Goal: Information Seeking & Learning: Learn about a topic

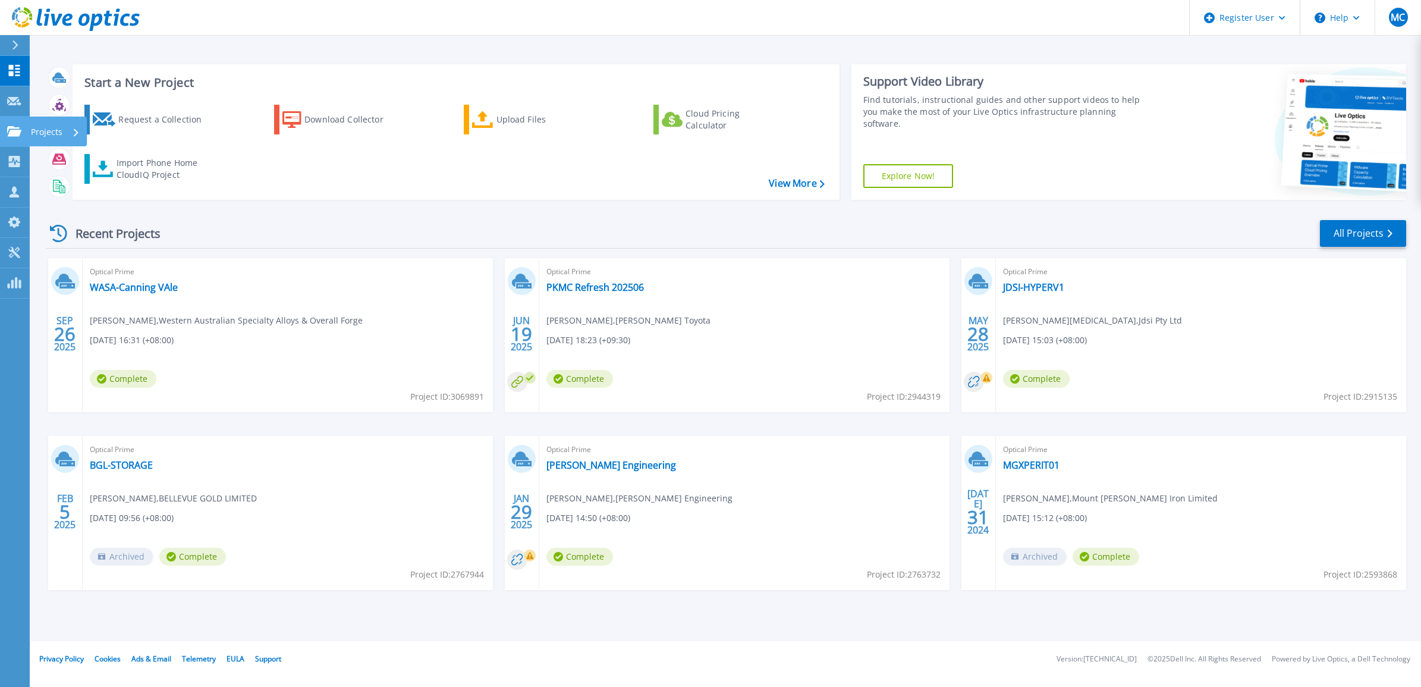
click at [61, 129] on p "Projects" at bounding box center [47, 132] width 32 height 31
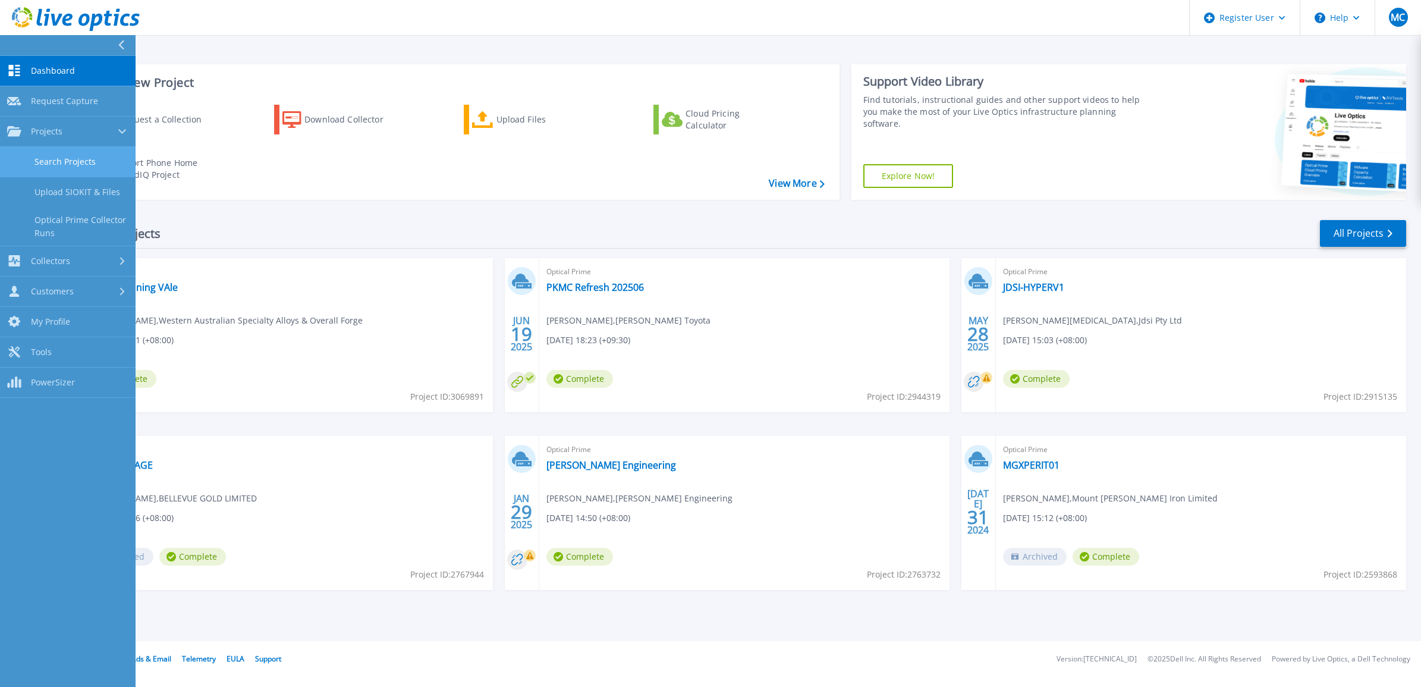
click at [67, 170] on link "Search Projects" at bounding box center [68, 162] width 136 height 30
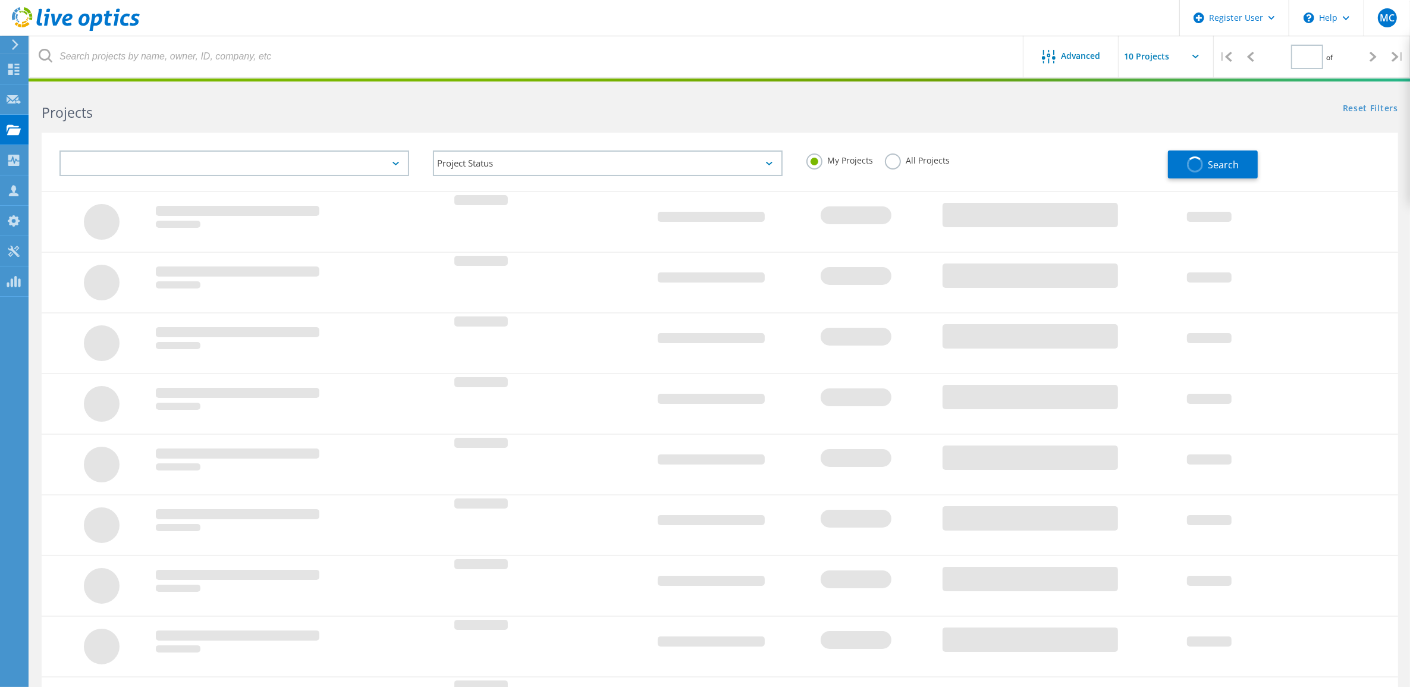
type input "1"
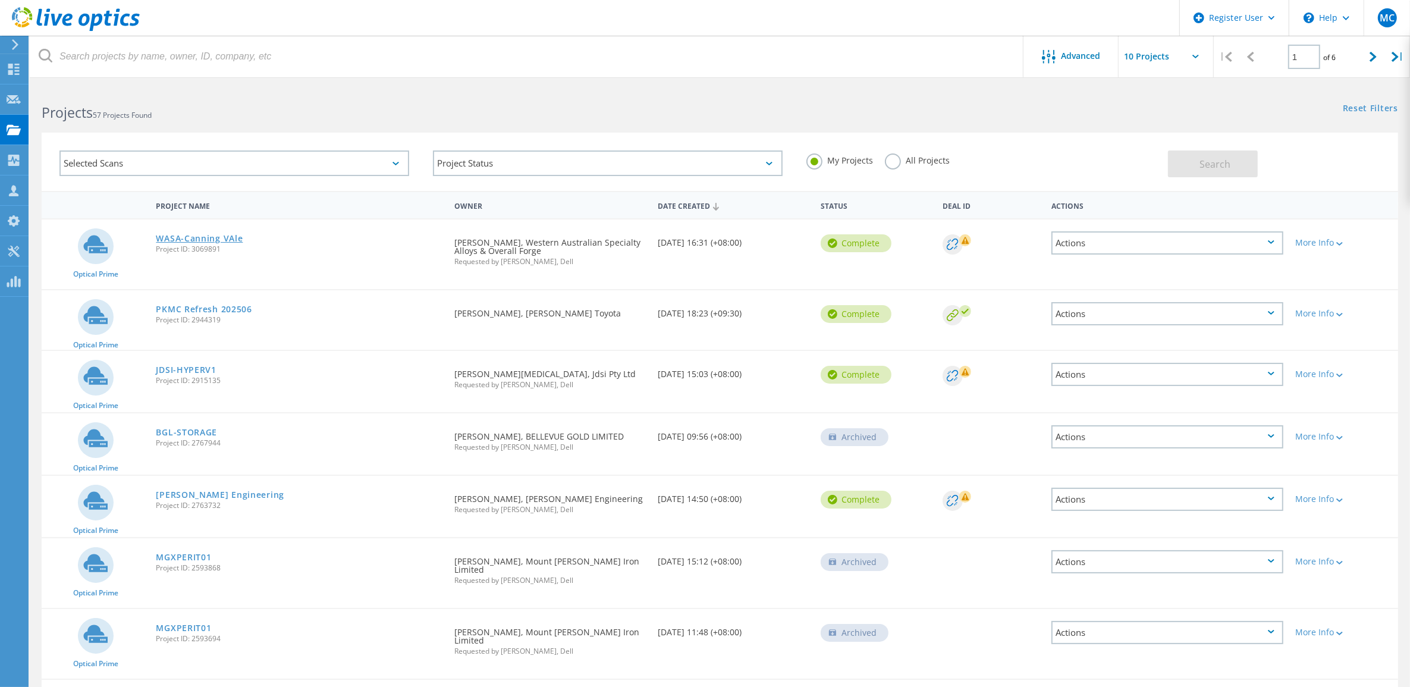
click at [201, 235] on link "WASA-Canning VAle" at bounding box center [199, 238] width 87 height 8
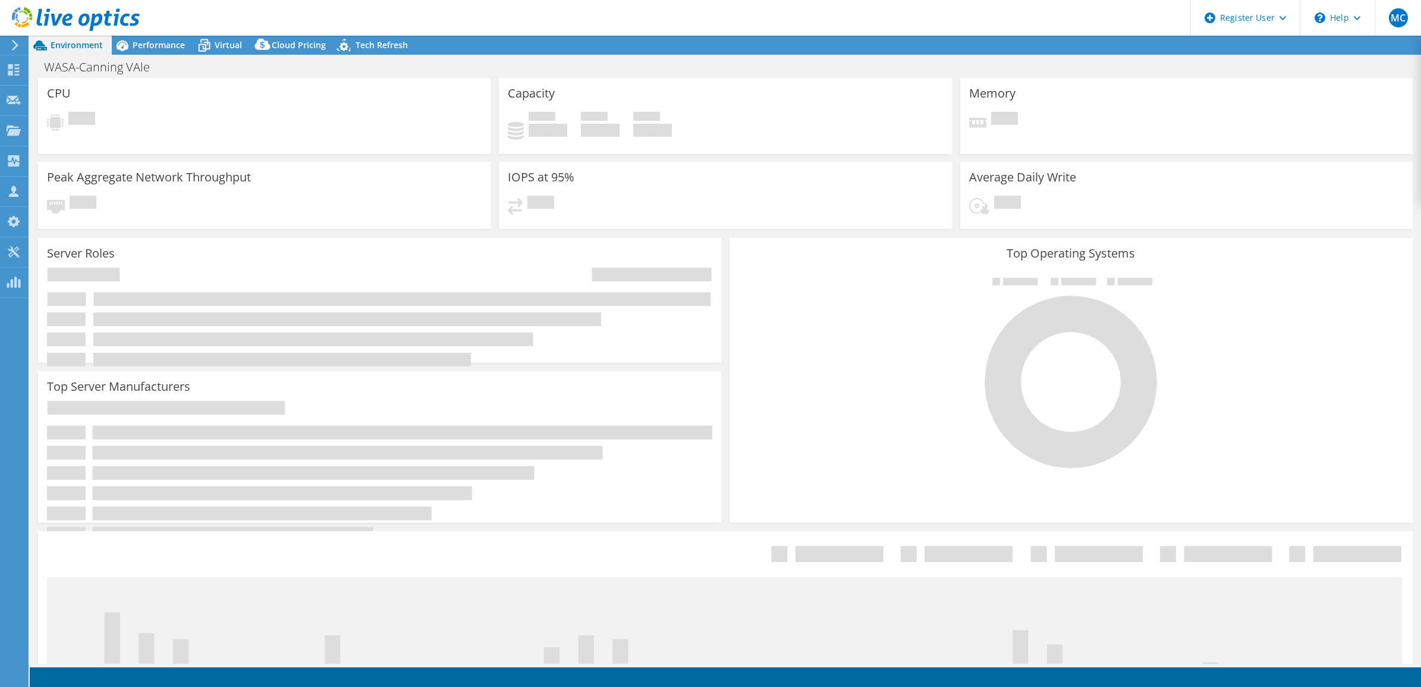
select select "Australia"
select select "AUD"
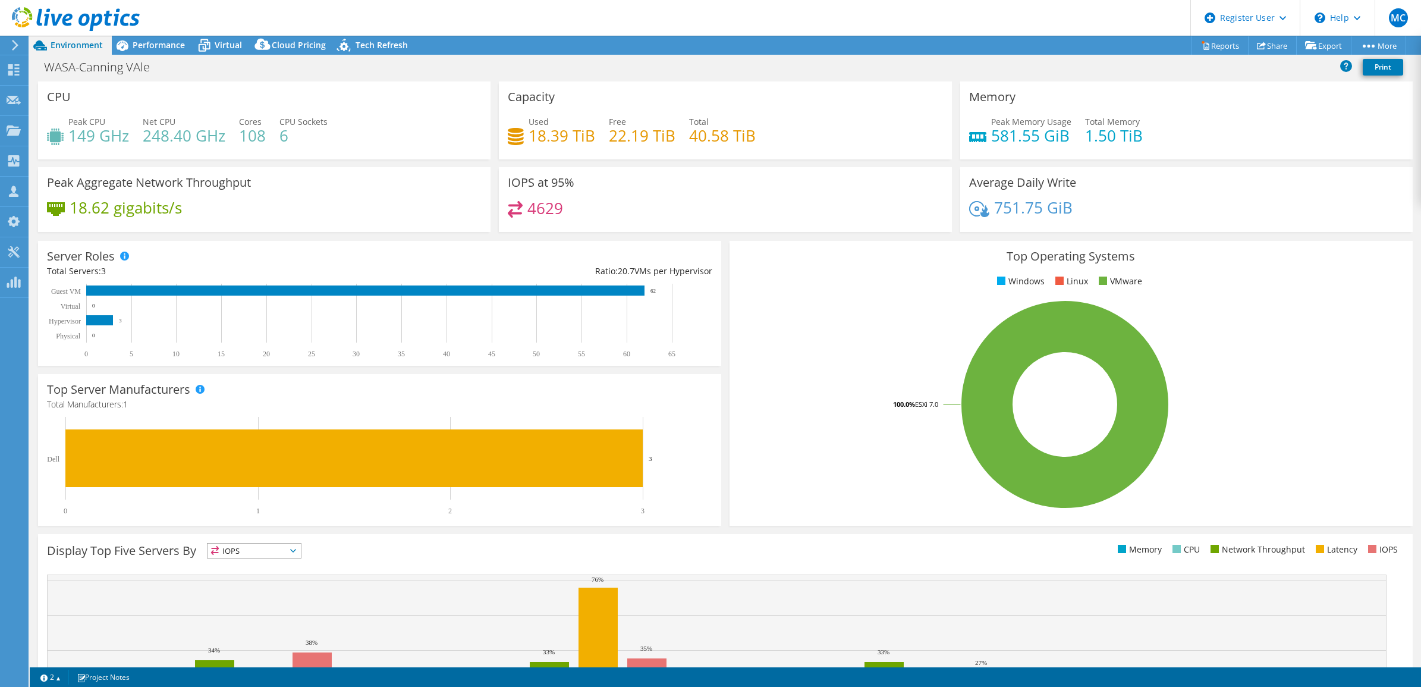
click at [161, 33] on header "MC Dell User Marcin Chomik Marcin.Chomik@Dell.com Dell My Profile Log Out \n He…" at bounding box center [710, 18] width 1421 height 36
click at [155, 43] on span "Performance" at bounding box center [159, 44] width 52 height 11
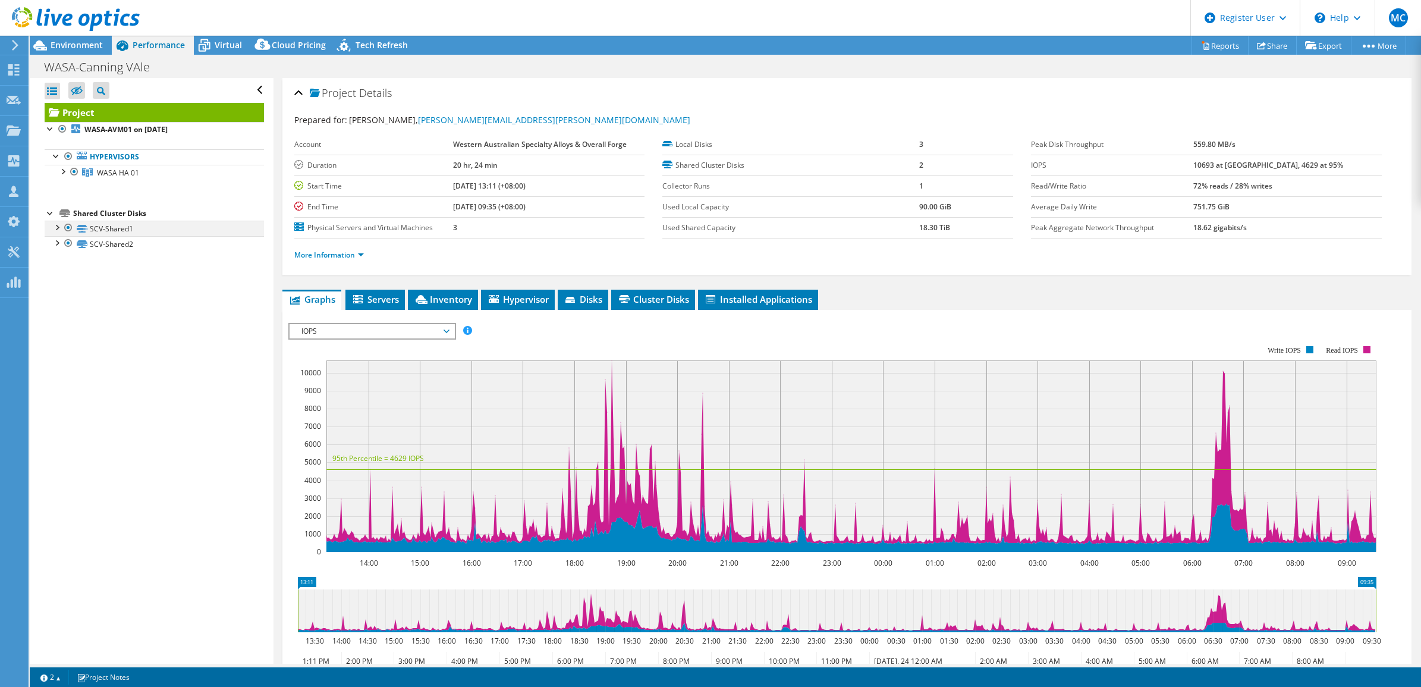
click at [54, 230] on div at bounding box center [57, 227] width 12 height 12
click at [64, 171] on div at bounding box center [62, 171] width 12 height 12
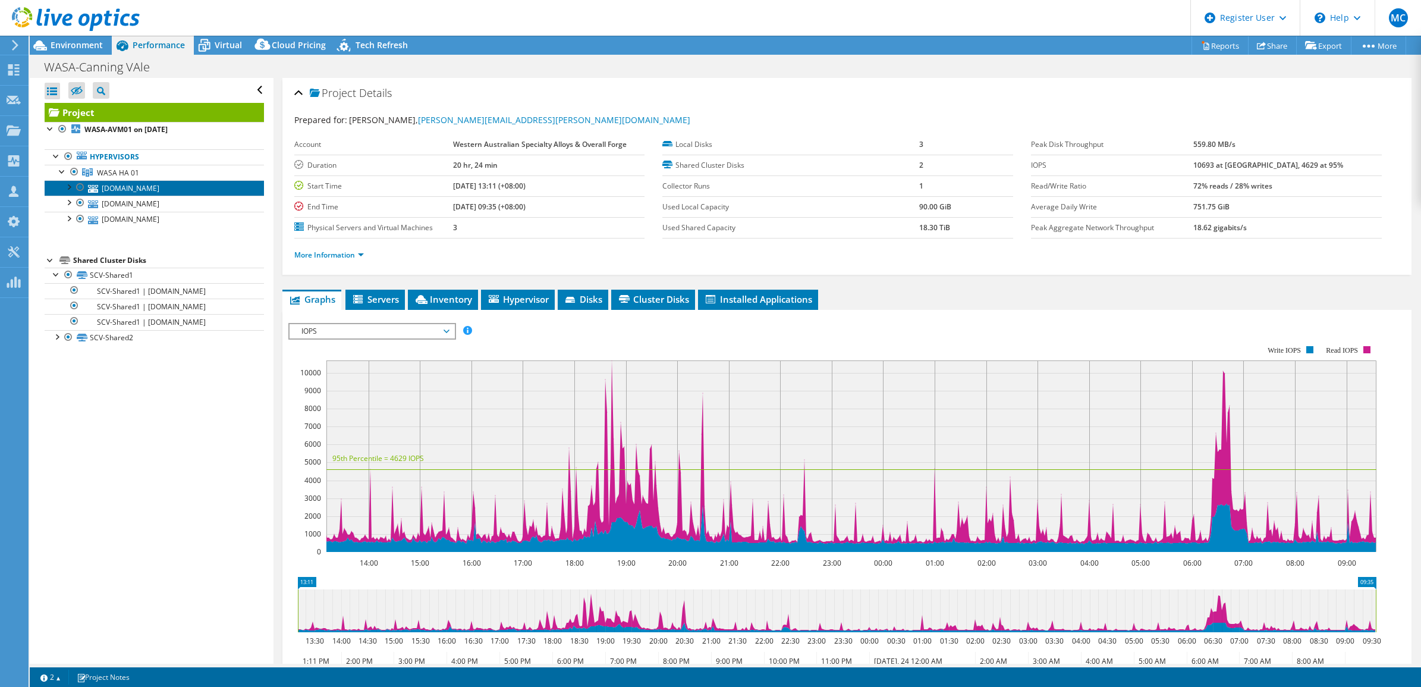
click at [165, 191] on link "[DOMAIN_NAME]" at bounding box center [154, 187] width 219 height 15
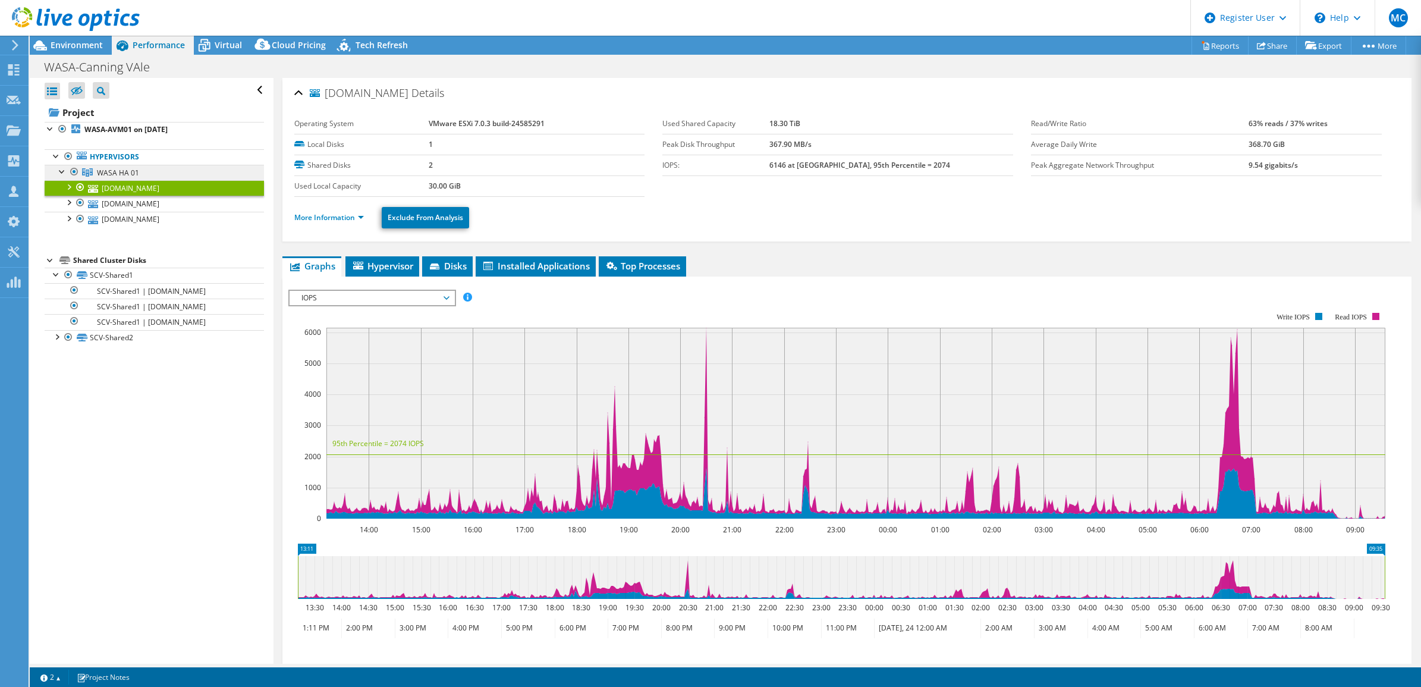
click at [128, 174] on span "WASA HA 01" at bounding box center [118, 173] width 42 height 10
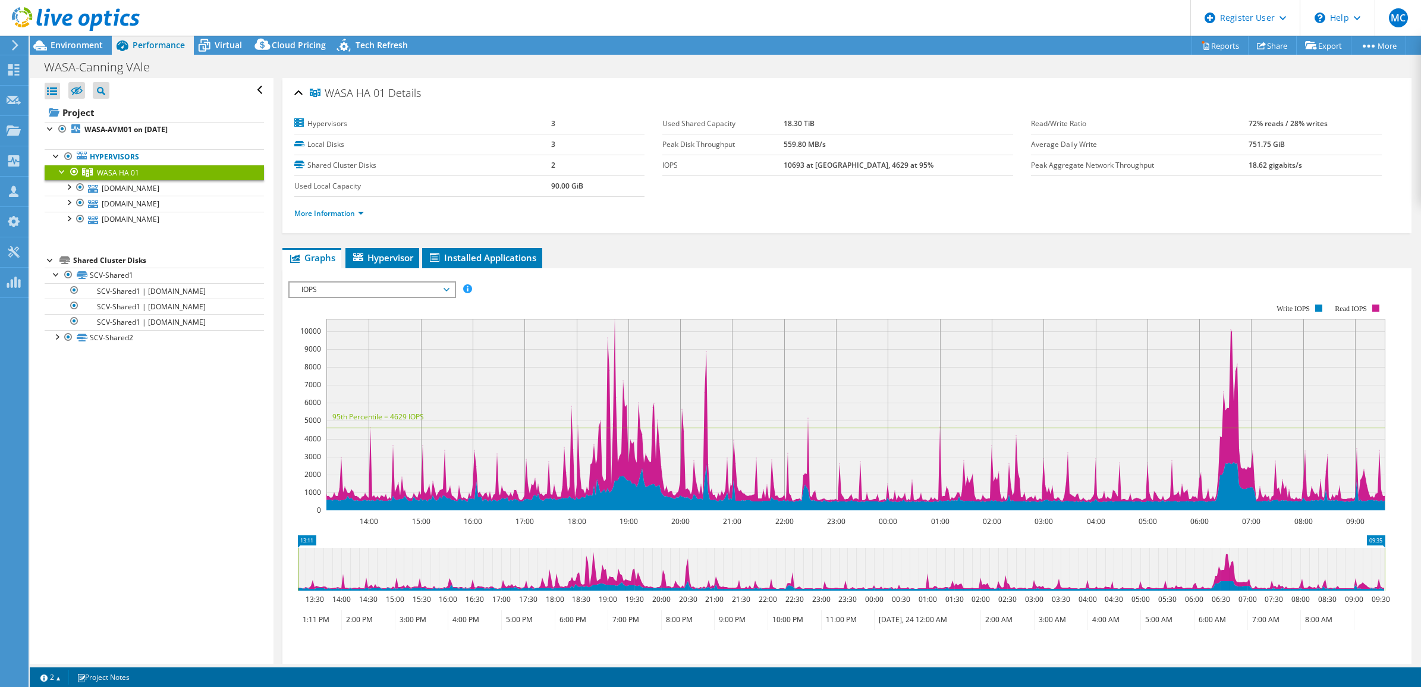
click at [444, 283] on span "IOPS" at bounding box center [372, 289] width 153 height 14
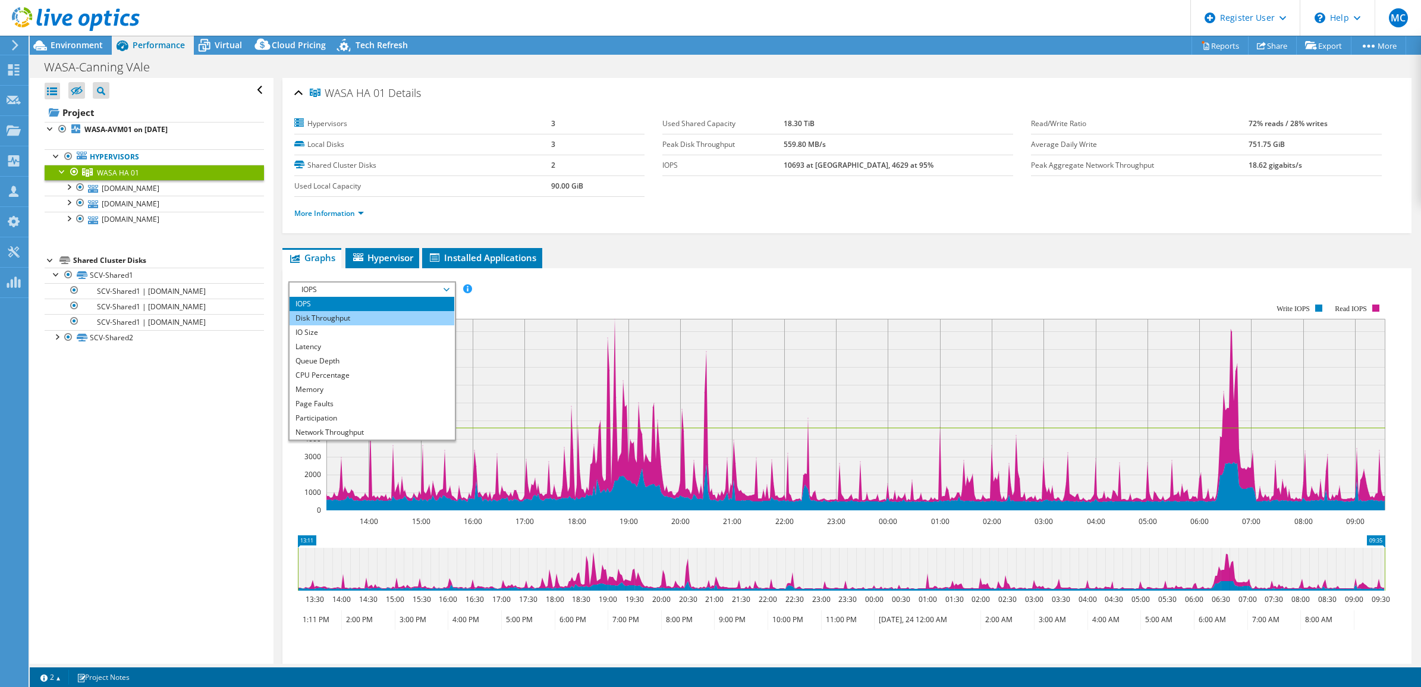
click at [359, 319] on li "Disk Throughput" at bounding box center [372, 318] width 165 height 14
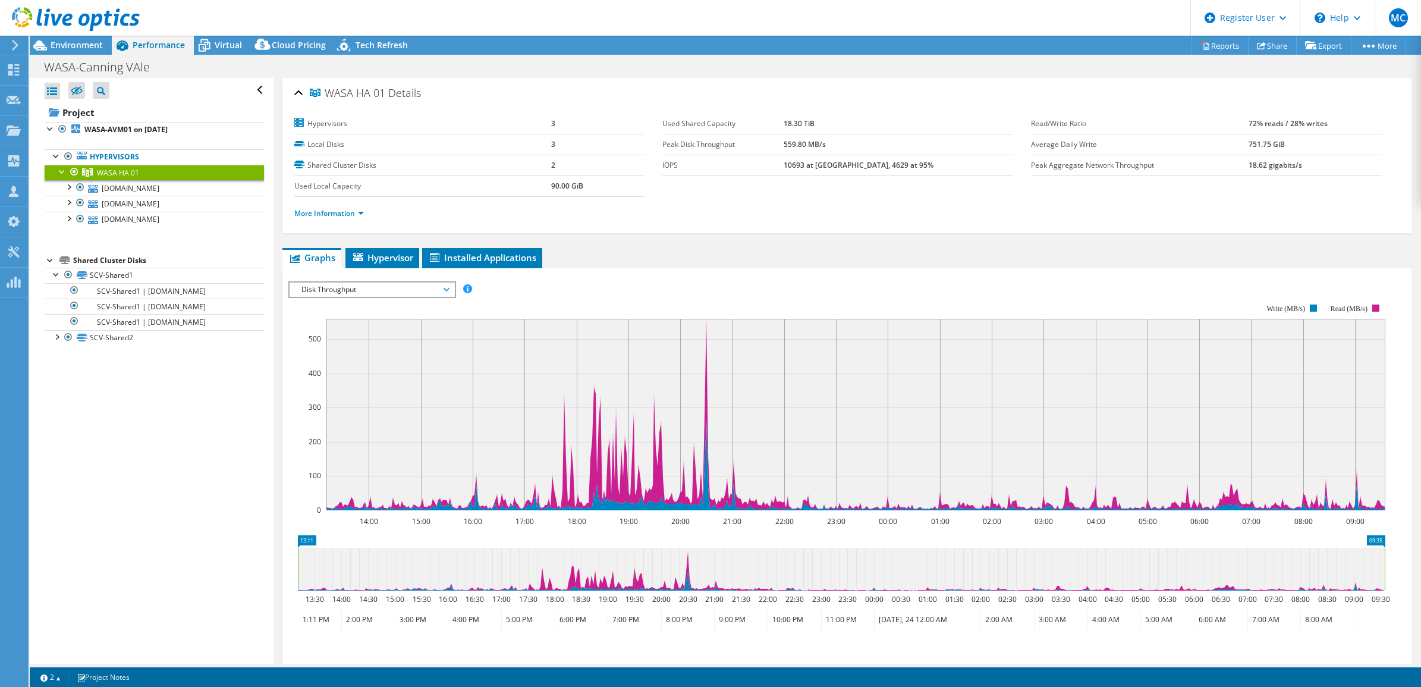
click at [448, 286] on span "Disk Throughput" at bounding box center [372, 289] width 165 height 14
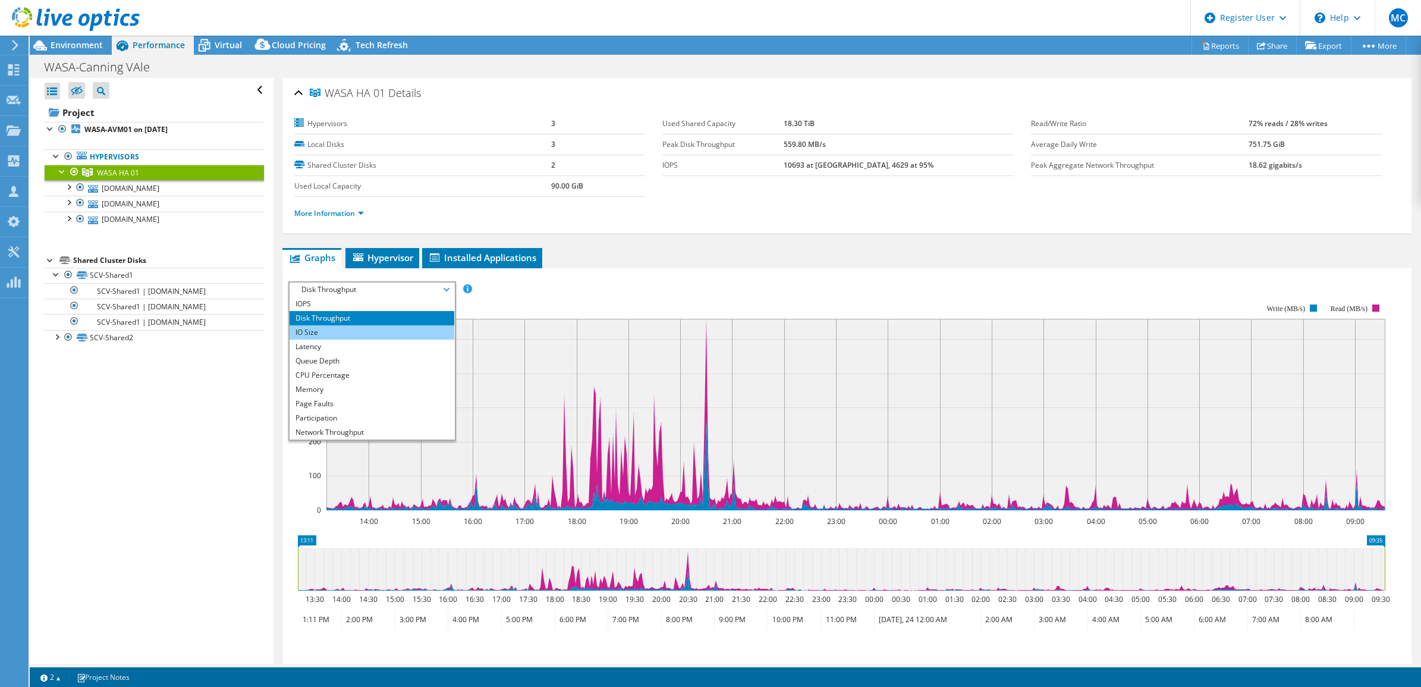
click at [391, 326] on li "IO Size" at bounding box center [372, 332] width 165 height 14
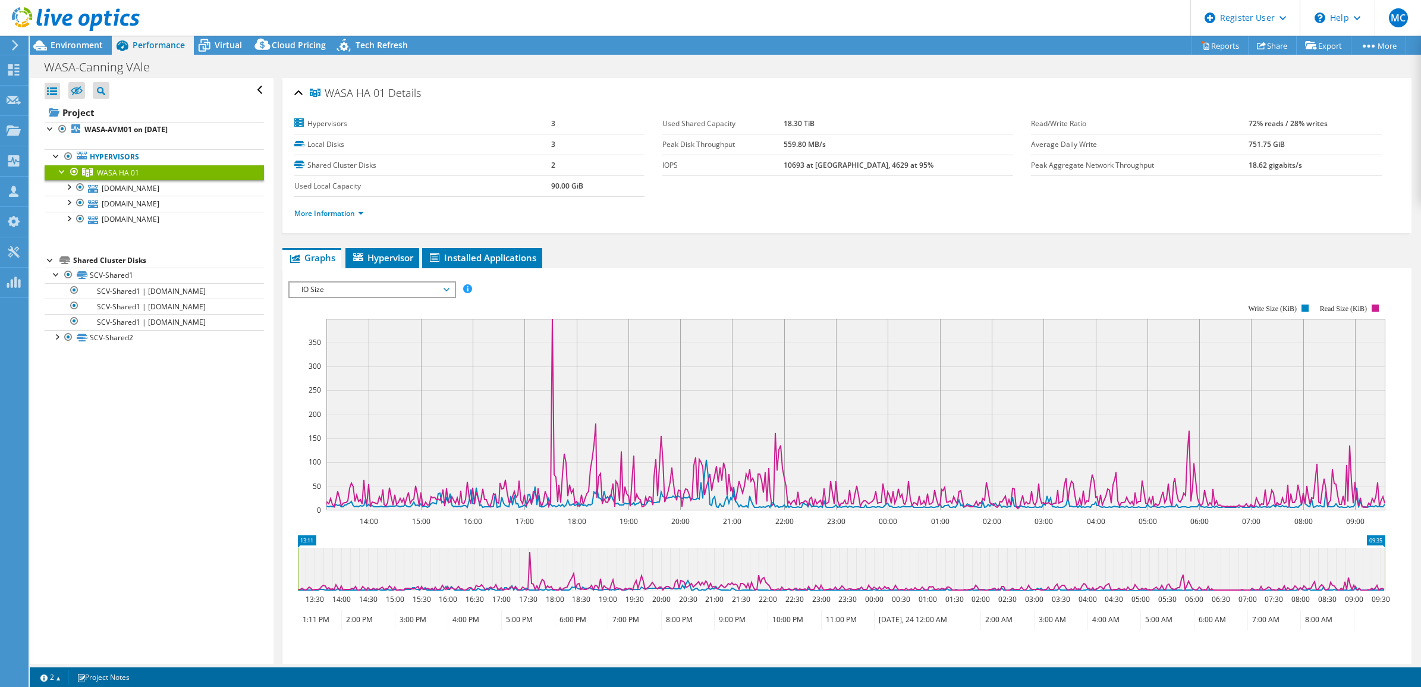
click at [441, 293] on span "IO Size" at bounding box center [372, 289] width 153 height 14
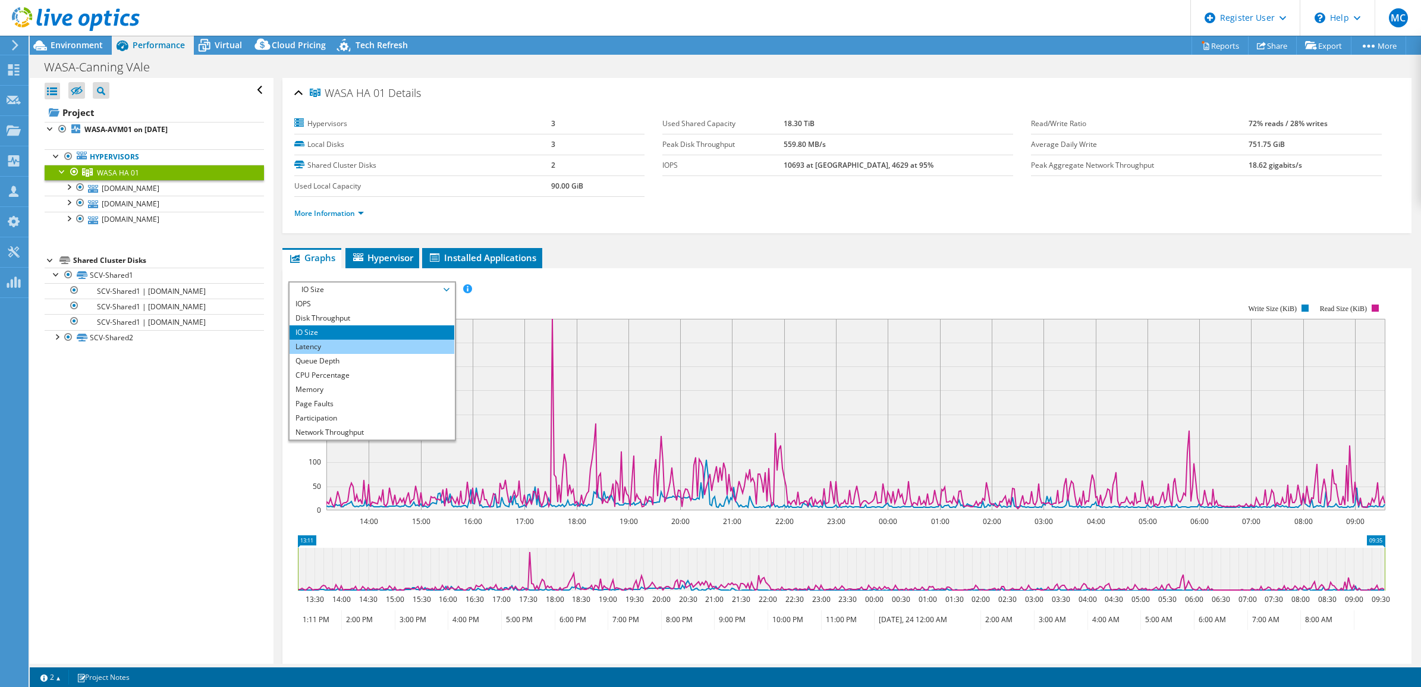
click at [337, 350] on li "Latency" at bounding box center [372, 347] width 165 height 14
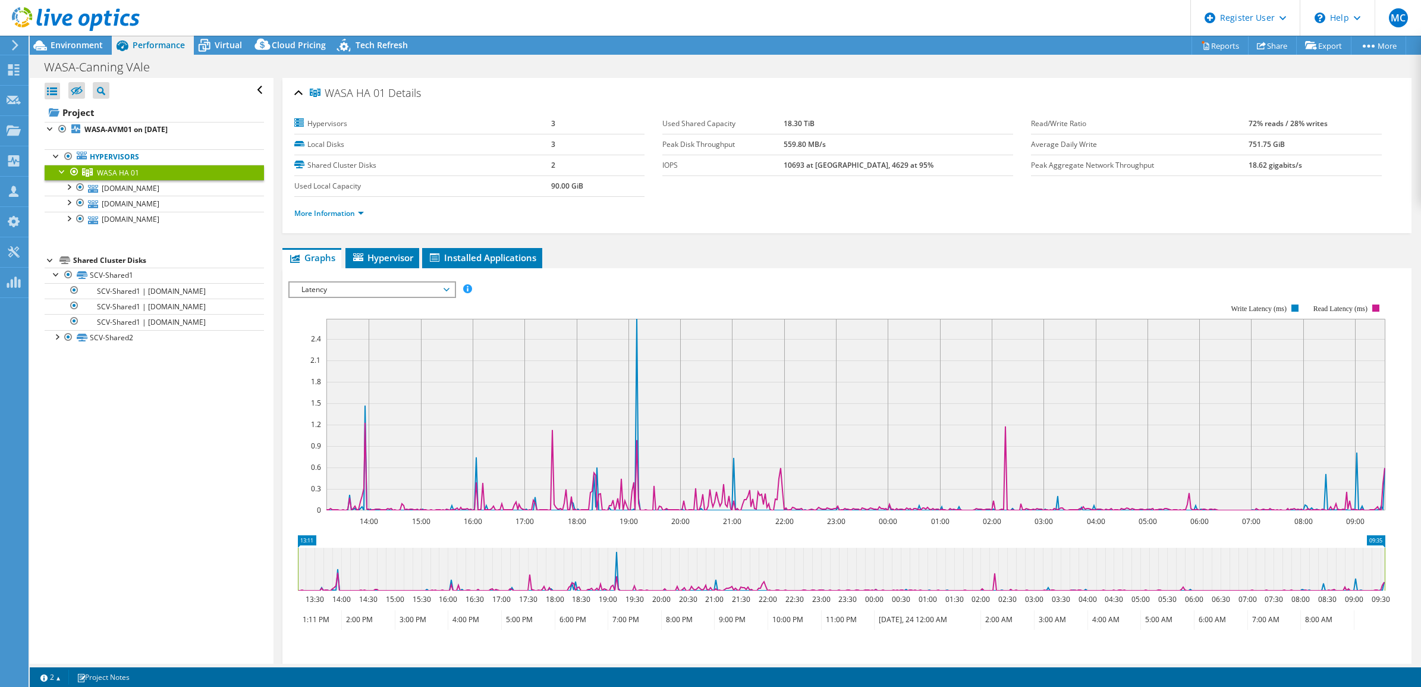
click at [443, 288] on span "Latency" at bounding box center [372, 289] width 153 height 14
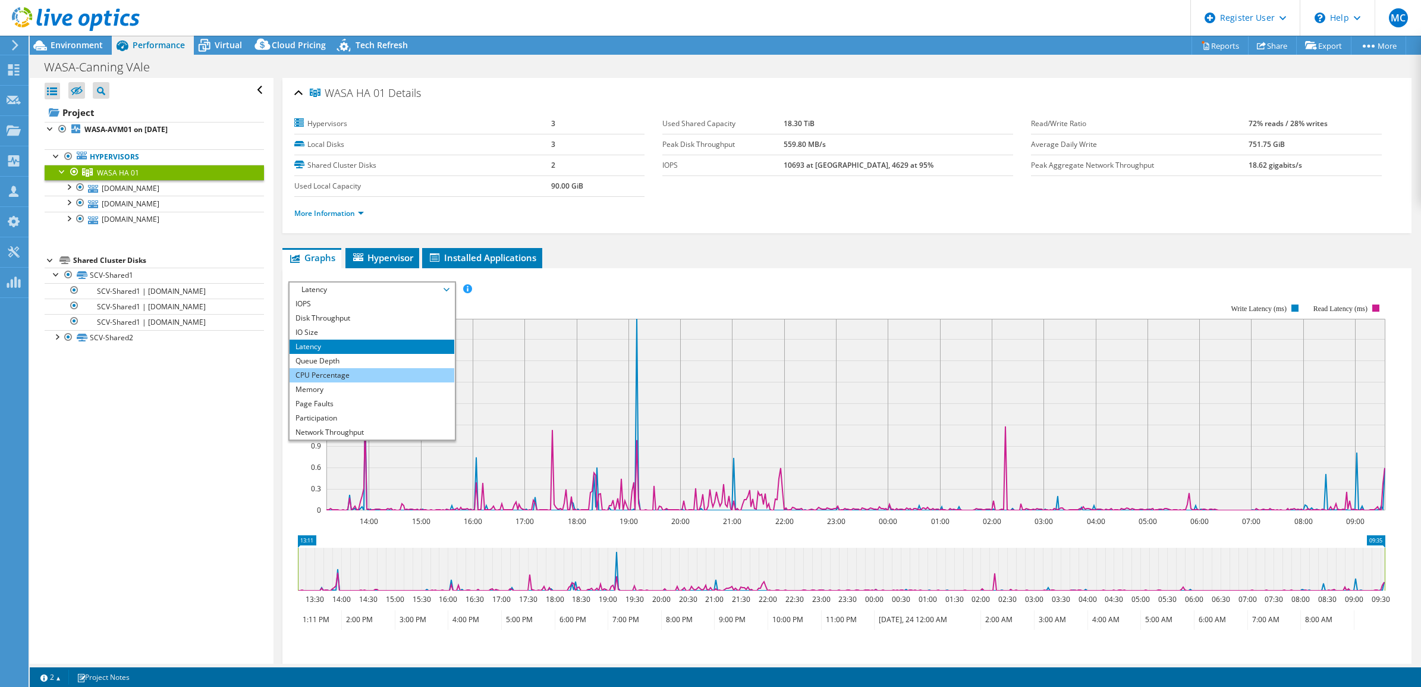
click at [366, 376] on li "CPU Percentage" at bounding box center [372, 375] width 165 height 14
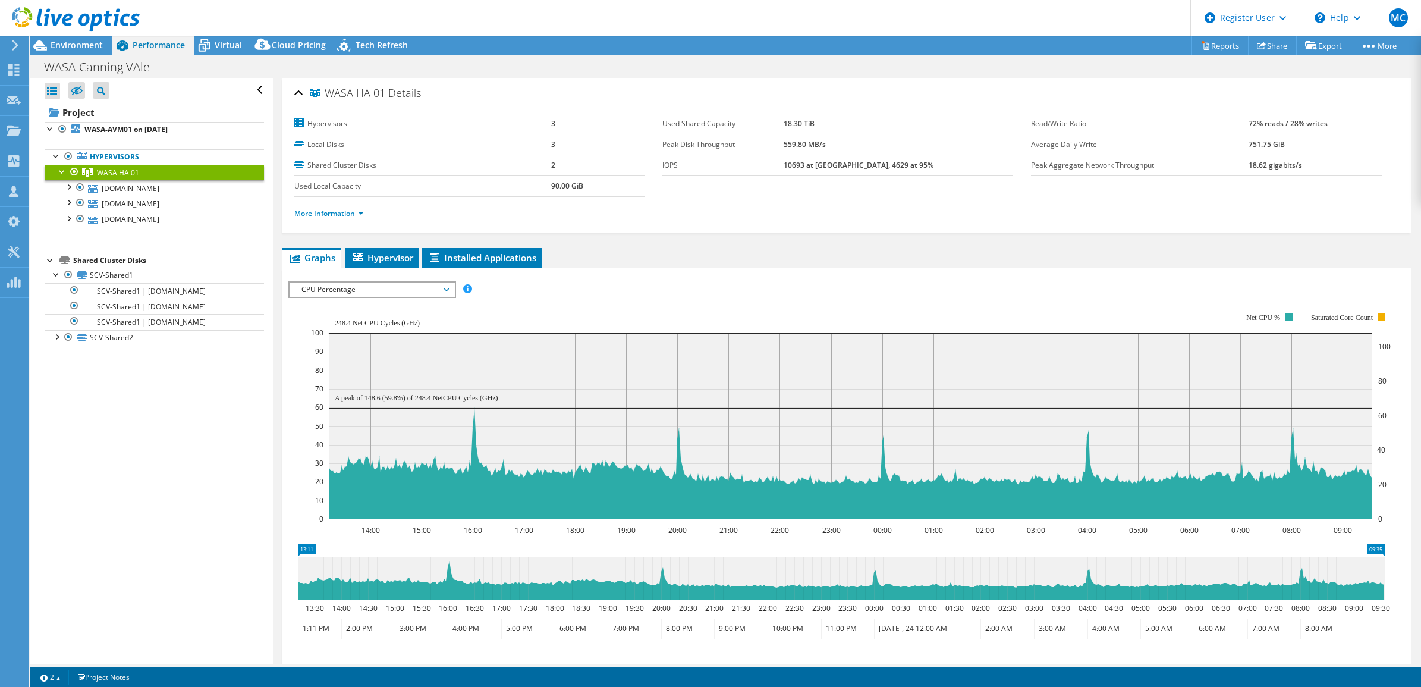
click at [450, 287] on span "CPU Percentage" at bounding box center [372, 289] width 165 height 14
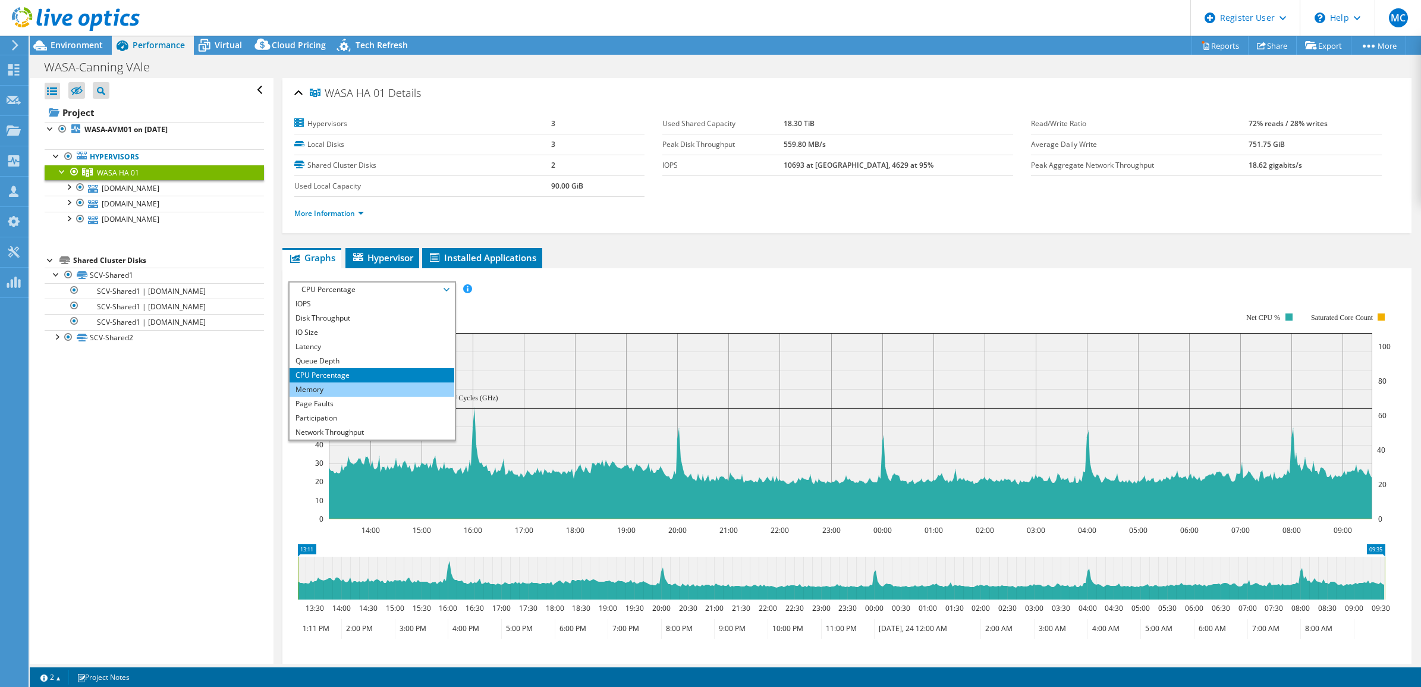
click at [341, 394] on li "Memory" at bounding box center [372, 389] width 165 height 14
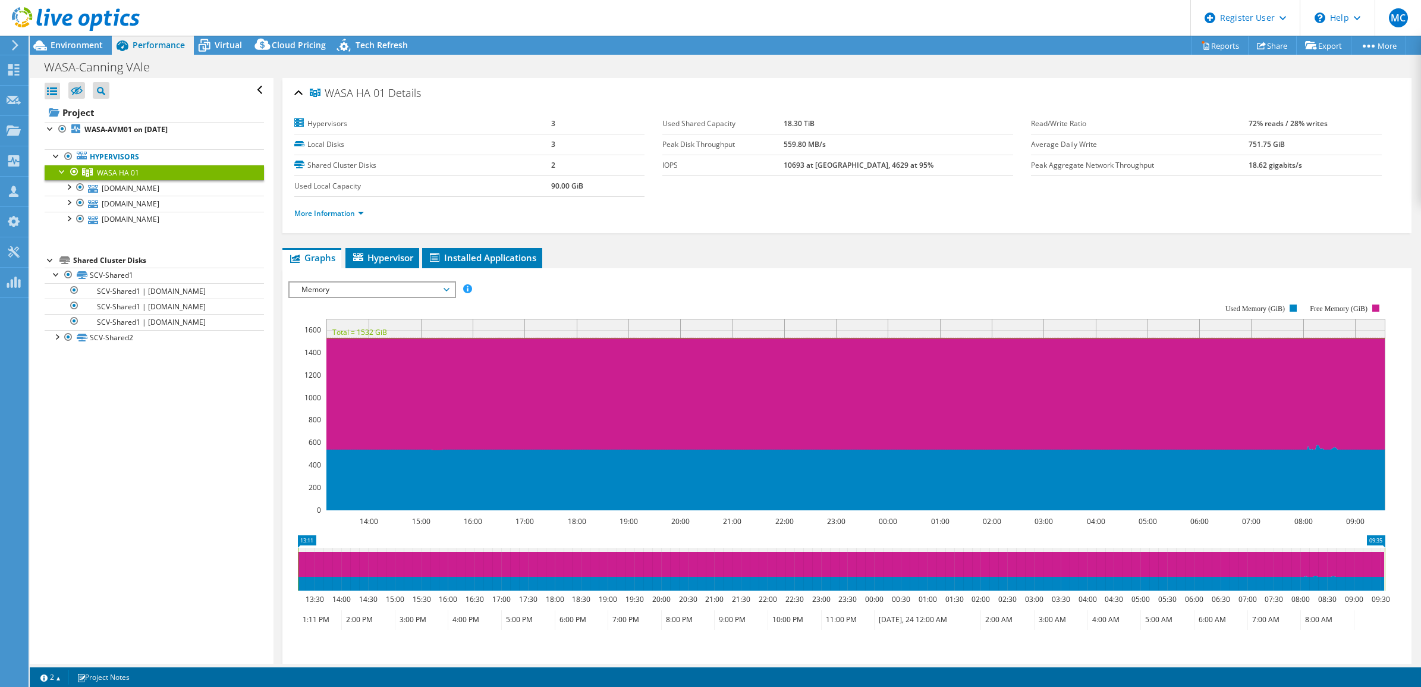
click at [443, 290] on span "Memory" at bounding box center [372, 289] width 153 height 14
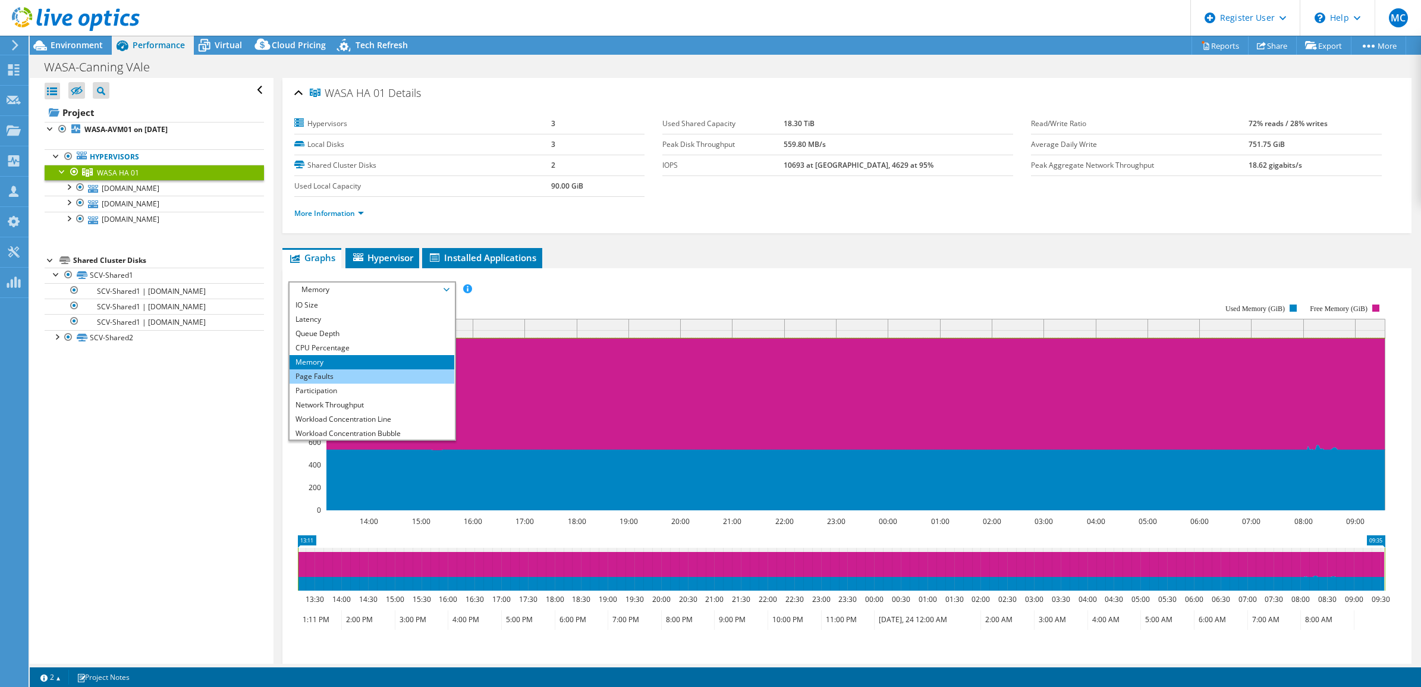
scroll to position [42, 0]
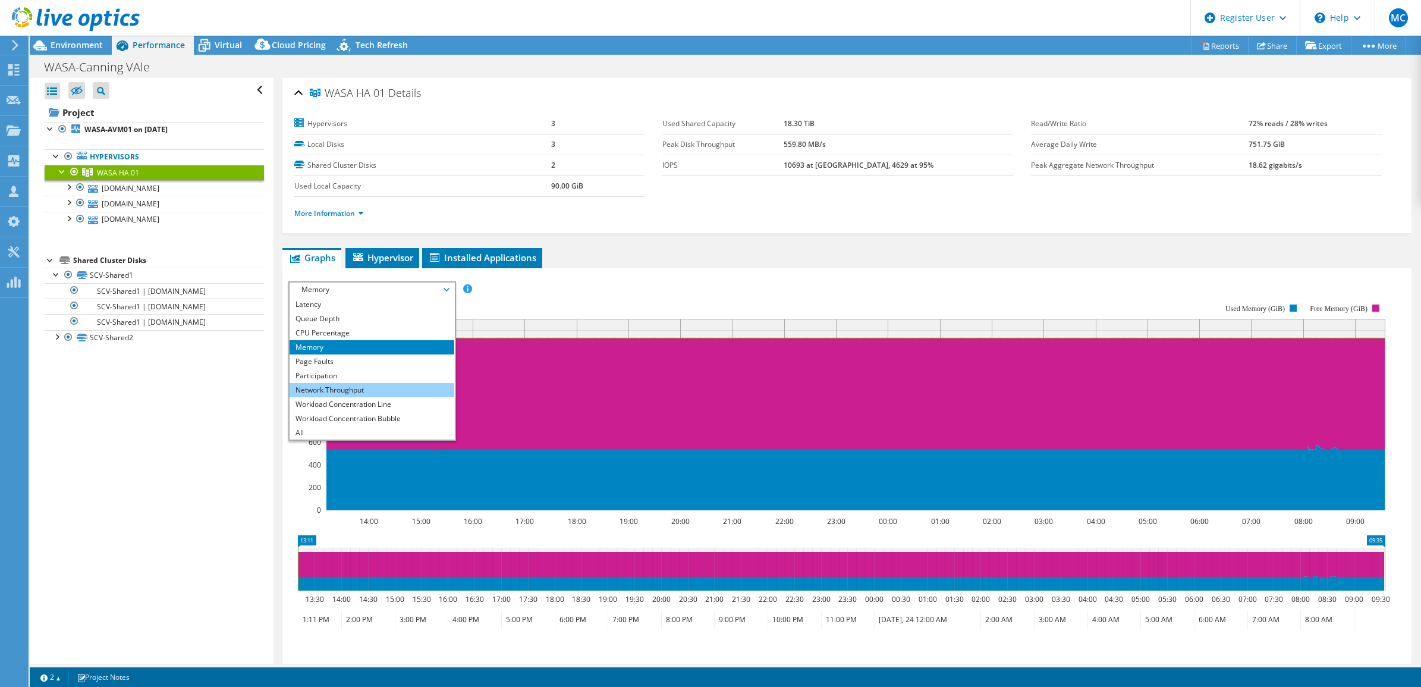
click at [366, 385] on li "Network Throughput" at bounding box center [372, 390] width 165 height 14
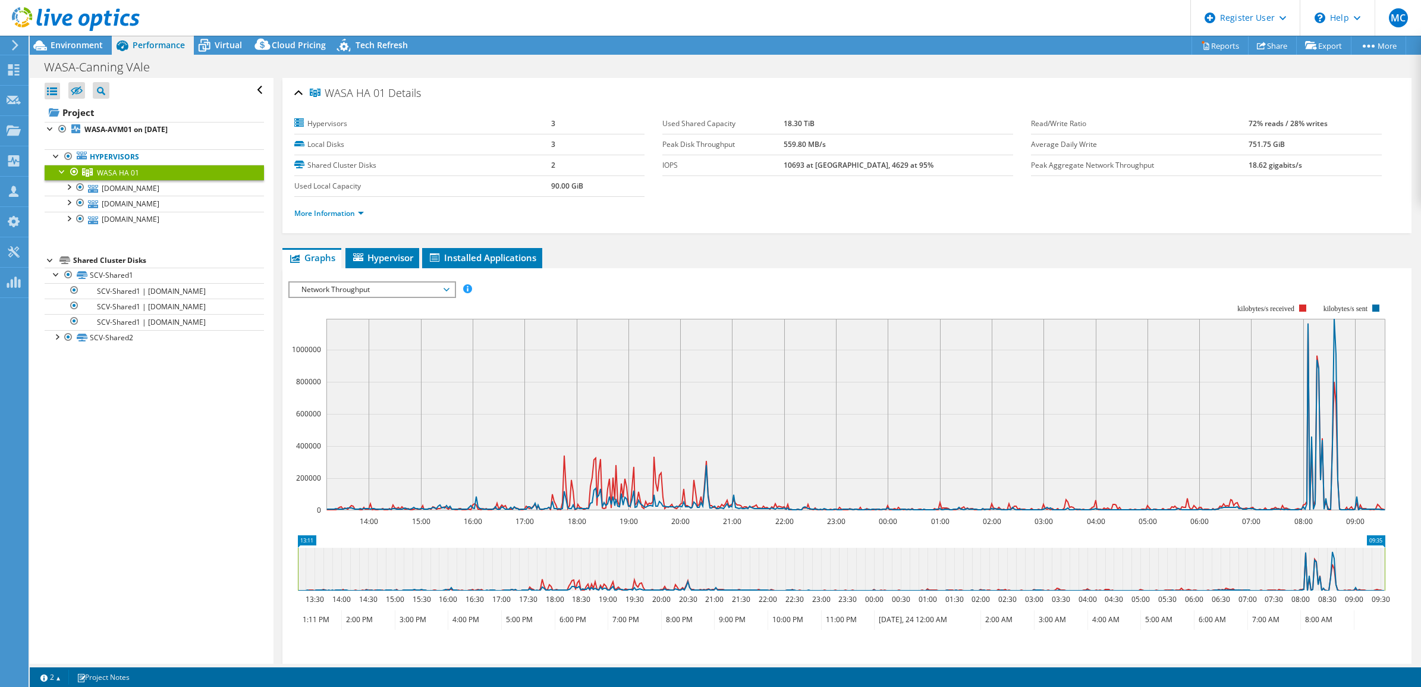
click at [848, 271] on div "IOPS Disk Throughput IO Size Latency Queue Depth CPU Percentage Memory Page Fau…" at bounding box center [847, 477] width 1118 height 419
click at [114, 296] on link "SCV-Shared1 | [DOMAIN_NAME]" at bounding box center [154, 290] width 219 height 15
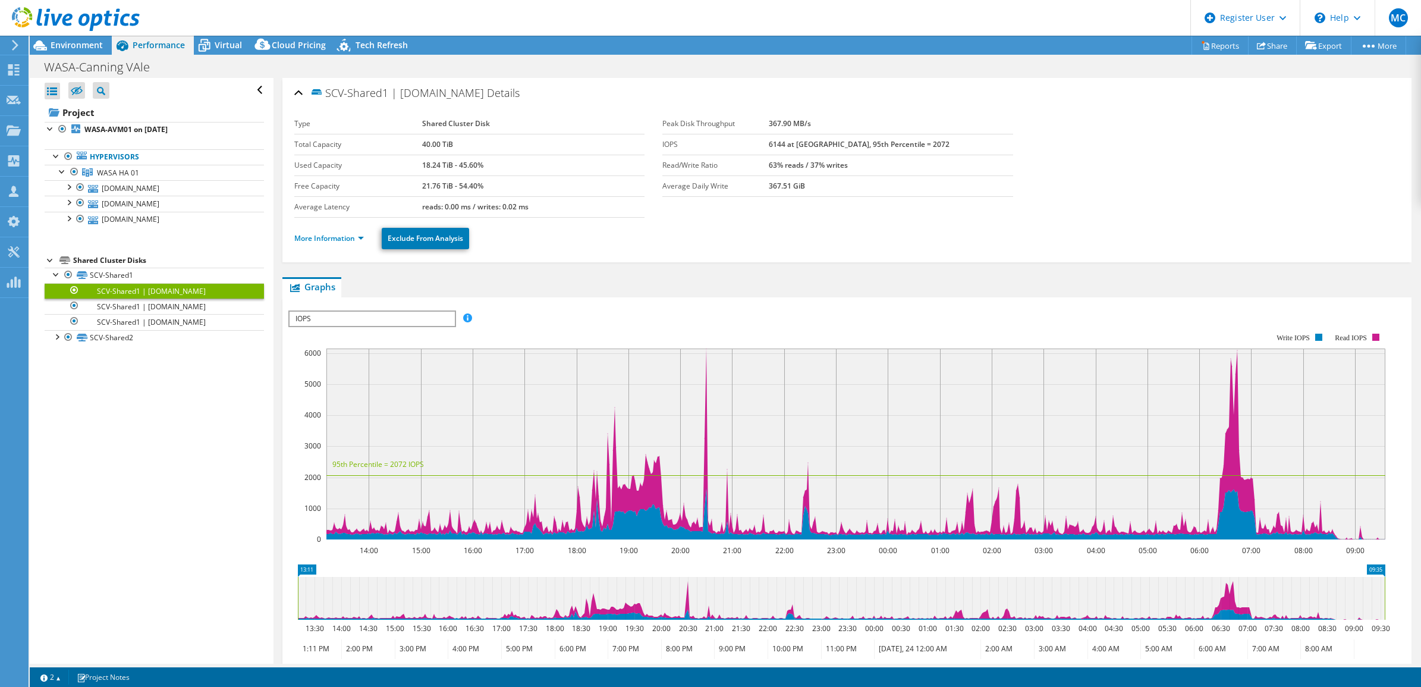
click at [446, 318] on span "IOPS" at bounding box center [372, 319] width 165 height 14
click at [327, 370] on li "Latency" at bounding box center [372, 376] width 165 height 14
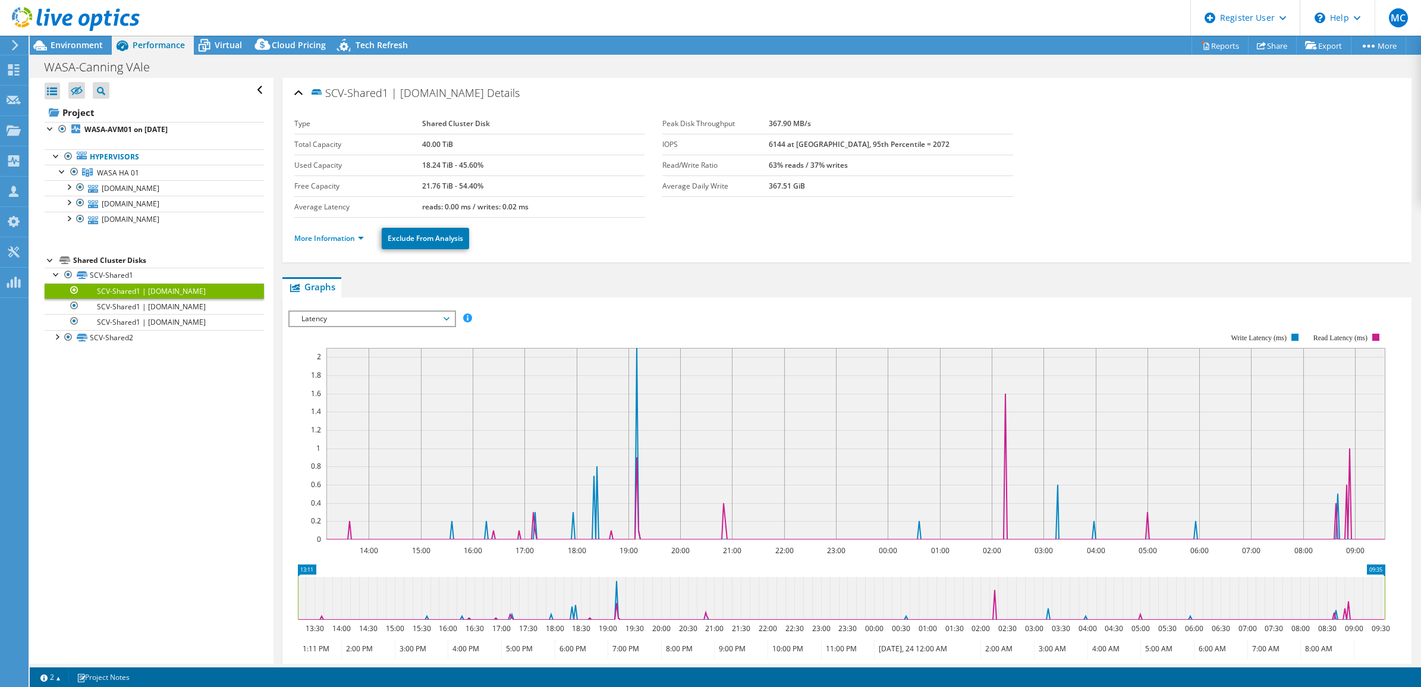
click at [447, 316] on span "Latency" at bounding box center [372, 319] width 153 height 14
click at [370, 345] on li "Disk Throughput" at bounding box center [372, 347] width 165 height 14
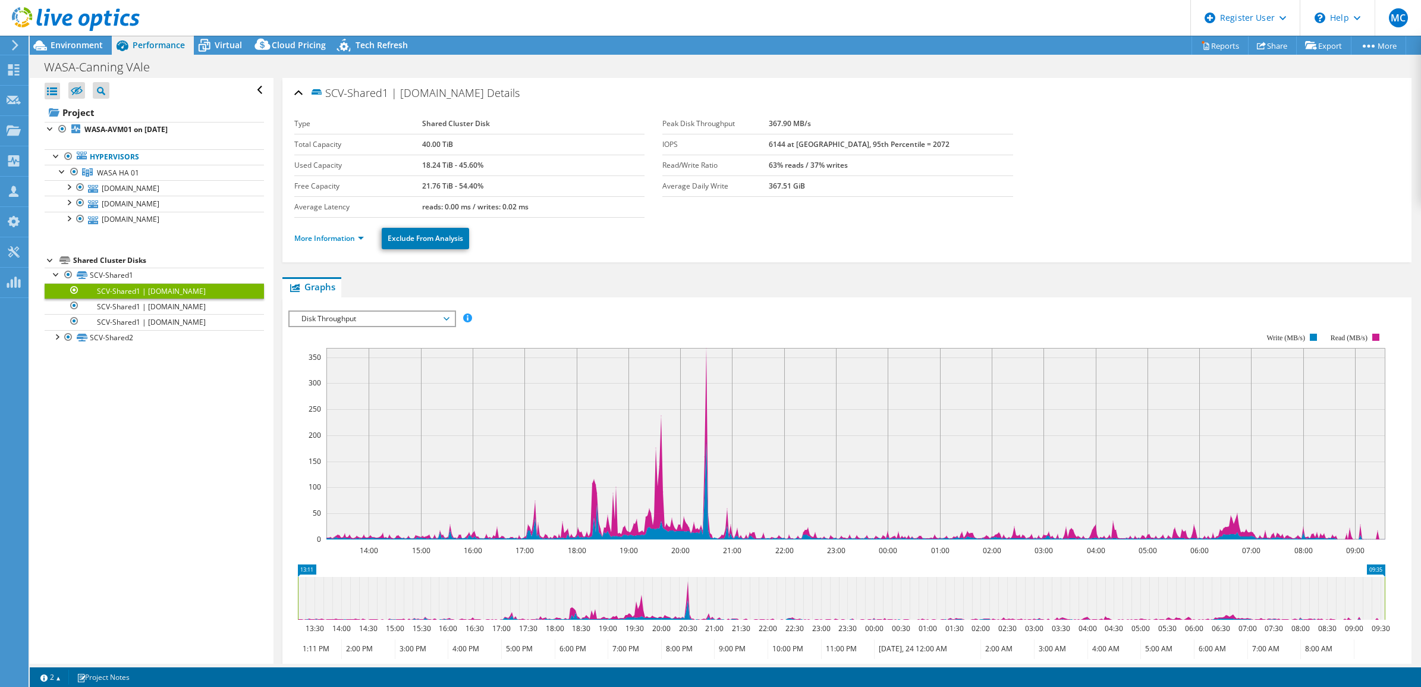
click at [747, 280] on ul "Graphs Servers Inventory Hypervisor Disks Cluster Disks Installed Applications" at bounding box center [847, 287] width 1130 height 20
click at [1249, 201] on section "Type Shared Cluster Disk Total Capacity 40.00 TiB Used Capacity 18.24 TiB - 45.…" at bounding box center [847, 166] width 1106 height 104
click at [117, 129] on b "WASA-AVM01 on [DATE]" at bounding box center [125, 129] width 83 height 10
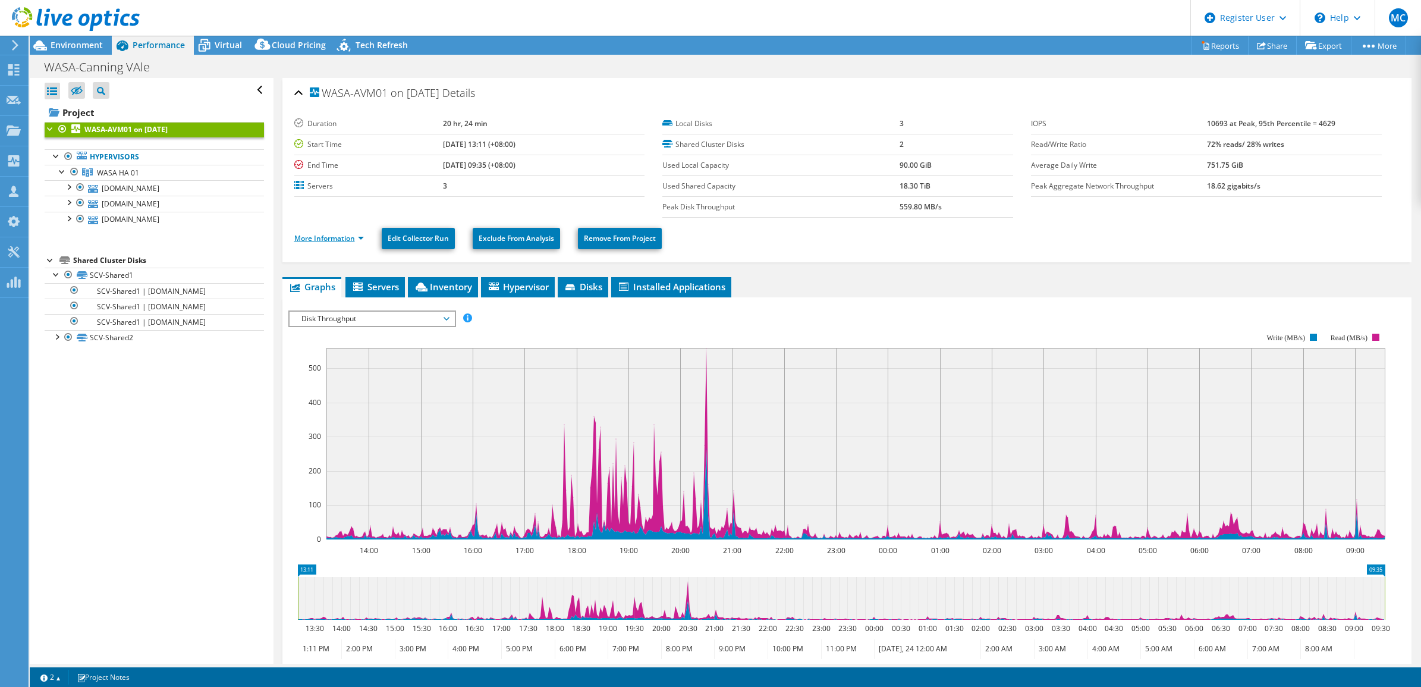
click at [327, 240] on link "More Information" at bounding box center [329, 238] width 70 height 10
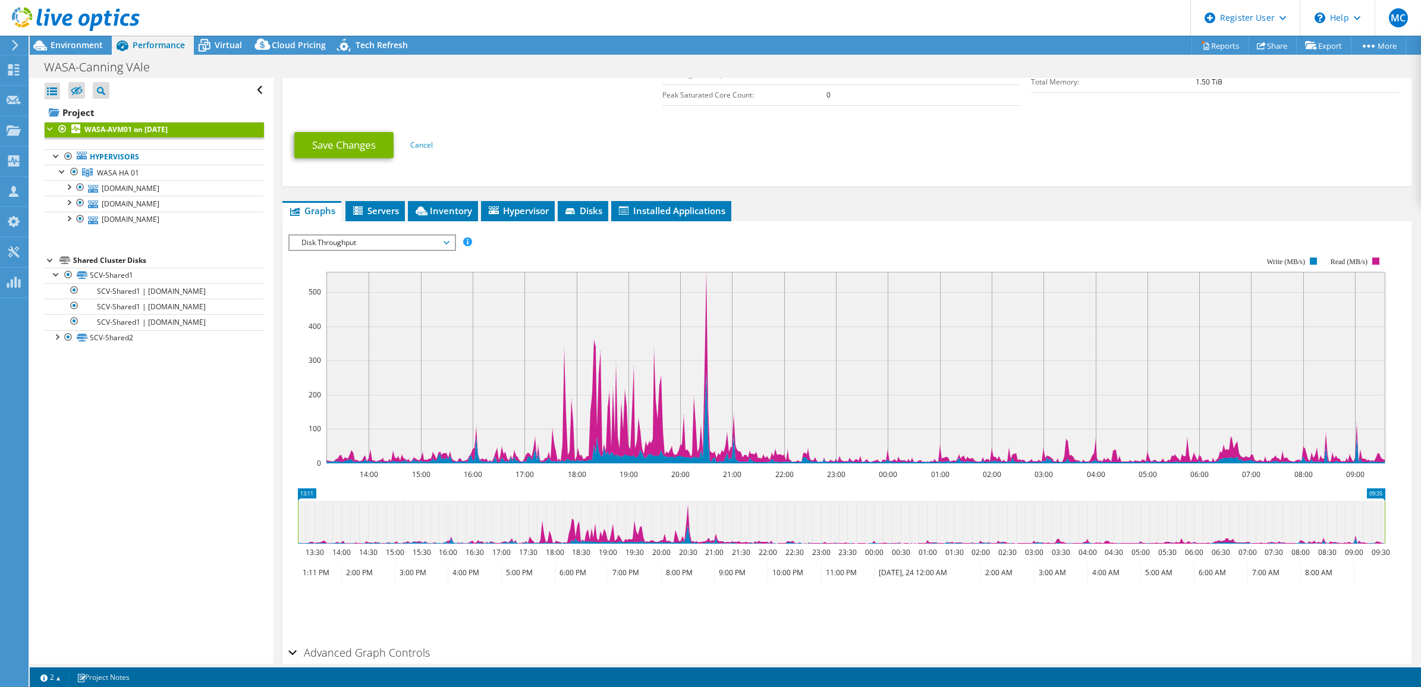
scroll to position [413, 0]
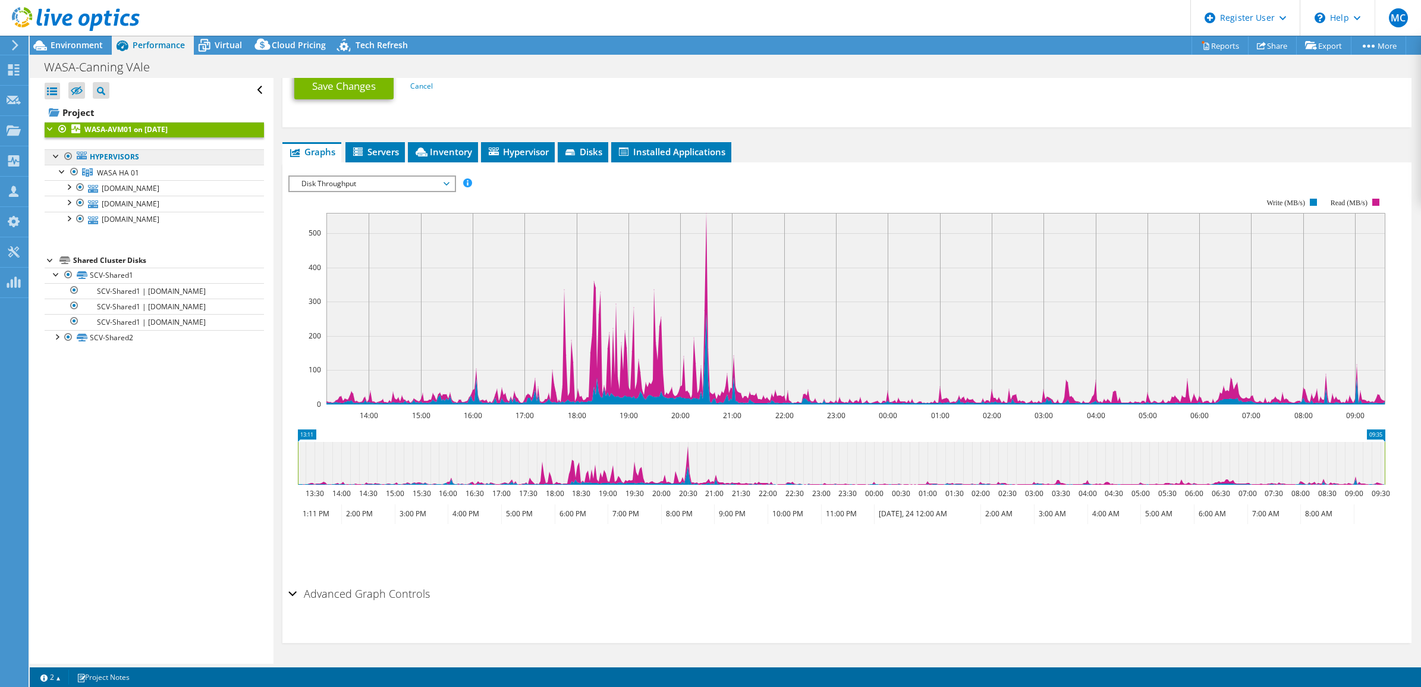
click at [107, 158] on link "Hypervisors" at bounding box center [154, 156] width 219 height 15
click at [118, 167] on link "WASA HA 01" at bounding box center [154, 172] width 219 height 15
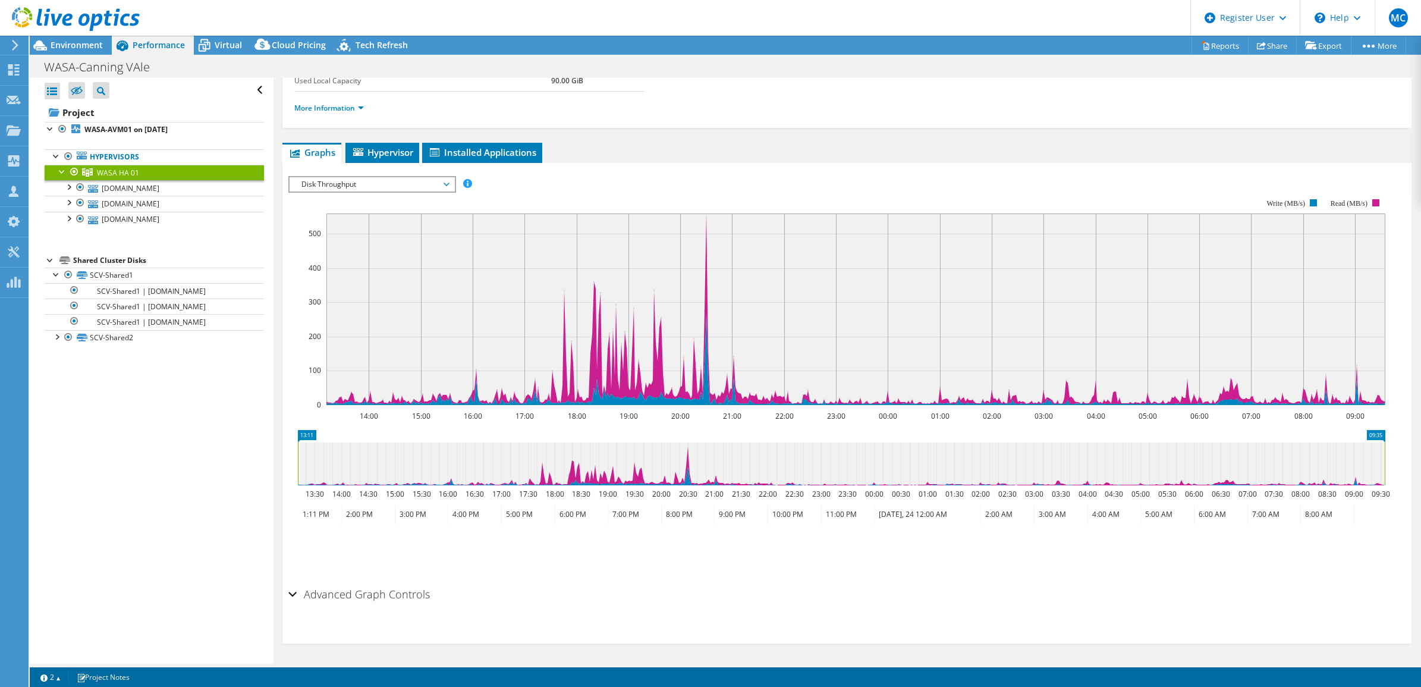
scroll to position [0, 0]
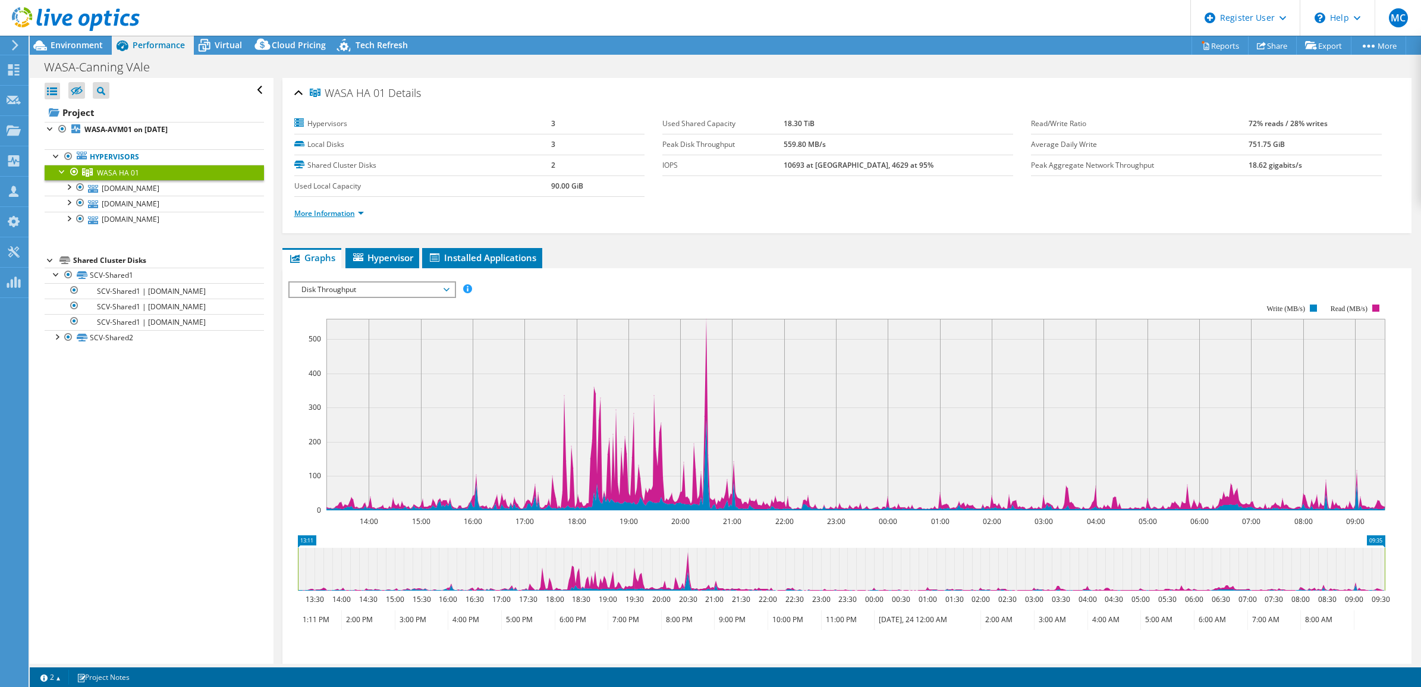
click at [357, 216] on link "More Information" at bounding box center [329, 213] width 70 height 10
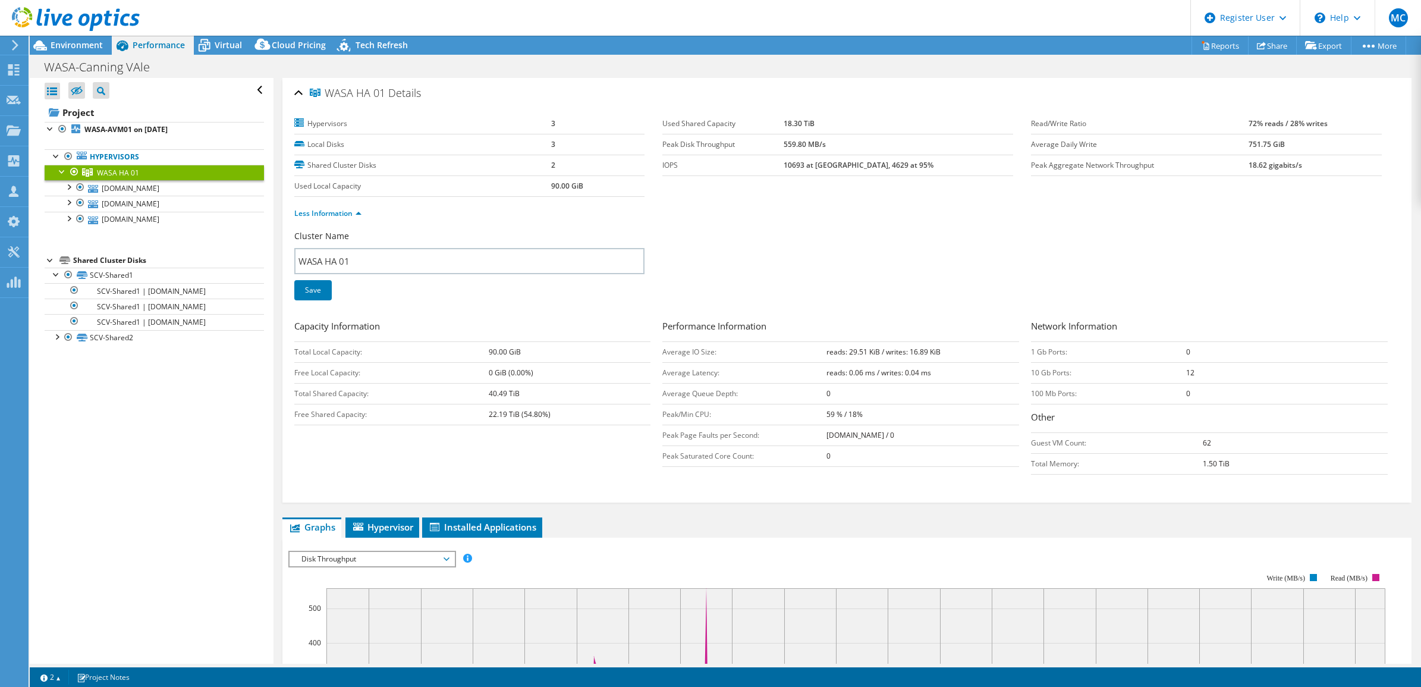
click at [997, 239] on div "Cluster Name WASA HA 01 Save" at bounding box center [847, 272] width 1106 height 85
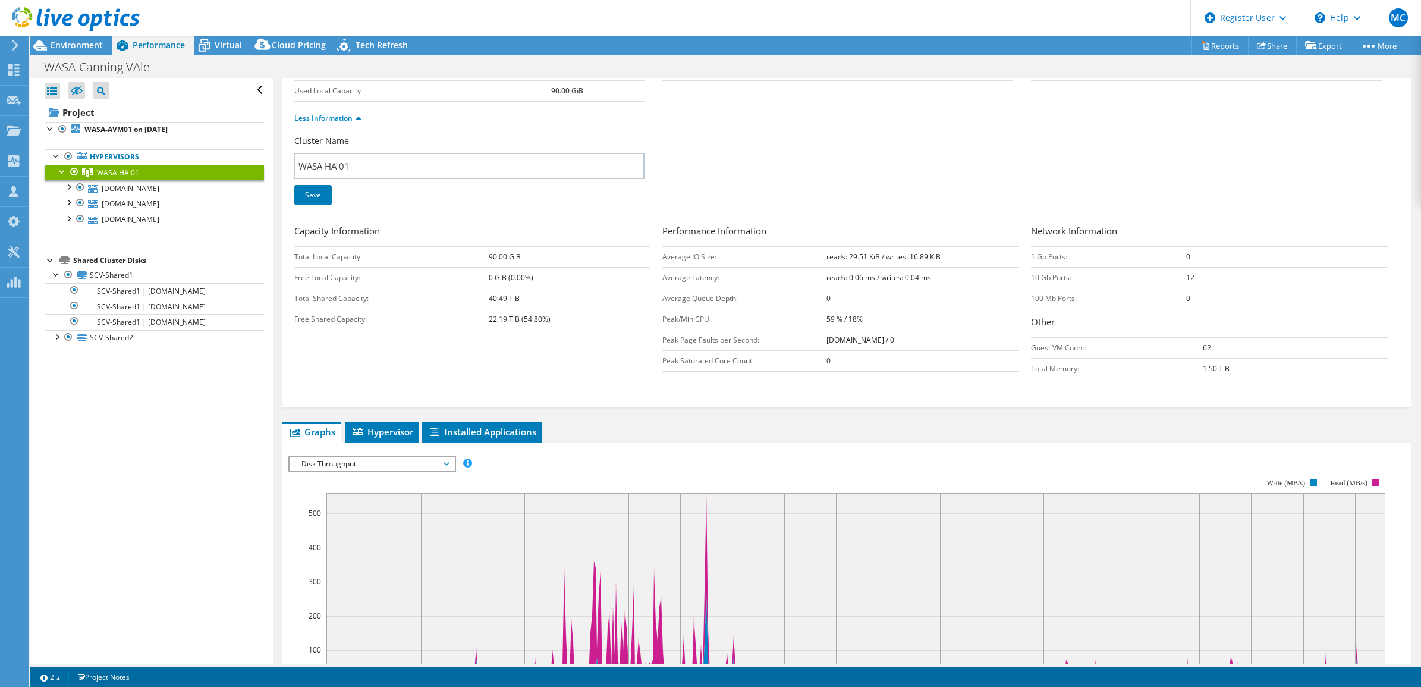
scroll to position [223, 0]
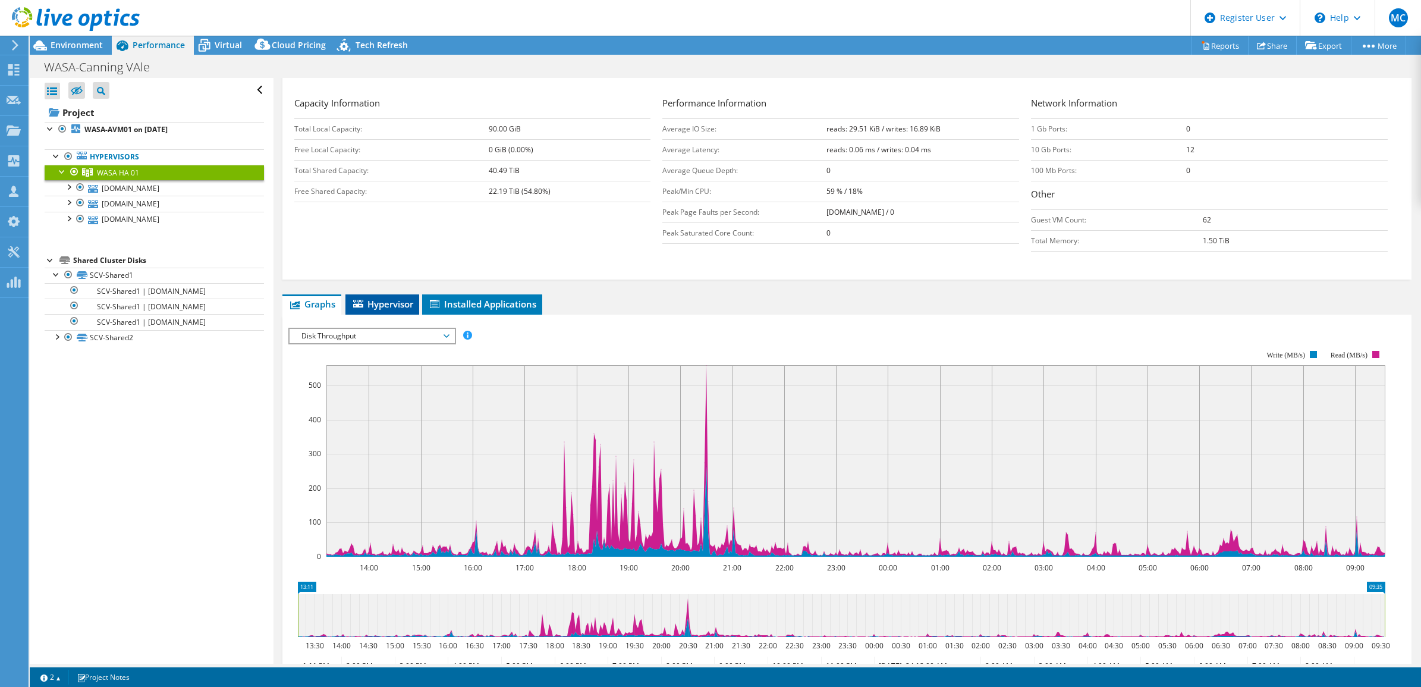
click at [378, 313] on li "Hypervisor" at bounding box center [383, 304] width 74 height 20
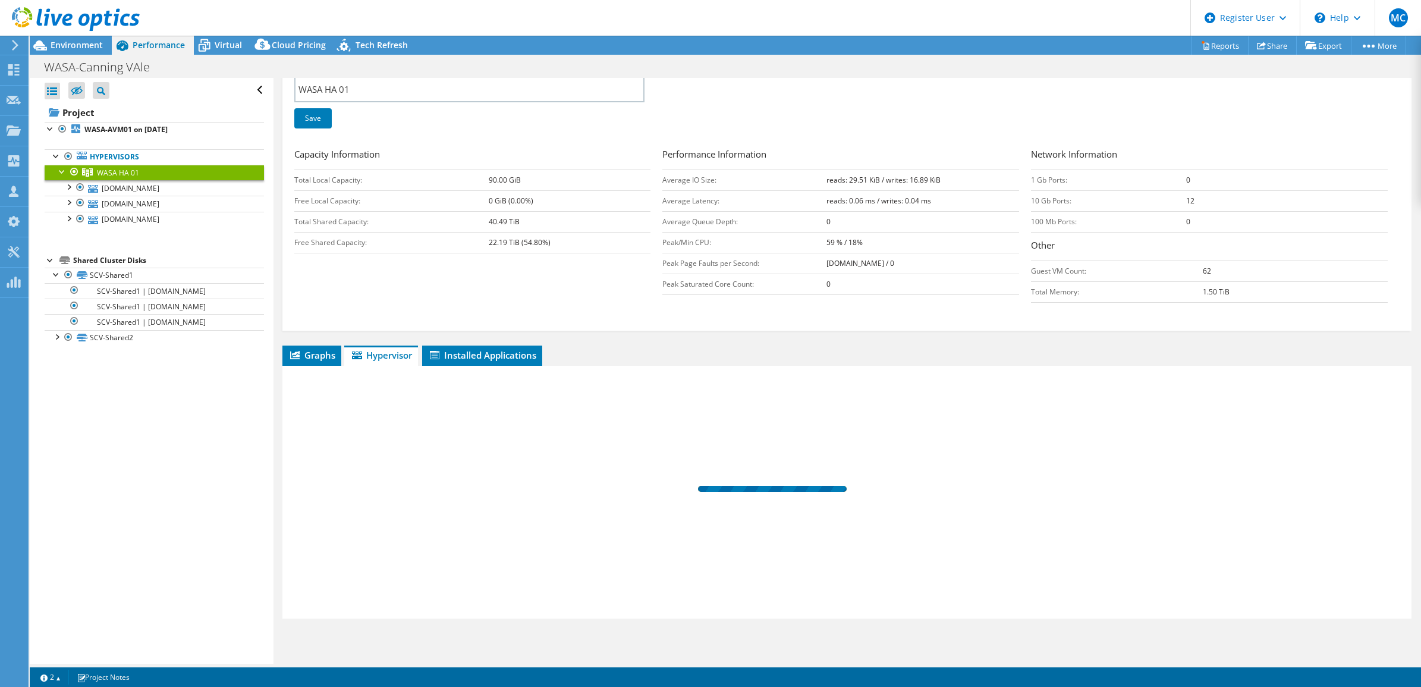
scroll to position [173, 0]
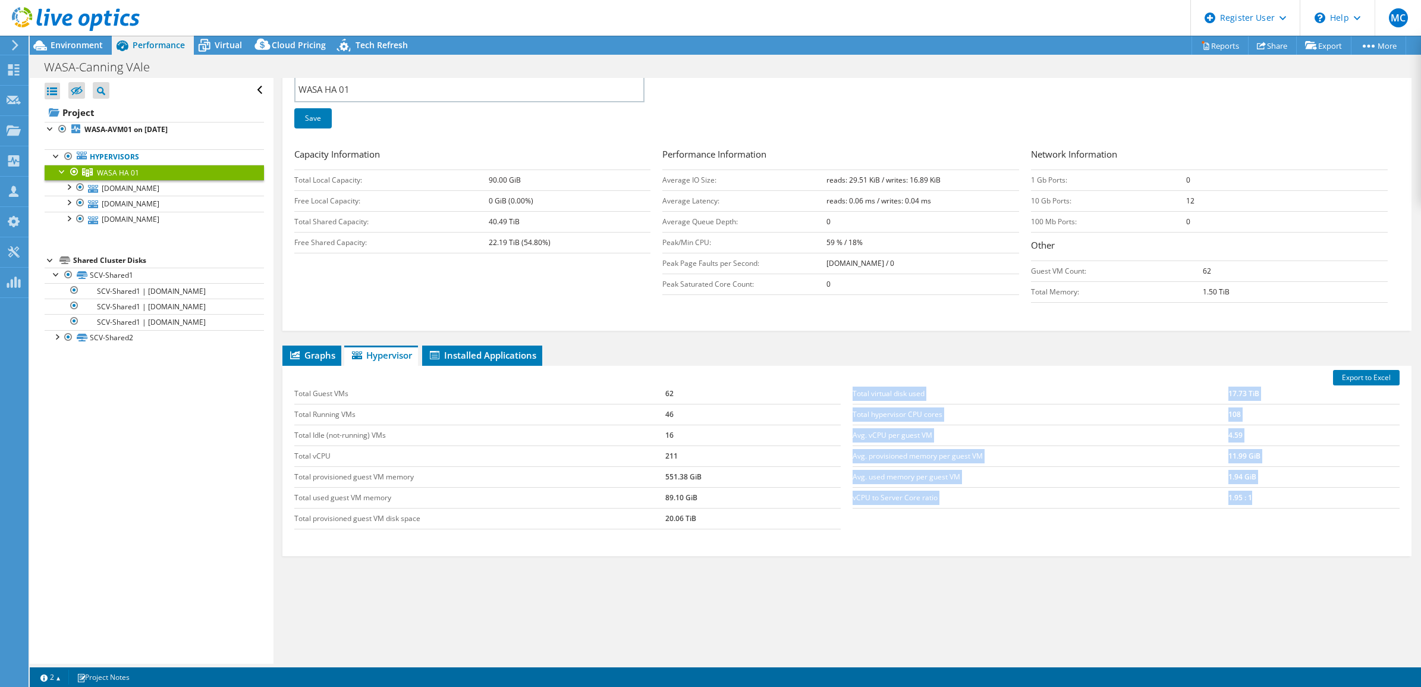
drag, startPoint x: 1289, startPoint y: 498, endPoint x: 842, endPoint y: 506, distance: 446.7
click at [847, 506] on div "Total virtual disk used 17.73 TiB Total hypervisor CPU cores 108 Avg. vCPU per …" at bounding box center [1126, 446] width 559 height 149
drag, startPoint x: 842, startPoint y: 506, endPoint x: 1001, endPoint y: 571, distance: 171.5
click at [1001, 571] on div "Graphs Servers Inventory Hypervisor Disks Cluster Disks Installed Applications …" at bounding box center [847, 494] width 1130 height 297
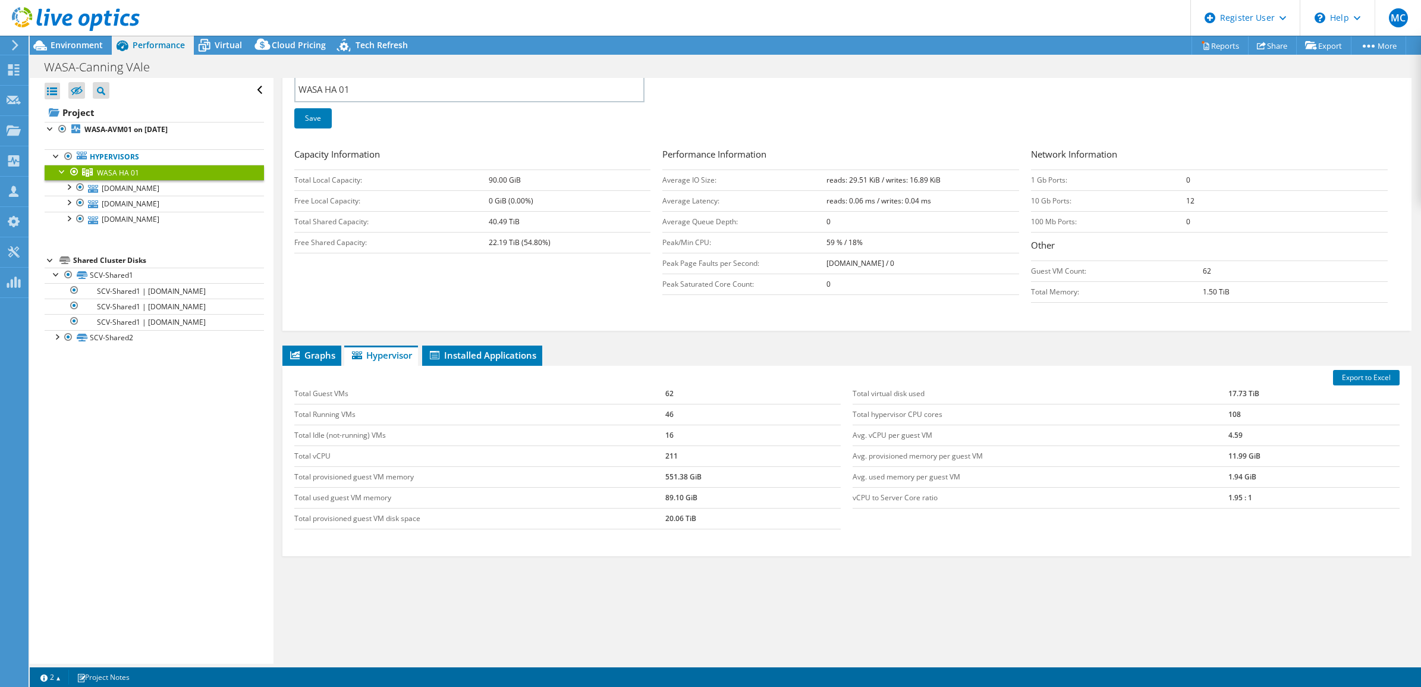
click at [1192, 593] on div "Graphs Servers Inventory Hypervisor Disks Cluster Disks Installed Applications …" at bounding box center [847, 494] width 1130 height 297
click at [688, 599] on div "Graphs Servers Inventory Hypervisor Disks Cluster Disks Installed Applications …" at bounding box center [847, 494] width 1130 height 297
click at [730, 340] on div "WASA HA 01 Details Hypervisors 3 Local Disks 3 Shared Cluster Disks 2 Used Loca…" at bounding box center [848, 285] width 1148 height 758
click at [664, 590] on div "Graphs Servers Inventory Hypervisor Disks Cluster Disks Installed Applications …" at bounding box center [847, 494] width 1130 height 297
click at [690, 342] on div "WASA HA 01 Details Hypervisors 3 Local Disks 3 Shared Cluster Disks 2 Used Loca…" at bounding box center [848, 285] width 1148 height 758
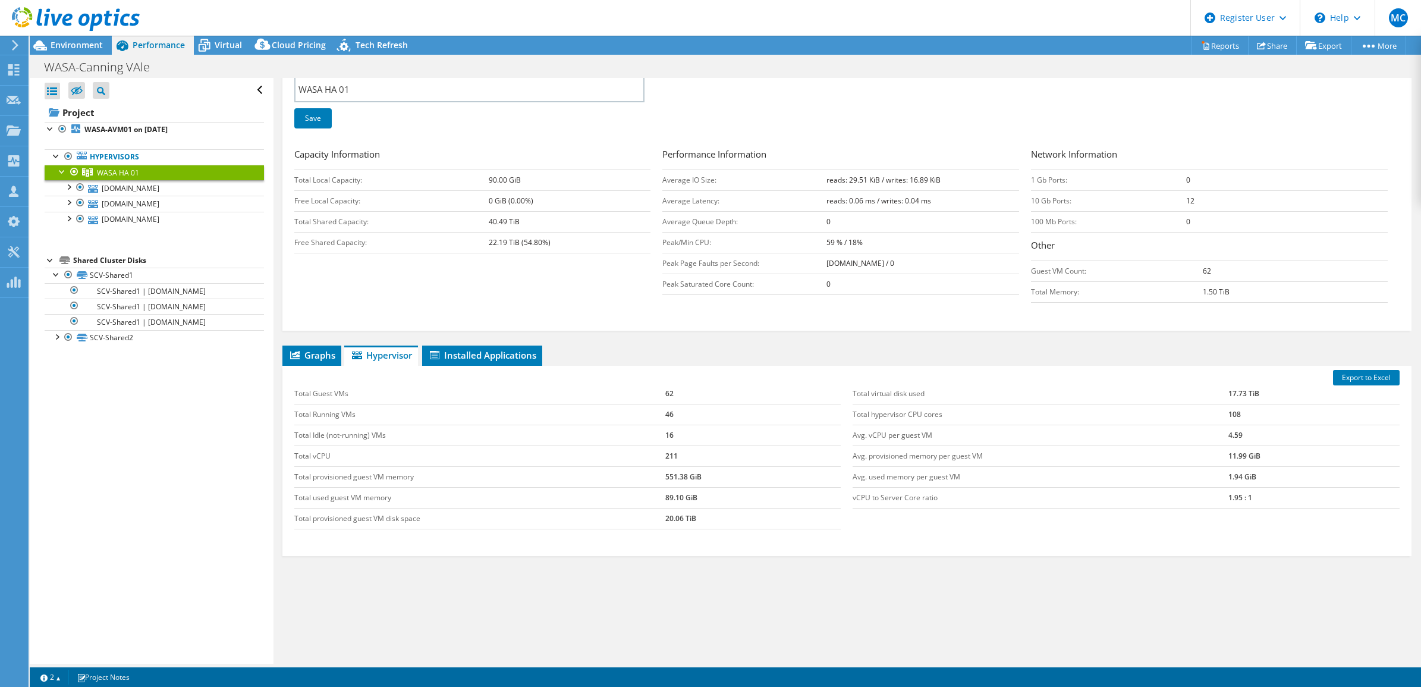
click at [1010, 611] on div "Graphs Servers Inventory Hypervisor Disks Cluster Disks Installed Applications …" at bounding box center [847, 494] width 1130 height 297
click at [702, 584] on div "Graphs Servers Inventory Hypervisor Disks Cluster Disks Installed Applications …" at bounding box center [847, 494] width 1130 height 297
click at [133, 189] on link "[DOMAIN_NAME]" at bounding box center [154, 187] width 219 height 15
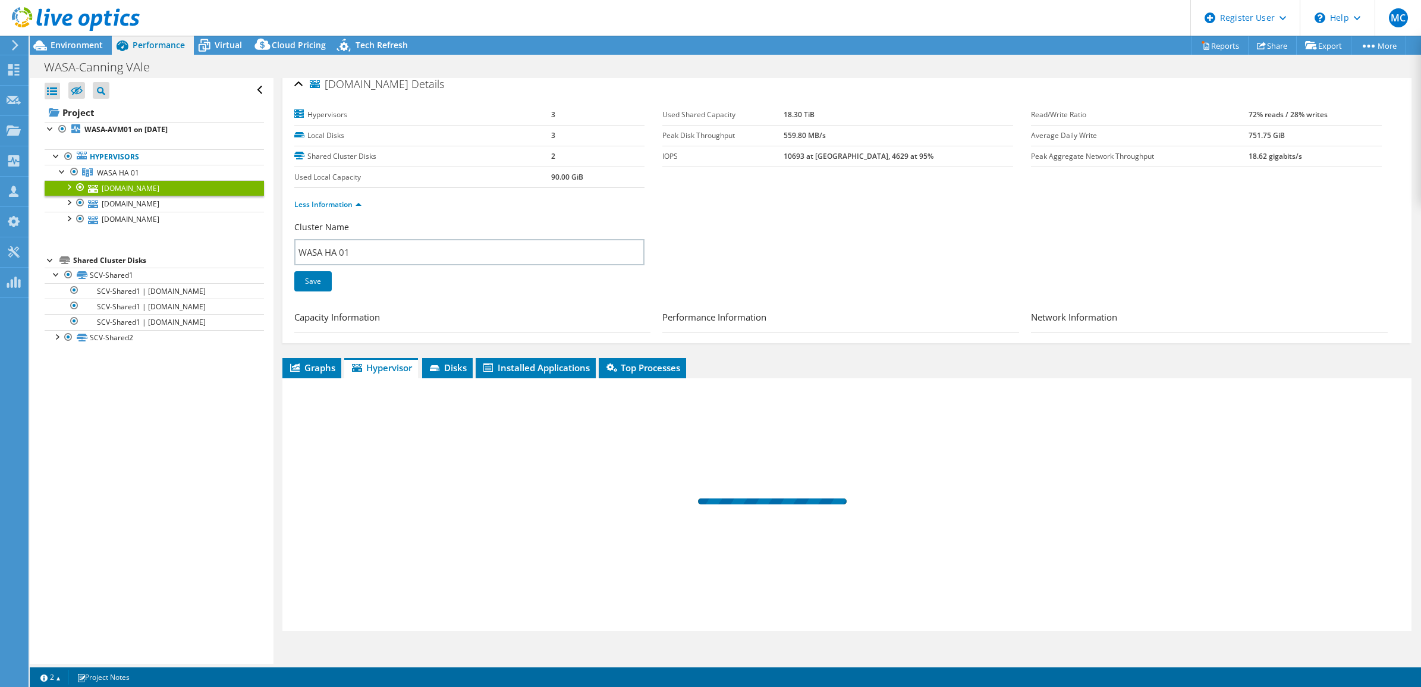
scroll to position [0, 0]
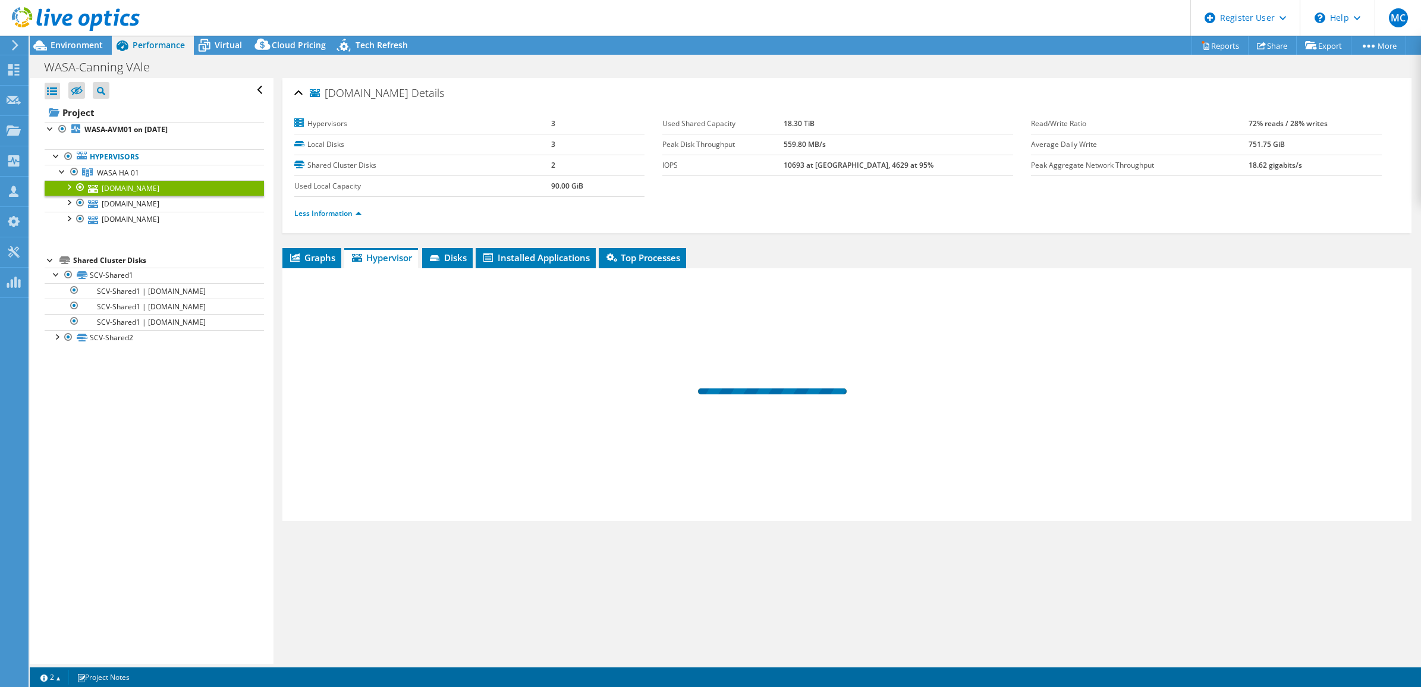
click at [69, 190] on div at bounding box center [68, 186] width 12 height 12
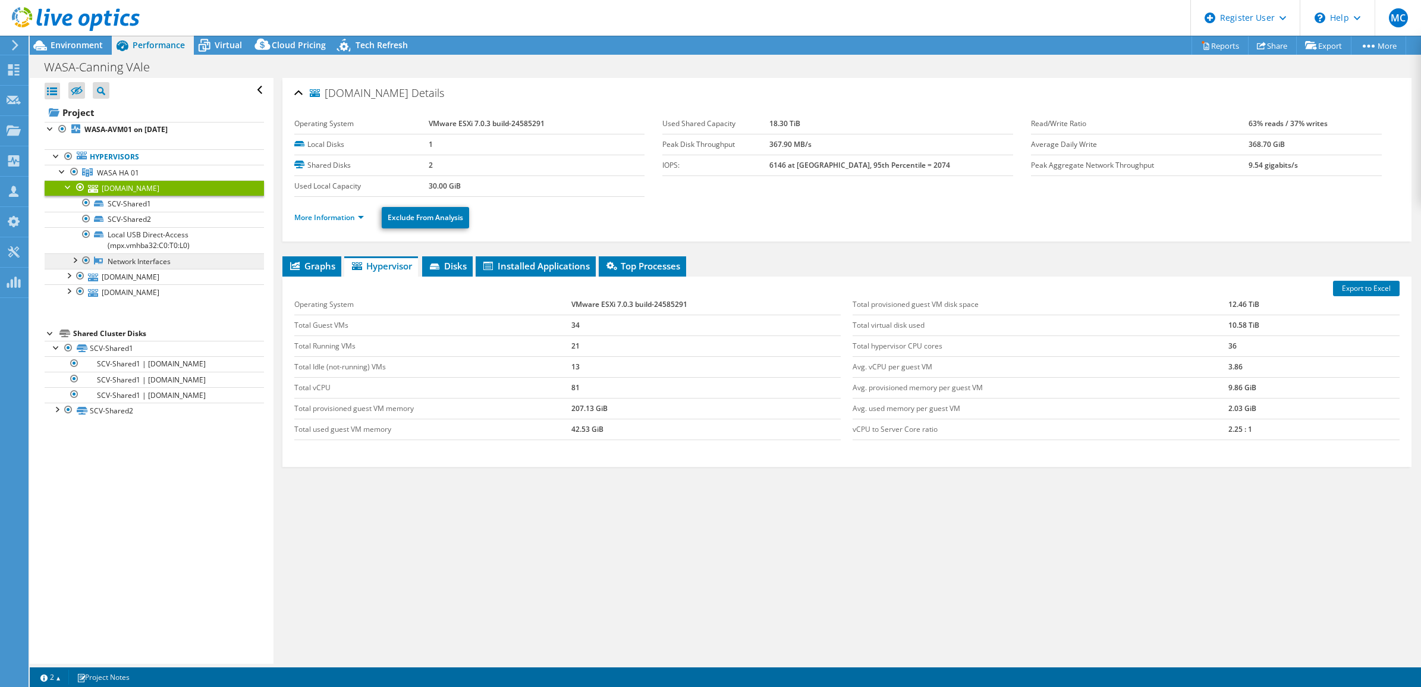
click at [147, 260] on link "Network Interfaces" at bounding box center [154, 260] width 219 height 15
click at [111, 158] on link "Hypervisors" at bounding box center [154, 156] width 219 height 15
click at [124, 172] on span "WASA HA 01" at bounding box center [118, 173] width 42 height 10
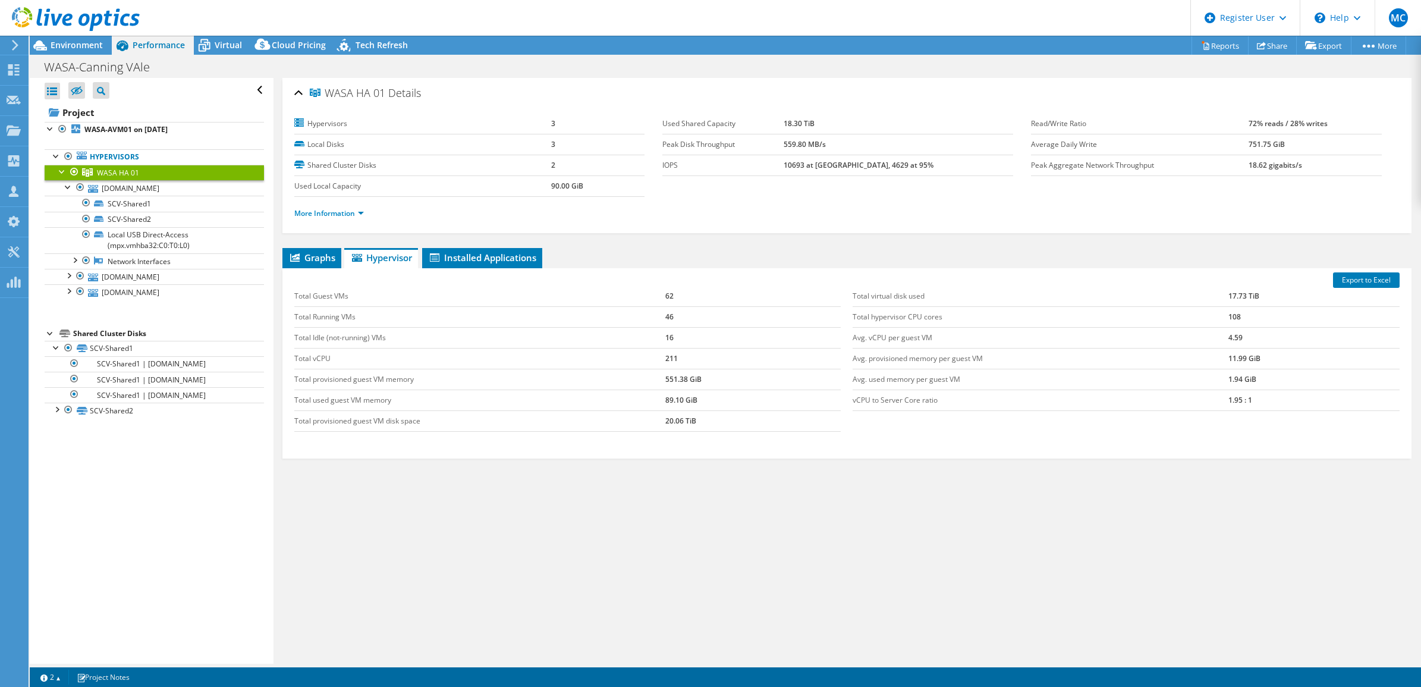
drag, startPoint x: 1292, startPoint y: 143, endPoint x: 1204, endPoint y: 146, distance: 87.5
click at [1204, 146] on tr "Average Daily Write 751.75 GiB" at bounding box center [1206, 144] width 351 height 21
click at [1081, 546] on div "WASA HA 01 Details Hypervisors 3 Local Disks 3 Shared Cluster Disks 2 Used Loca…" at bounding box center [848, 371] width 1148 height 586
click at [337, 212] on link "More Information" at bounding box center [329, 213] width 70 height 10
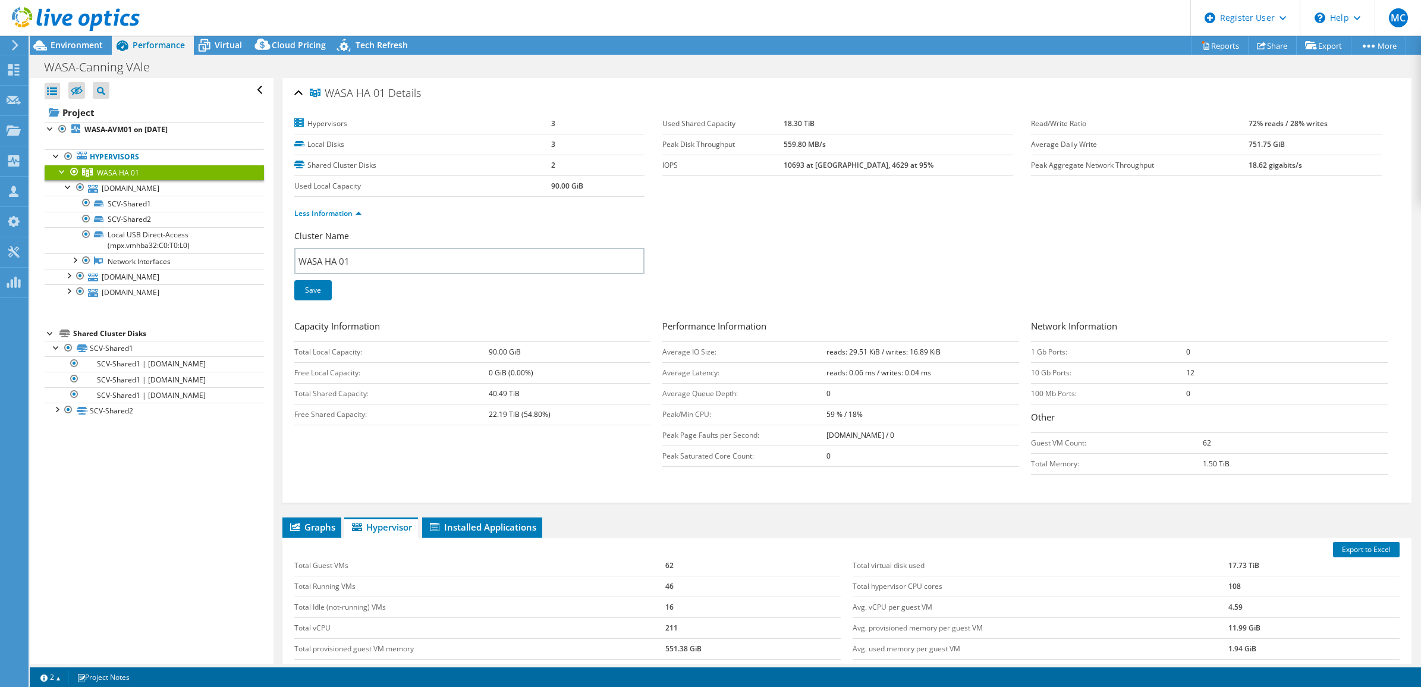
drag, startPoint x: 1231, startPoint y: 465, endPoint x: 1173, endPoint y: 465, distance: 57.7
click at [1173, 465] on tr "Total Memory: 1.50 TiB" at bounding box center [1209, 463] width 357 height 21
click at [952, 483] on form "Cluster Name WASA HA 01 Save Capacity Information Total Local Capacity: 90.00 G…" at bounding box center [847, 357] width 1106 height 255
drag, startPoint x: 310, startPoint y: 525, endPoint x: 319, endPoint y: 525, distance: 8.3
click at [310, 525] on span "Graphs" at bounding box center [311, 527] width 47 height 12
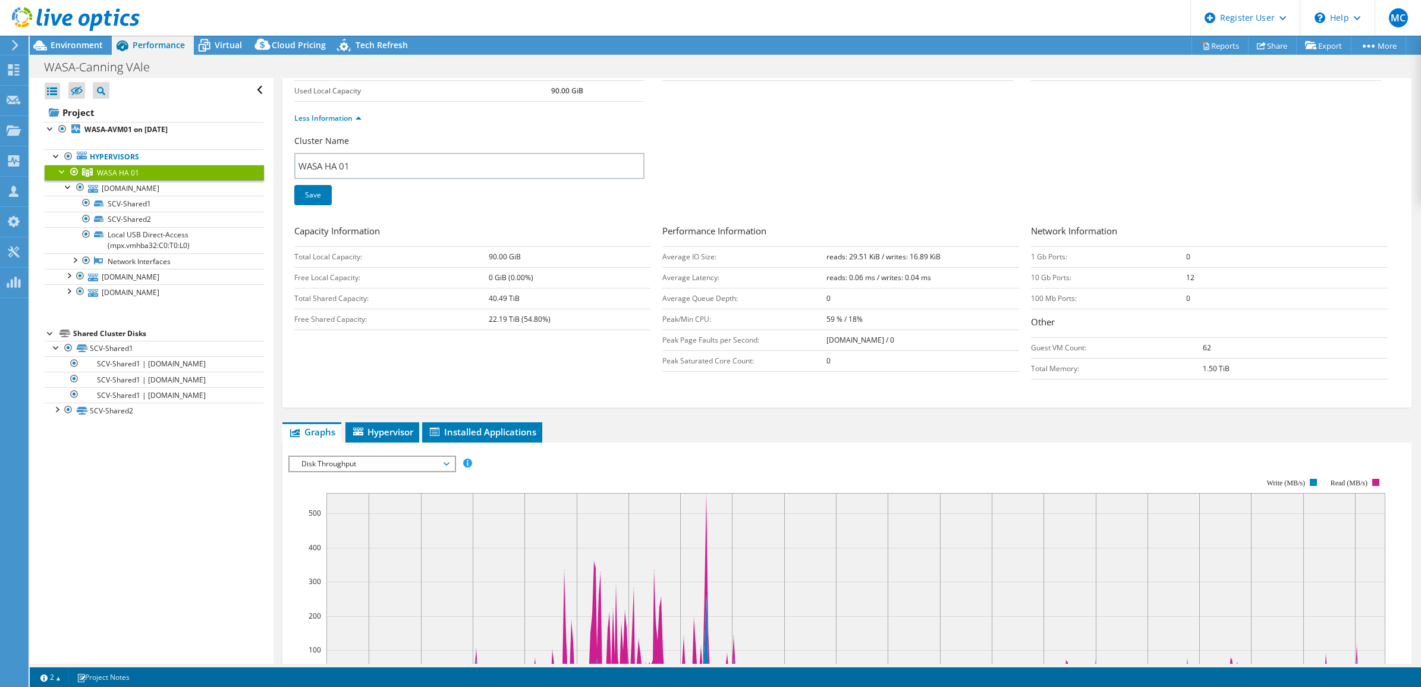
scroll to position [223, 0]
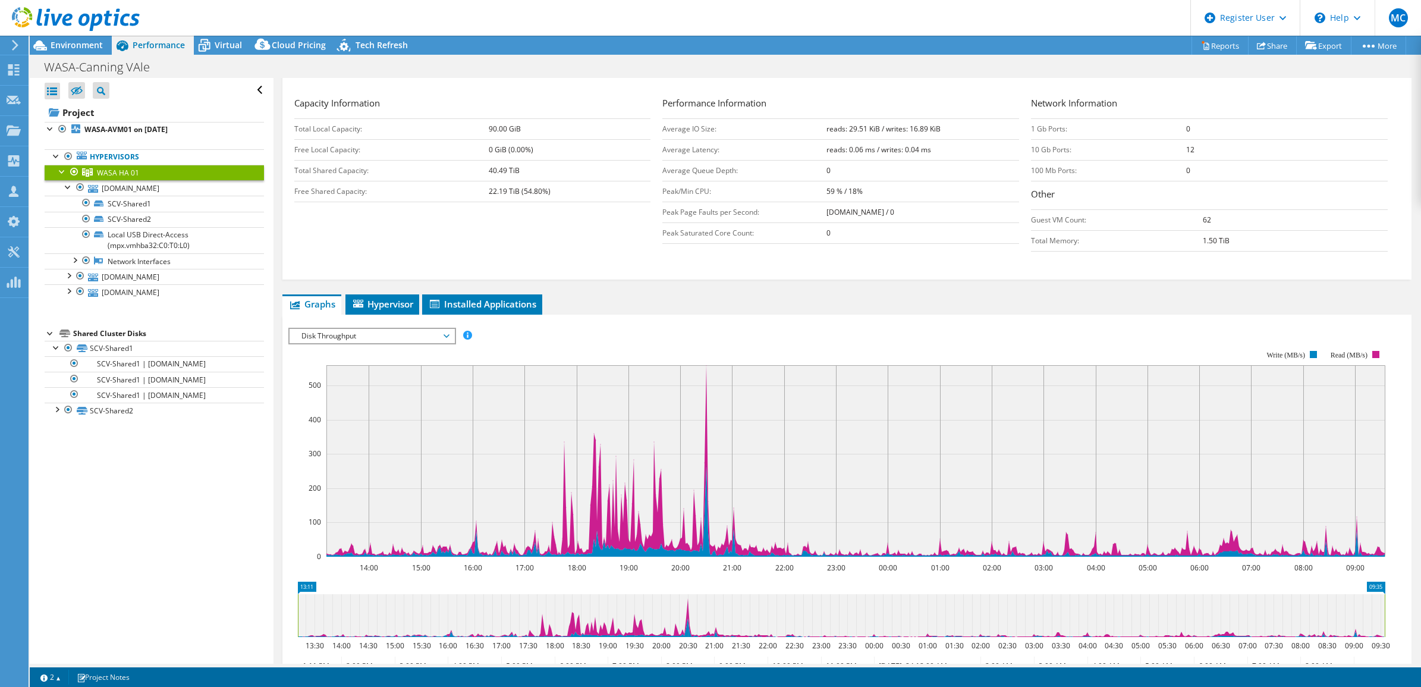
click at [446, 334] on span "Disk Throughput" at bounding box center [372, 336] width 153 height 14
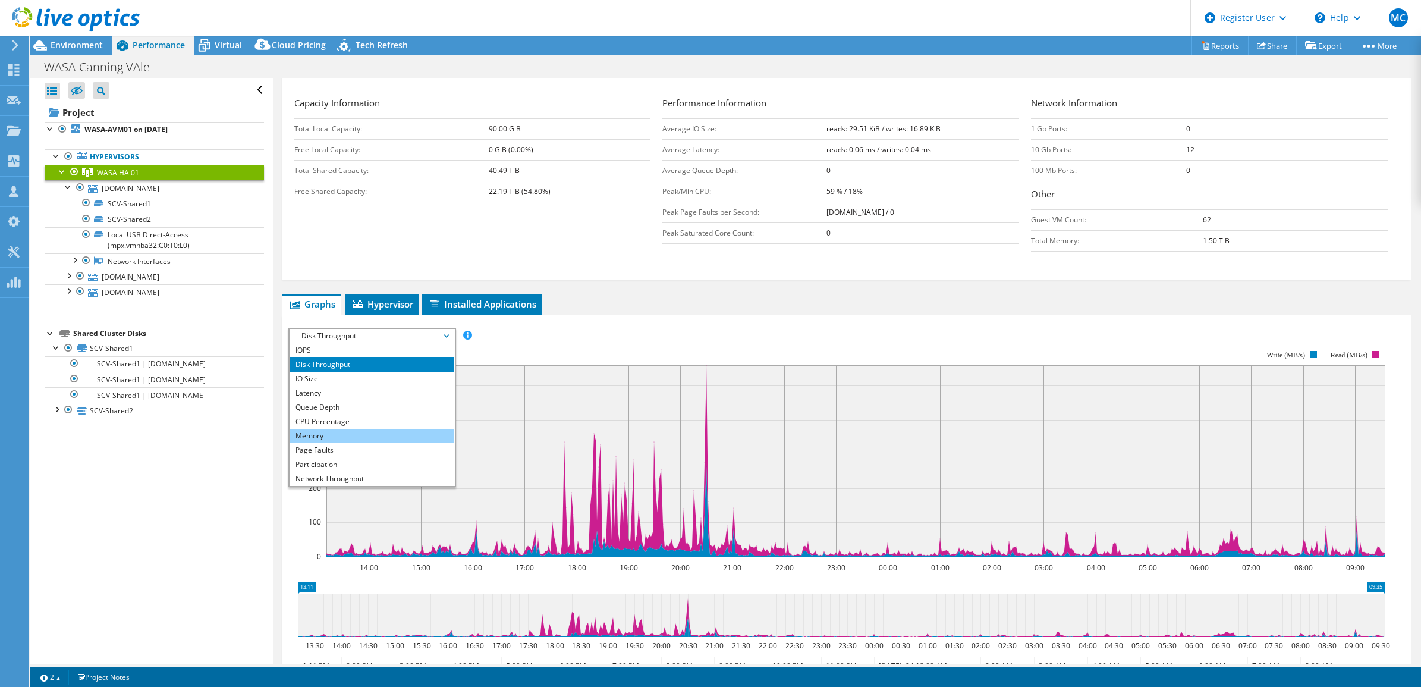
click at [350, 438] on li "Memory" at bounding box center [372, 436] width 165 height 14
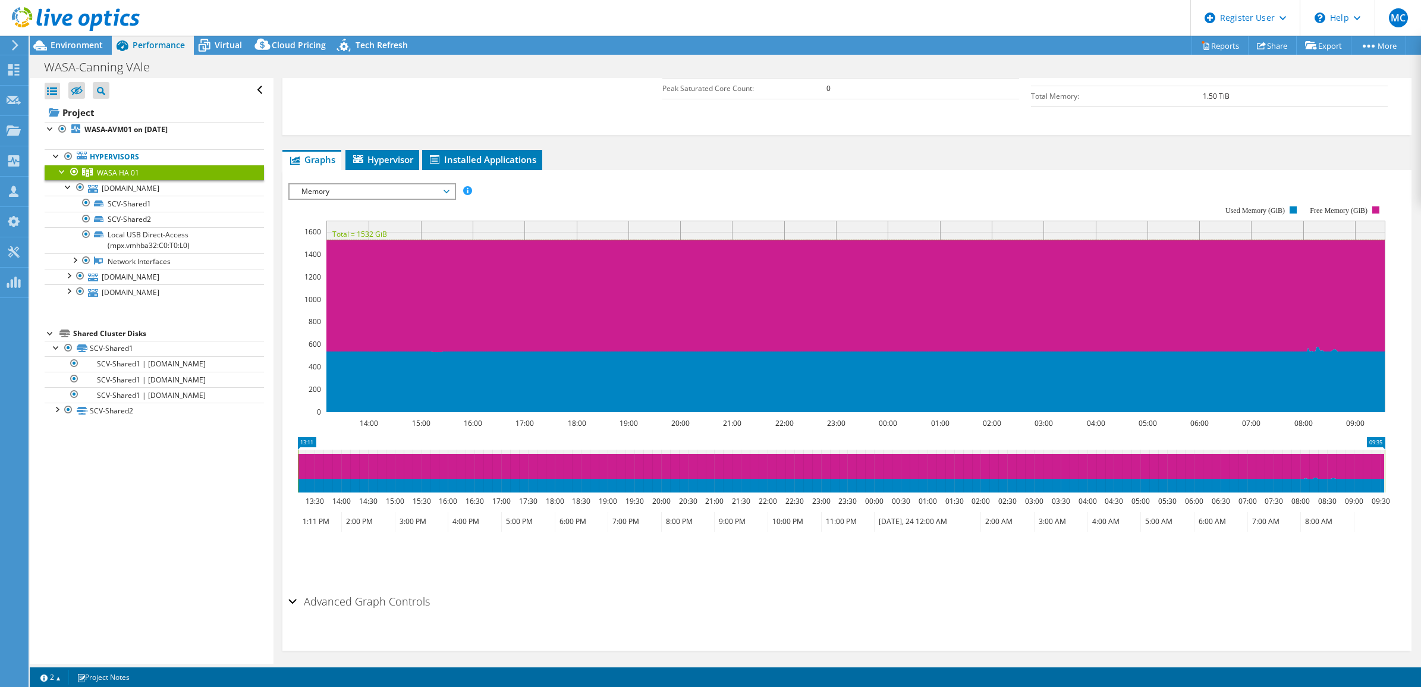
scroll to position [372, 0]
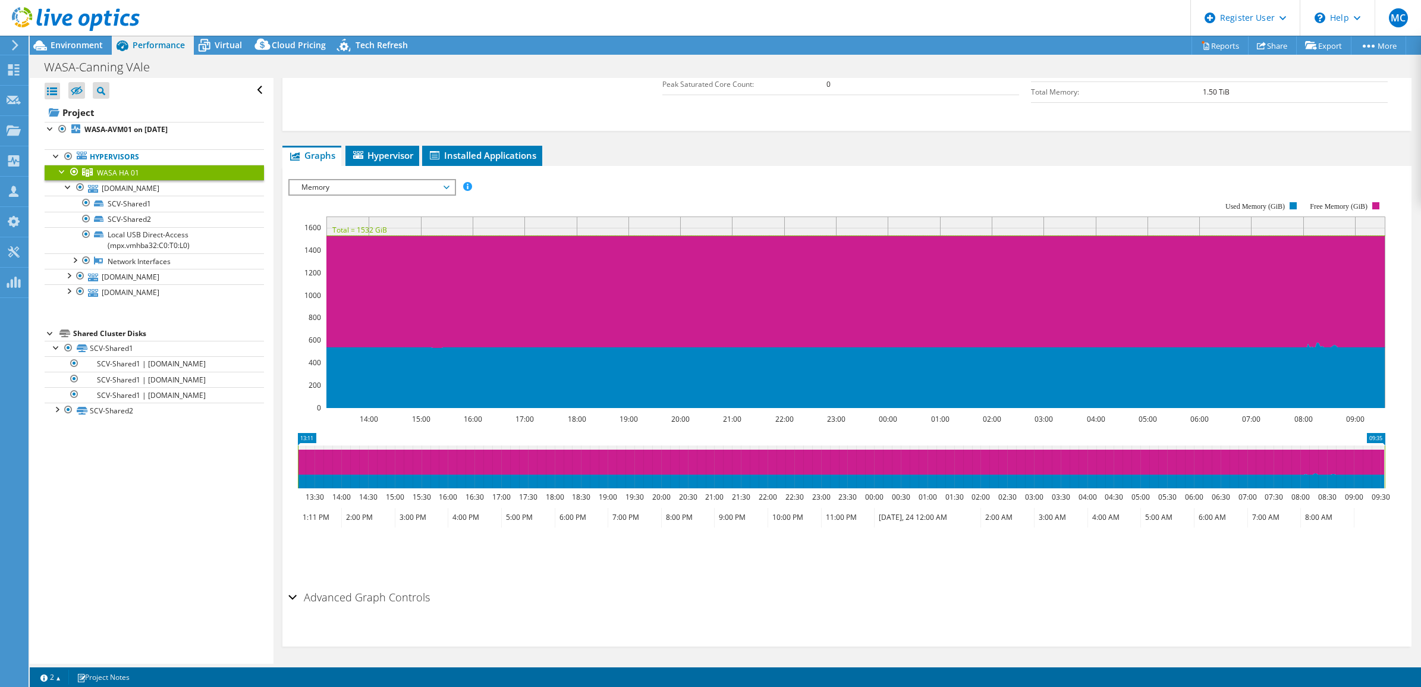
click at [705, 153] on ul "Graphs Servers Inventory Hypervisor Disks Cluster Disks Installed Applications" at bounding box center [847, 156] width 1130 height 20
click at [698, 147] on ul "Graphs Servers Inventory Hypervisor Disks Cluster Disks Installed Applications" at bounding box center [847, 156] width 1130 height 20
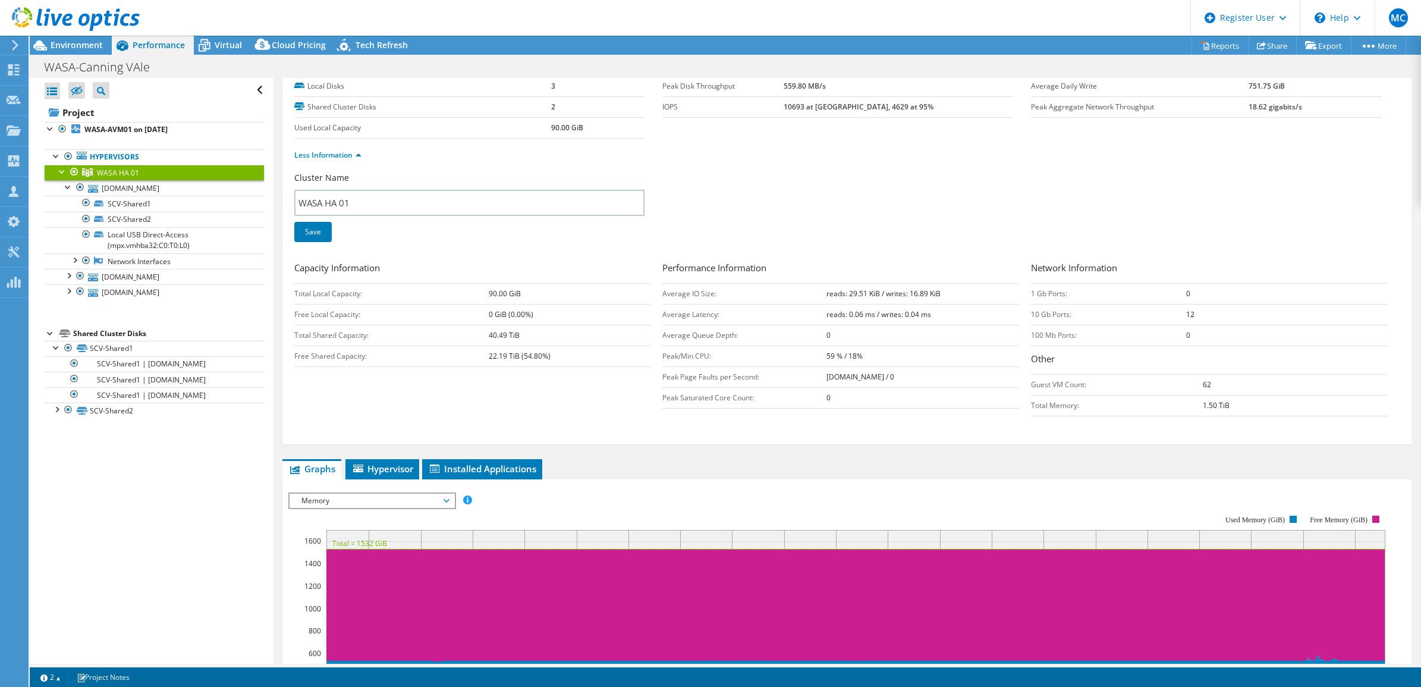
scroll to position [0, 0]
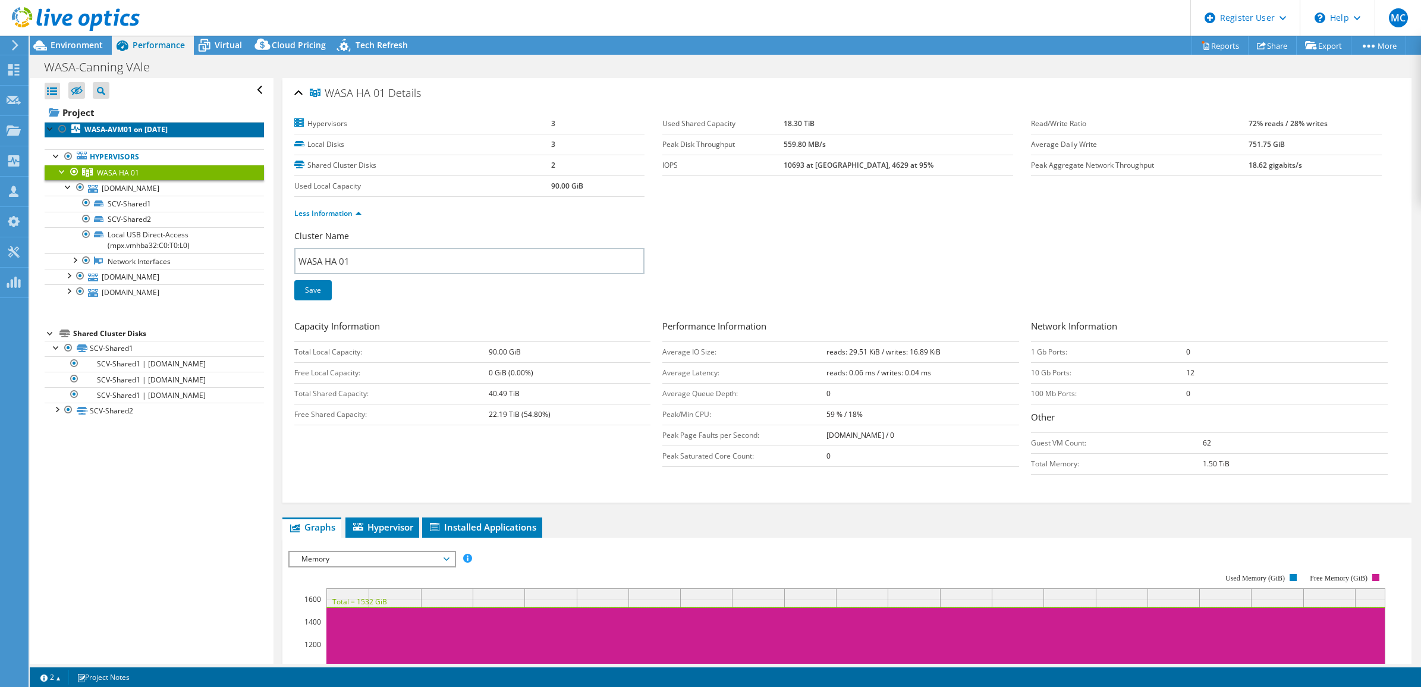
click at [115, 125] on b "WASA-AVM01 on [DATE]" at bounding box center [125, 129] width 83 height 10
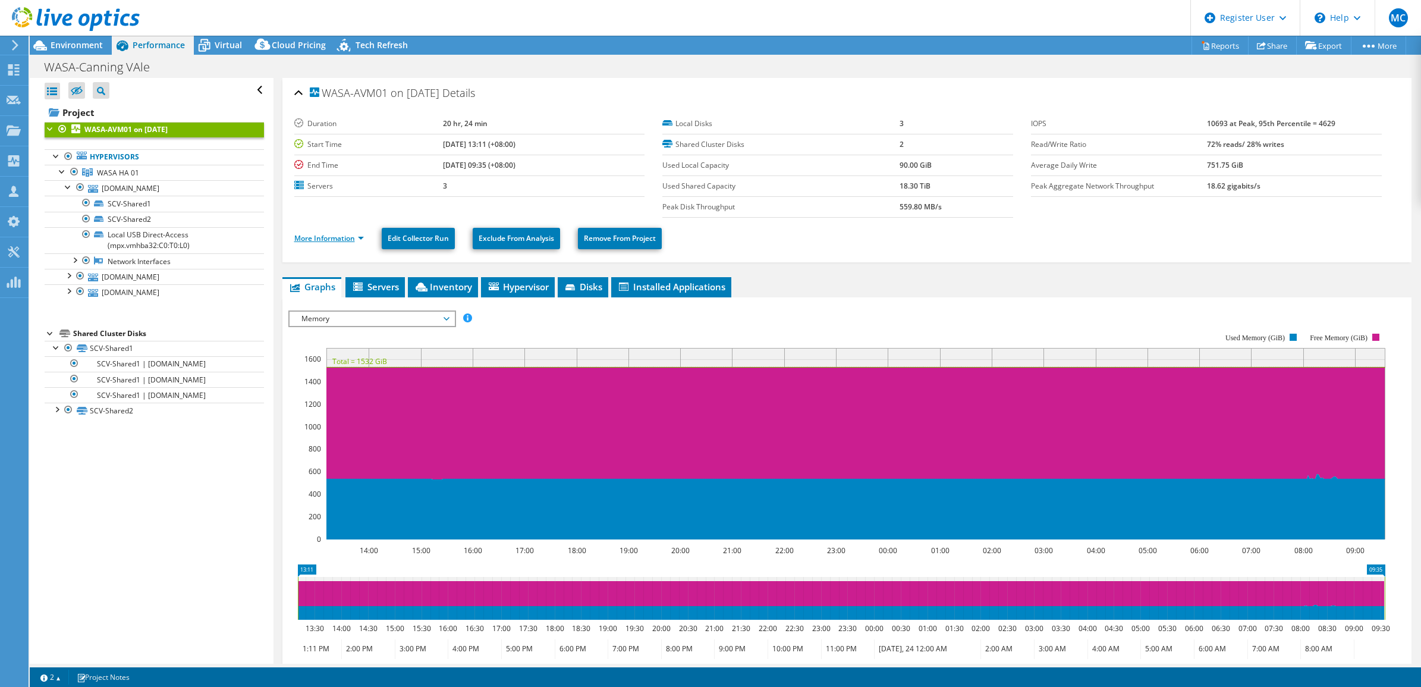
click at [332, 238] on link "More Information" at bounding box center [329, 238] width 70 height 10
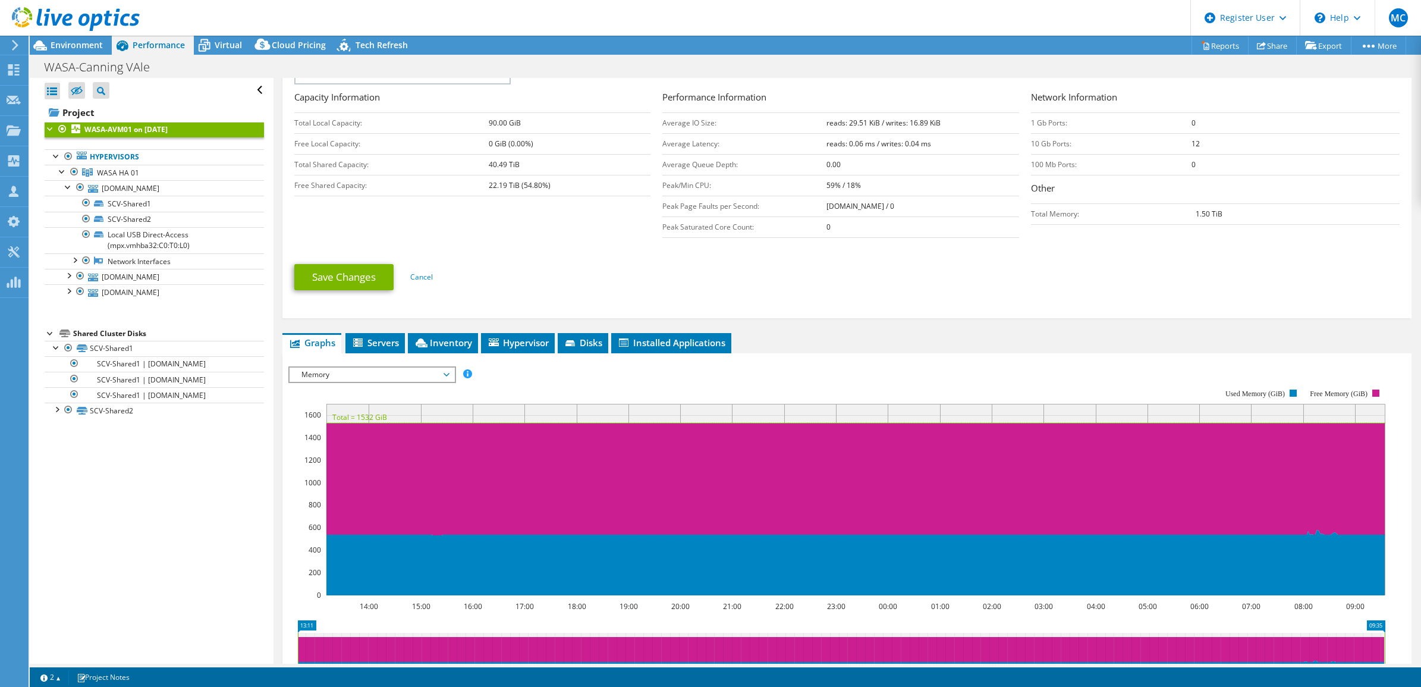
scroll to position [223, 0]
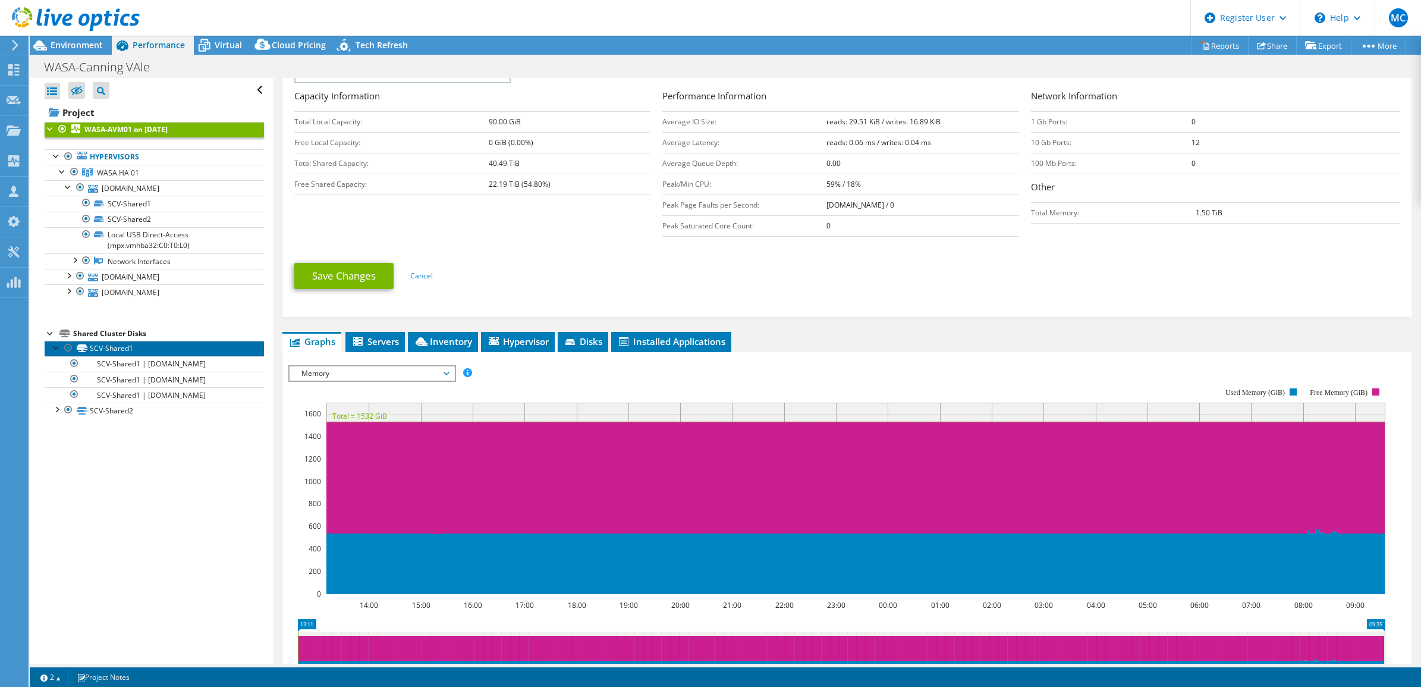
click at [137, 348] on link "SCV-Shared1" at bounding box center [154, 348] width 219 height 15
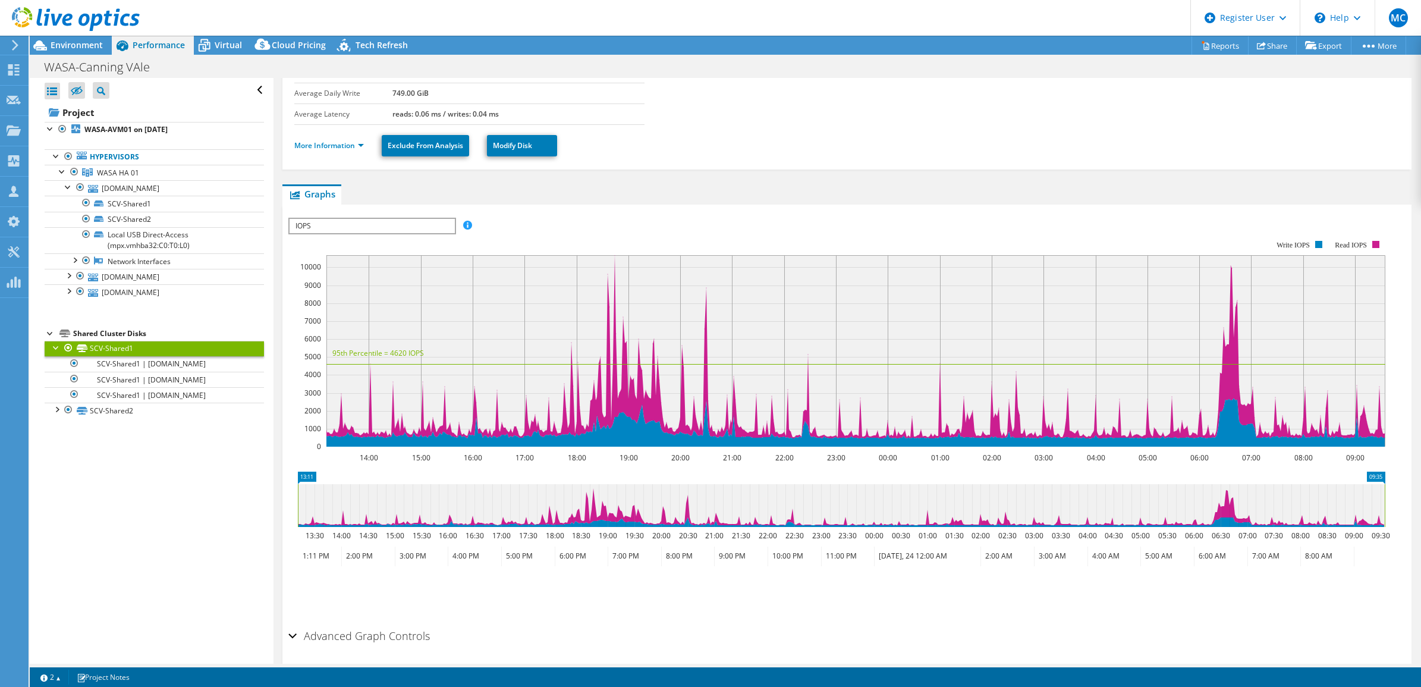
scroll to position [176, 0]
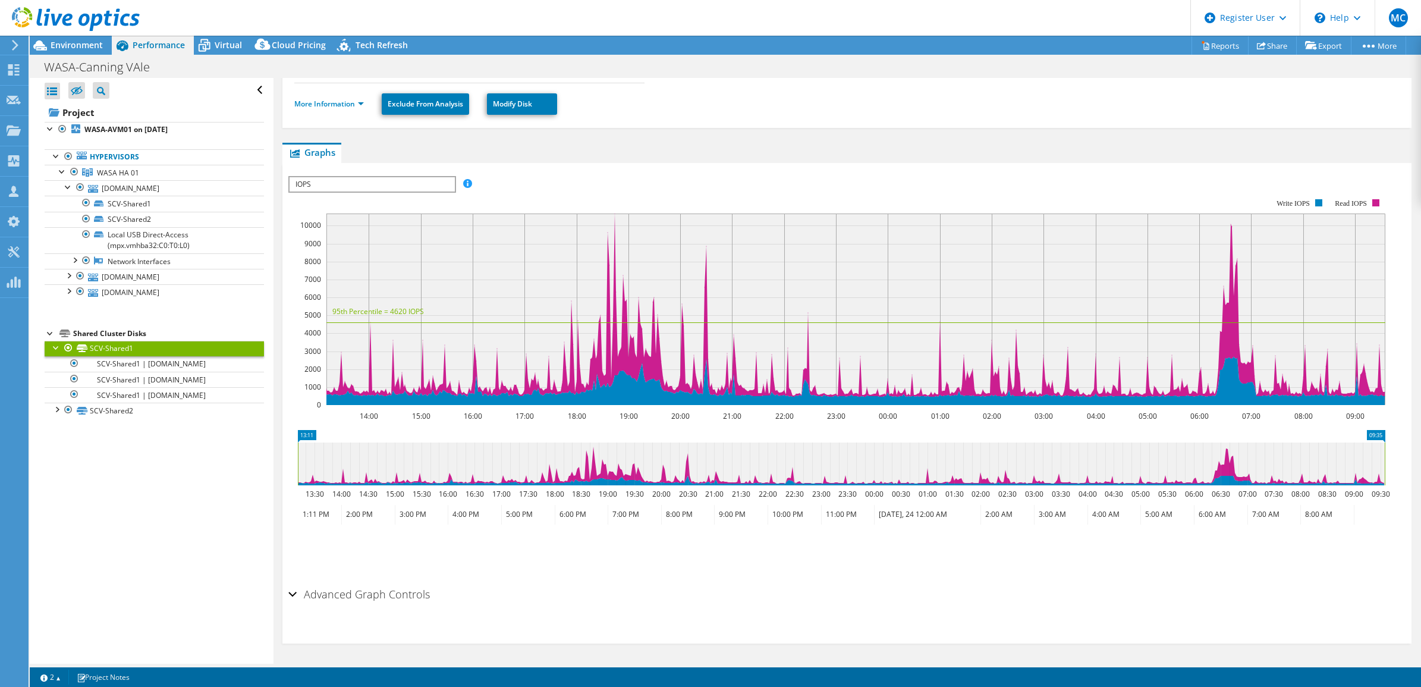
click at [432, 183] on span "IOPS" at bounding box center [372, 184] width 165 height 14
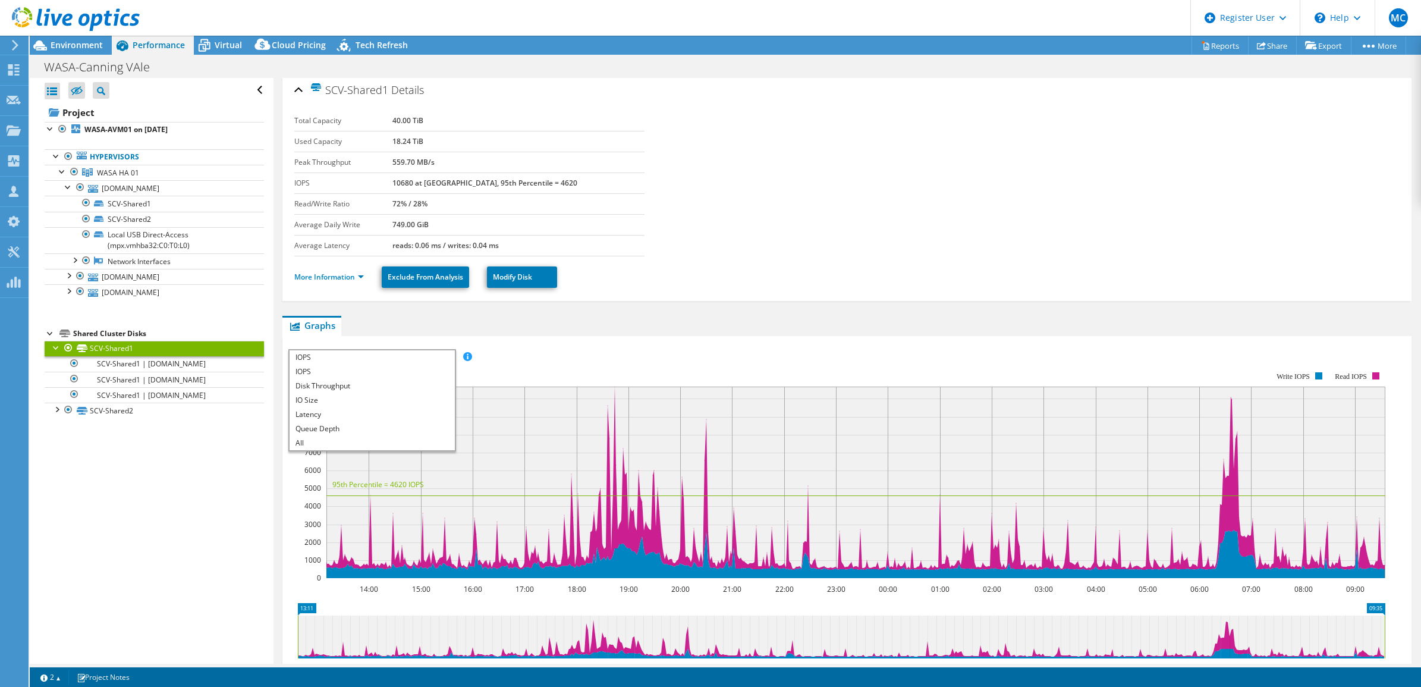
scroll to position [0, 0]
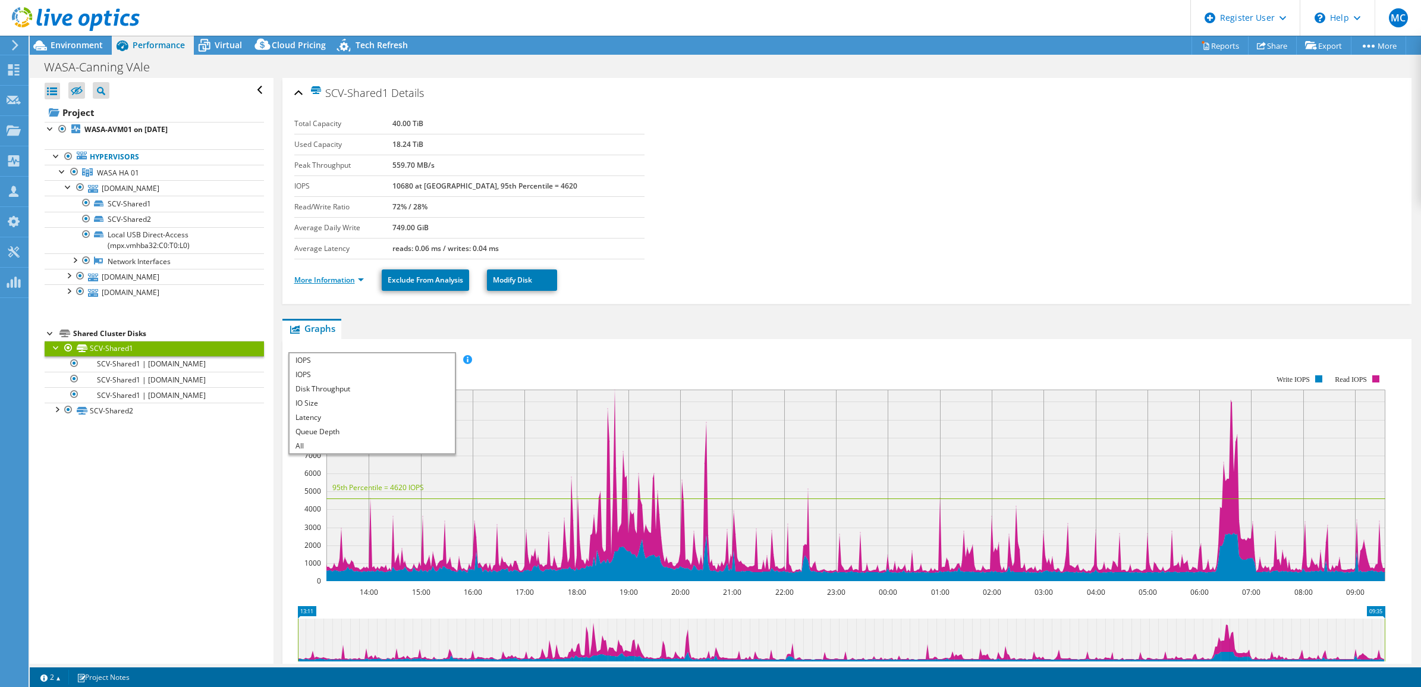
click at [350, 281] on link "More Information" at bounding box center [329, 280] width 70 height 10
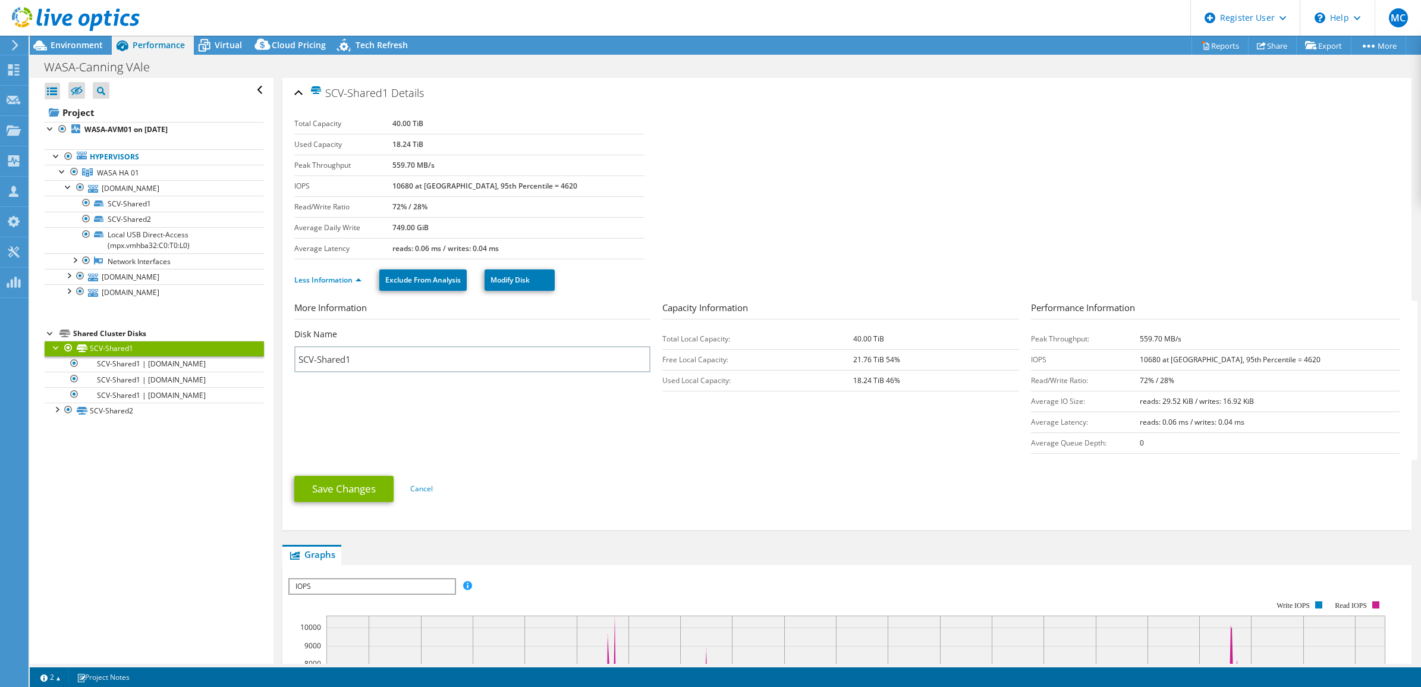
click at [922, 246] on section "Total Capacity 40.00 TiB Used Capacity 18.24 TiB Peak Throughput 559.70 MB/s IO…" at bounding box center [847, 187] width 1106 height 146
click at [114, 169] on span "WASA HA 01" at bounding box center [118, 173] width 42 height 10
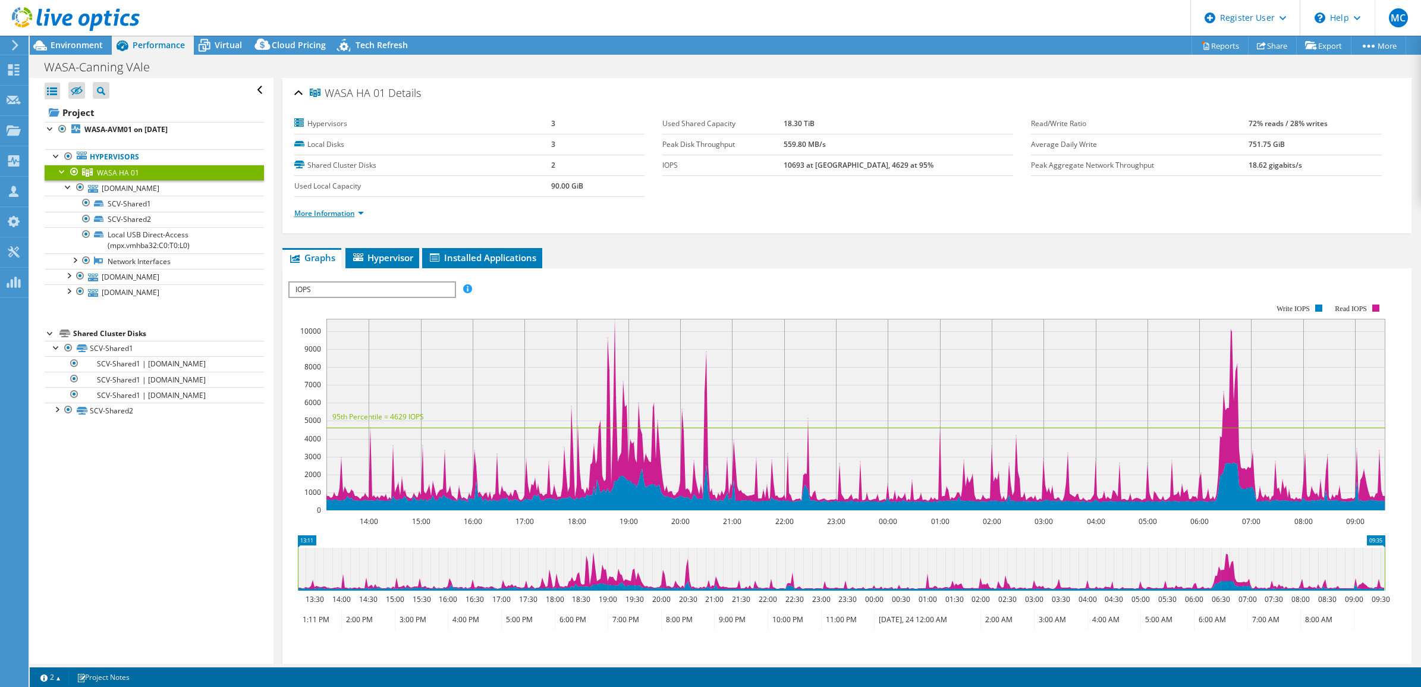
click at [357, 213] on link "More Information" at bounding box center [329, 213] width 70 height 10
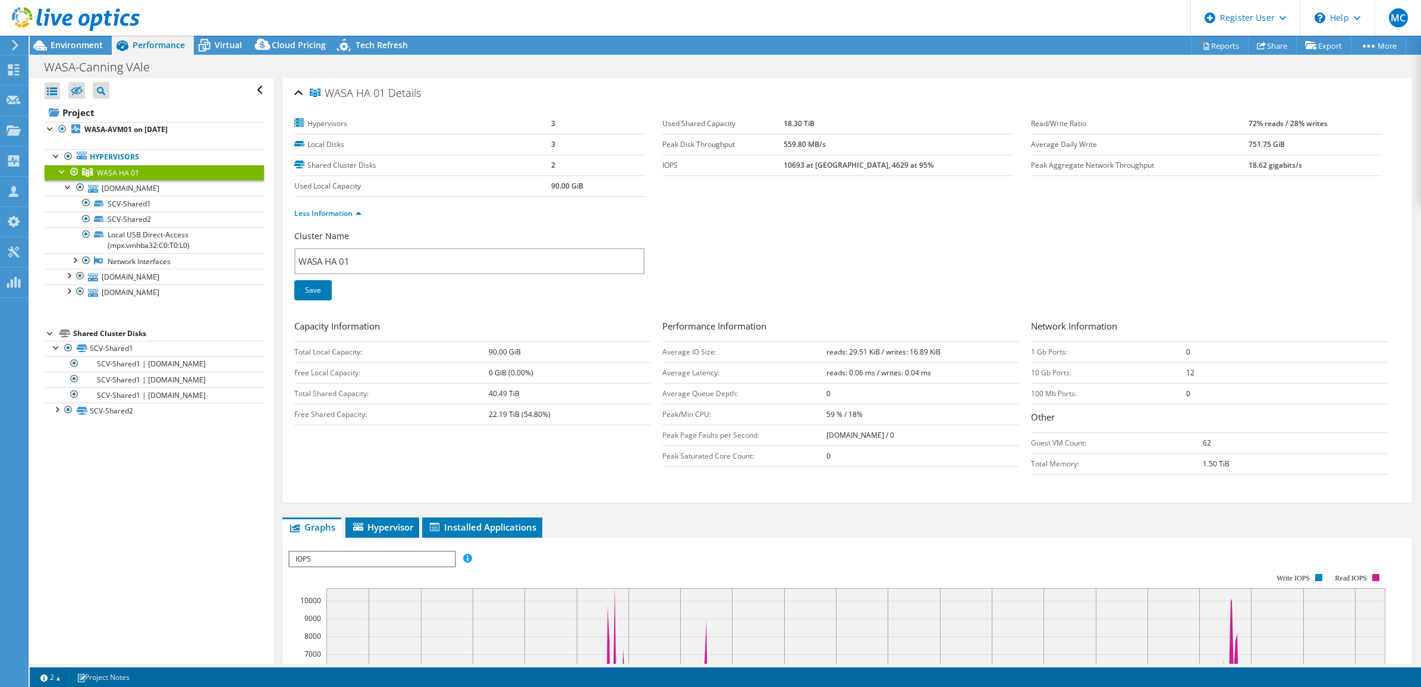
drag, startPoint x: 1206, startPoint y: 443, endPoint x: 1173, endPoint y: 445, distance: 32.8
click at [1173, 444] on tr "Guest VM Count: 62" at bounding box center [1209, 442] width 357 height 21
click at [970, 521] on ul "Graphs Servers Inventory Hypervisor Disks Cluster Disks Installed Applications" at bounding box center [847, 527] width 1130 height 20
click at [125, 130] on b "WASA-AVM01 on [DATE]" at bounding box center [125, 129] width 83 height 10
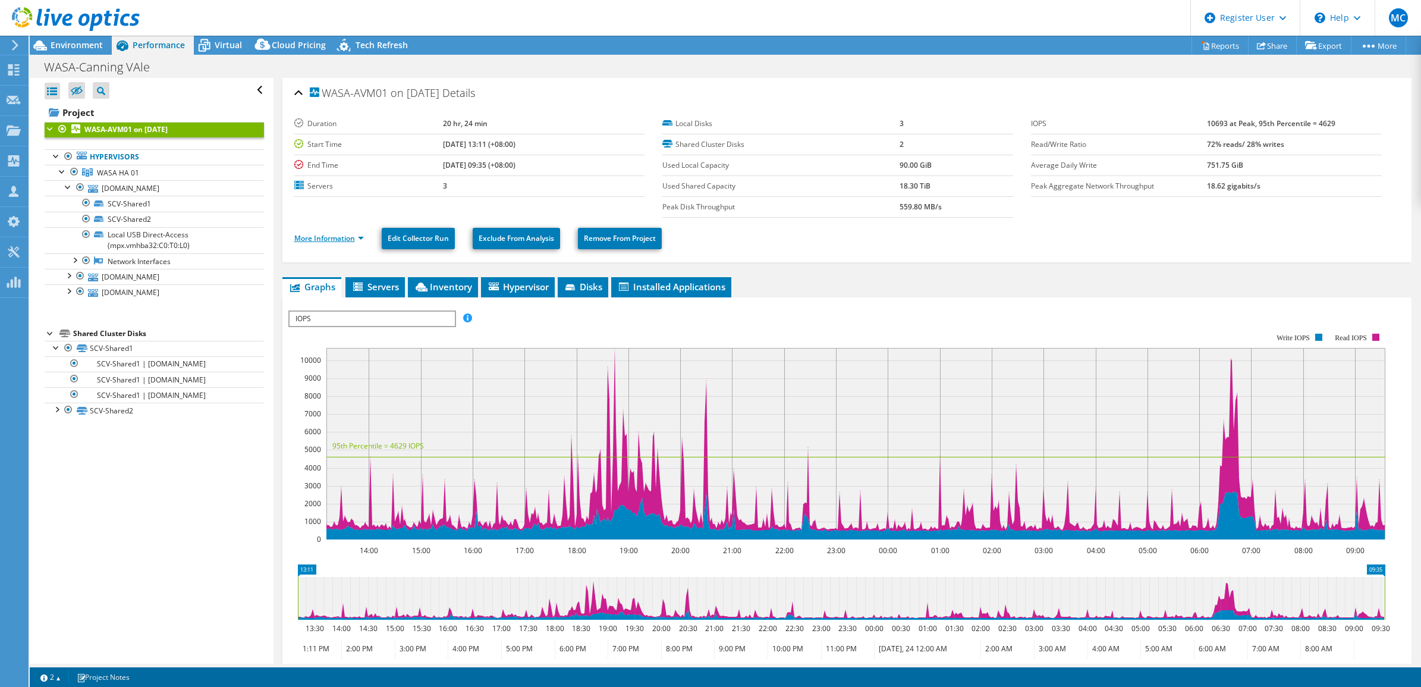
click at [343, 240] on link "More Information" at bounding box center [329, 238] width 70 height 10
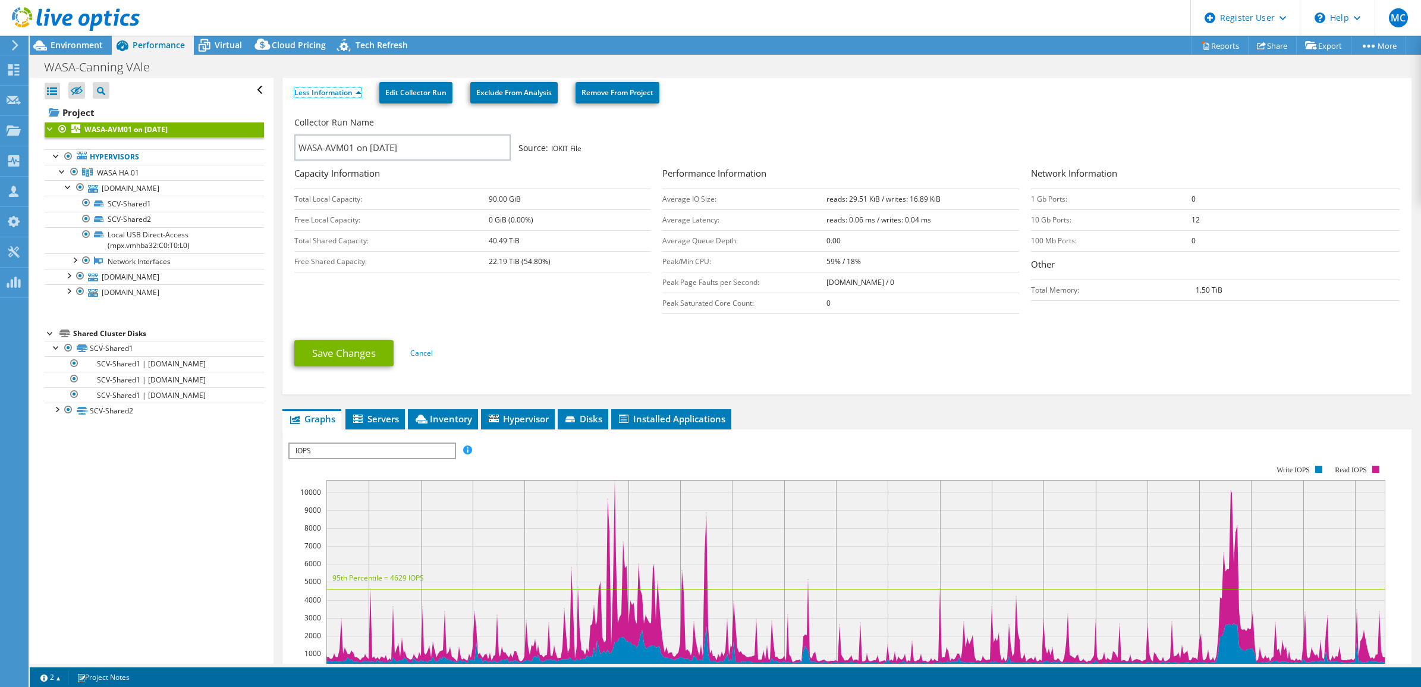
scroll to position [297, 0]
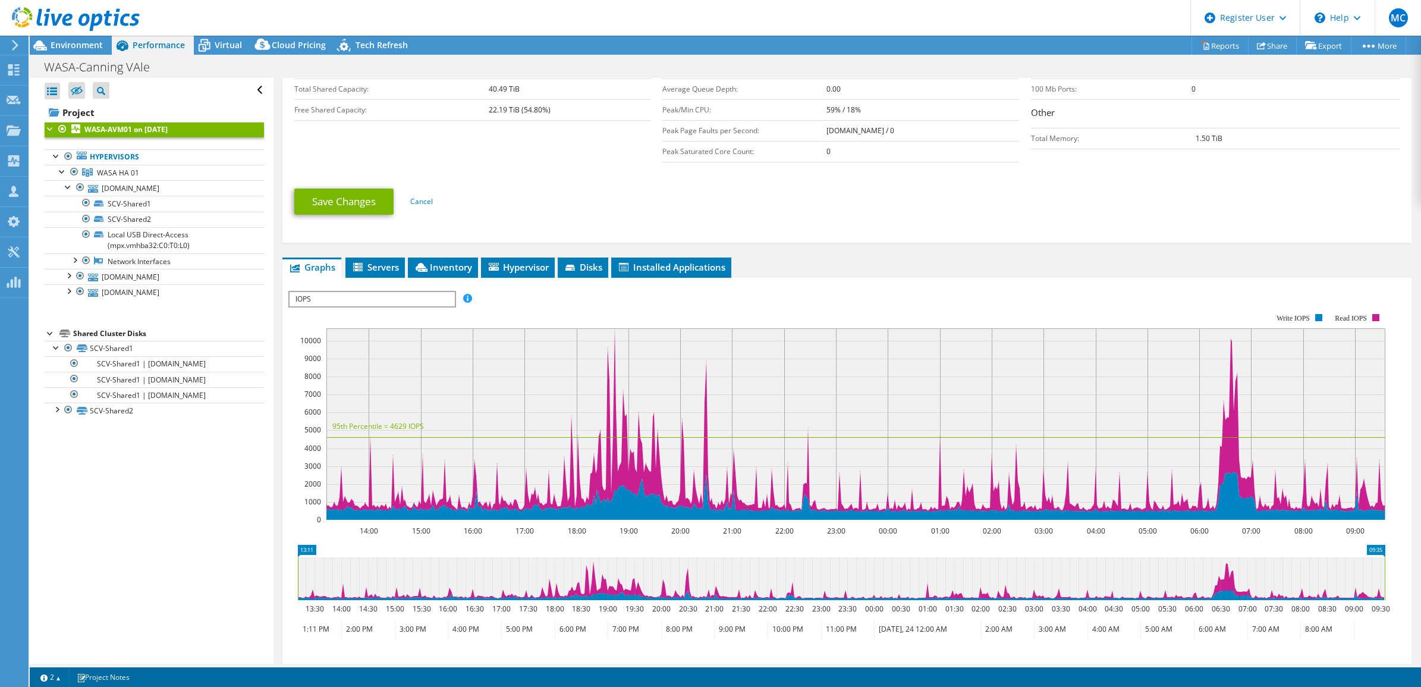
click at [437, 300] on span "IOPS" at bounding box center [372, 299] width 165 height 14
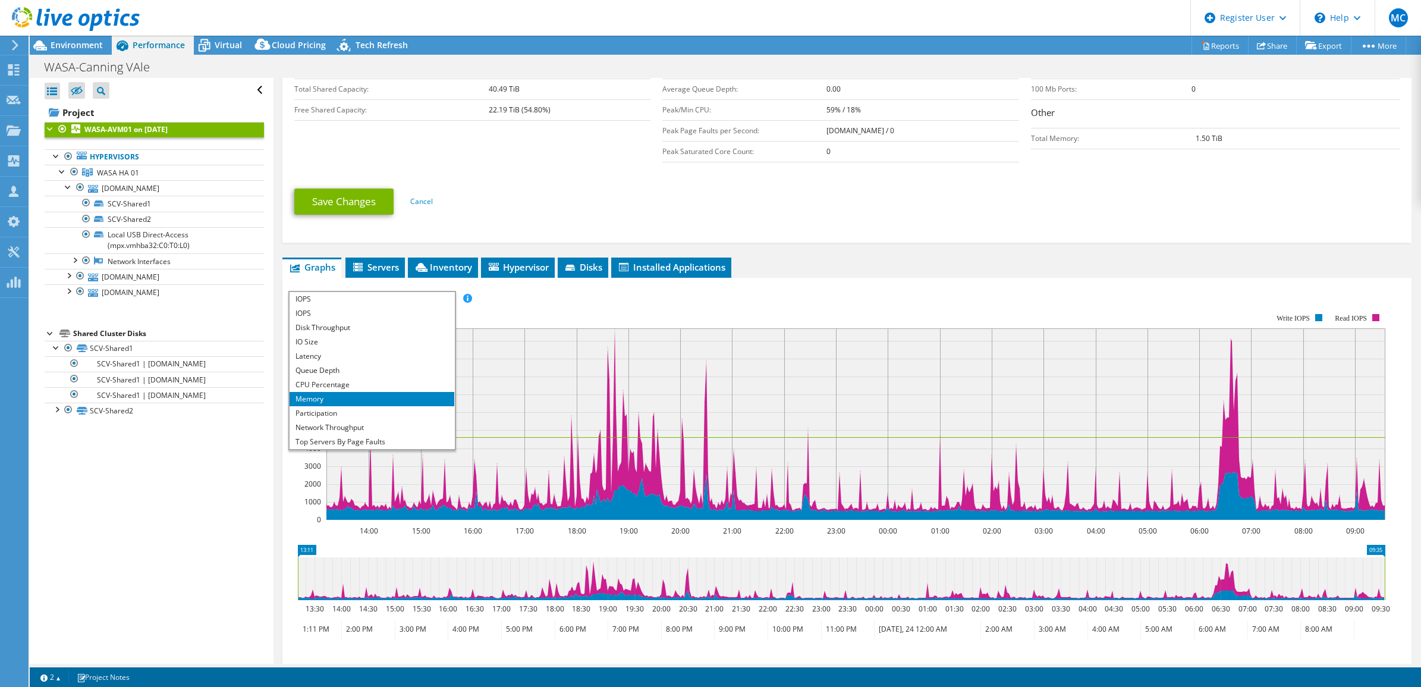
click at [867, 205] on ul "Save Changes Cancel" at bounding box center [847, 200] width 1106 height 29
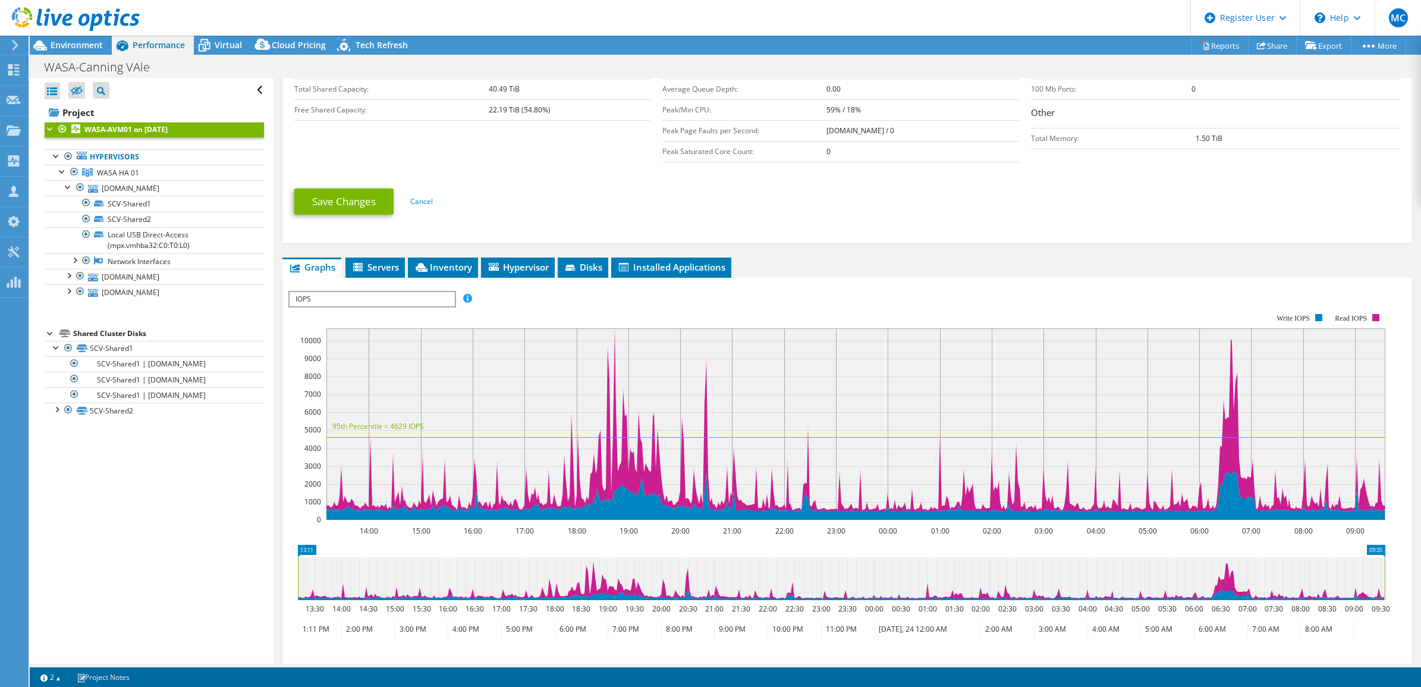
drag, startPoint x: 1219, startPoint y: 142, endPoint x: 1179, endPoint y: 139, distance: 40.5
click at [1179, 139] on tr "Total Memory: 1.50 TiB" at bounding box center [1215, 138] width 369 height 21
drag, startPoint x: 1179, startPoint y: 139, endPoint x: 1237, endPoint y: 180, distance: 71.6
click at [1239, 188] on ul "Save Changes Cancel" at bounding box center [847, 200] width 1106 height 29
drag, startPoint x: 1216, startPoint y: 137, endPoint x: 1166, endPoint y: 140, distance: 50.0
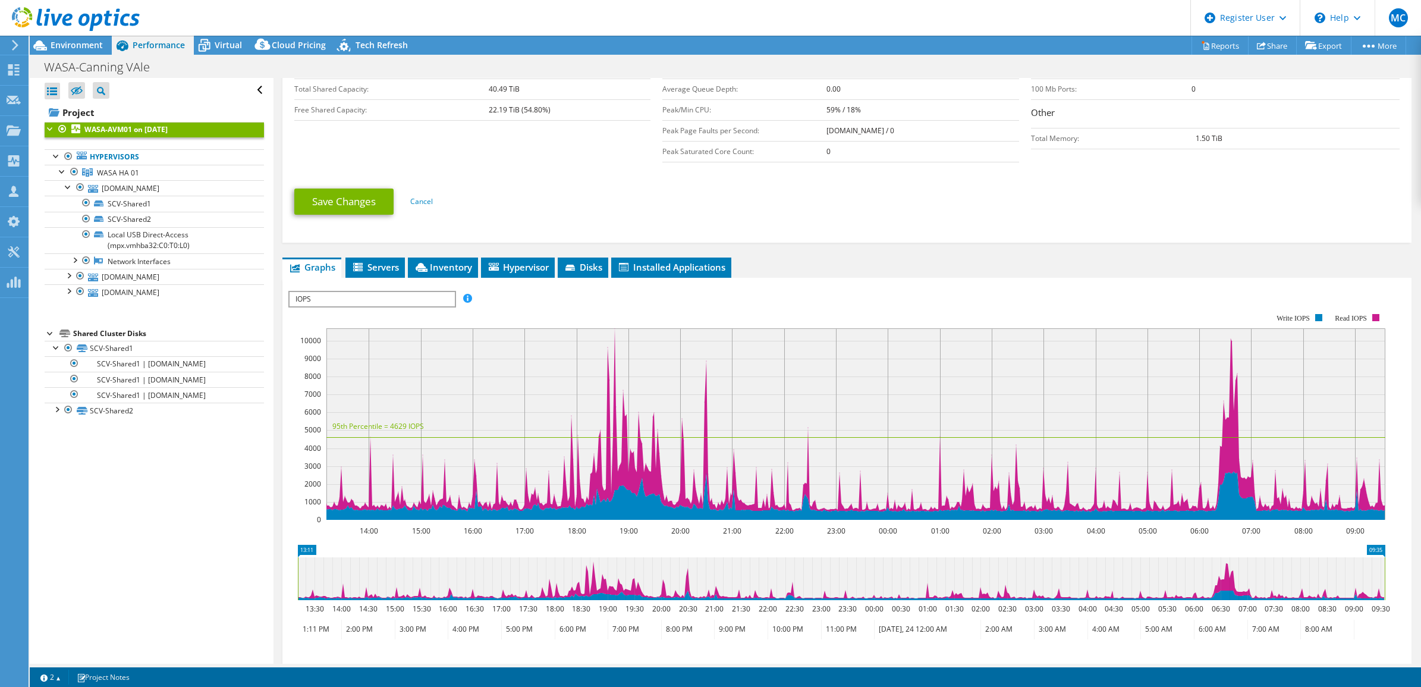
click at [1166, 140] on tr "Total Memory: 1.50 TiB" at bounding box center [1215, 138] width 369 height 21
drag, startPoint x: 1166, startPoint y: 140, endPoint x: 1214, endPoint y: 215, distance: 88.6
click at [1214, 215] on ul "Save Changes Cancel" at bounding box center [847, 200] width 1106 height 29
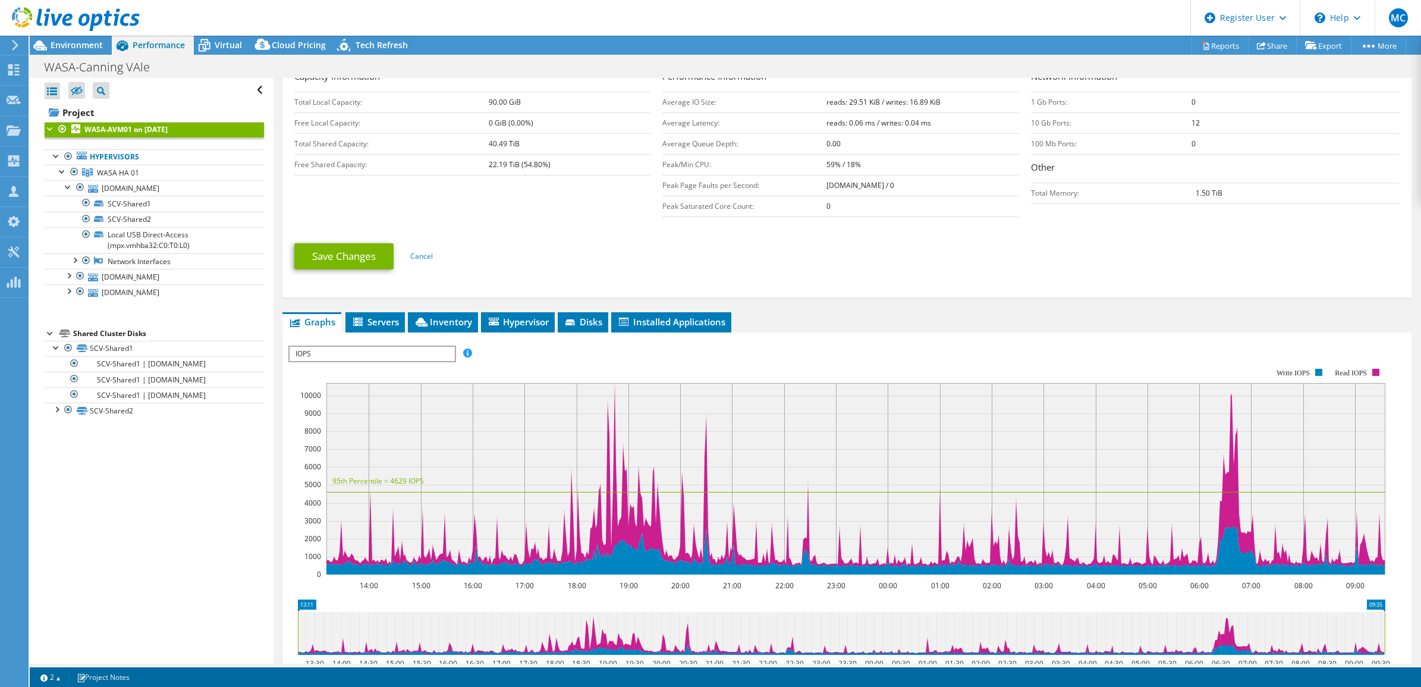
scroll to position [223, 0]
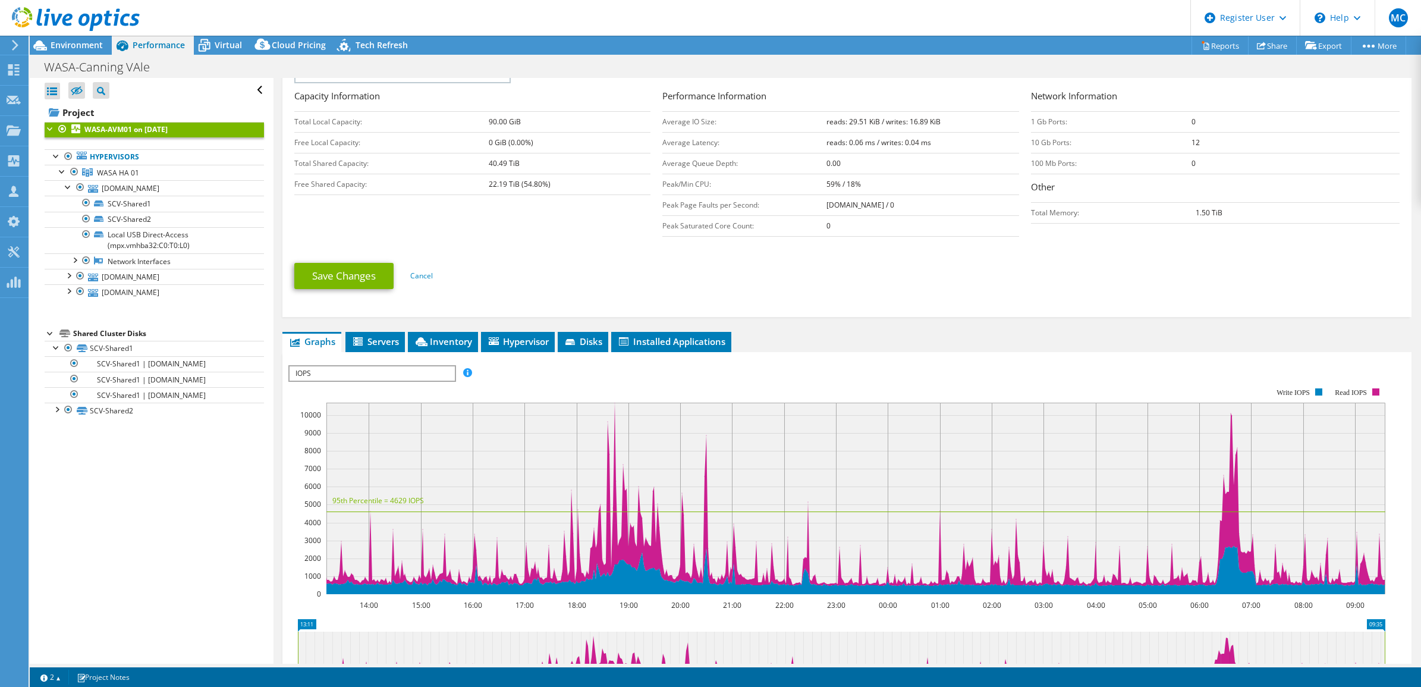
click at [1133, 312] on div "Collector Run Name WASA-AVM01 on 9/26/2025 Source: IOKIT File Capacity Informat…" at bounding box center [847, 175] width 1106 height 278
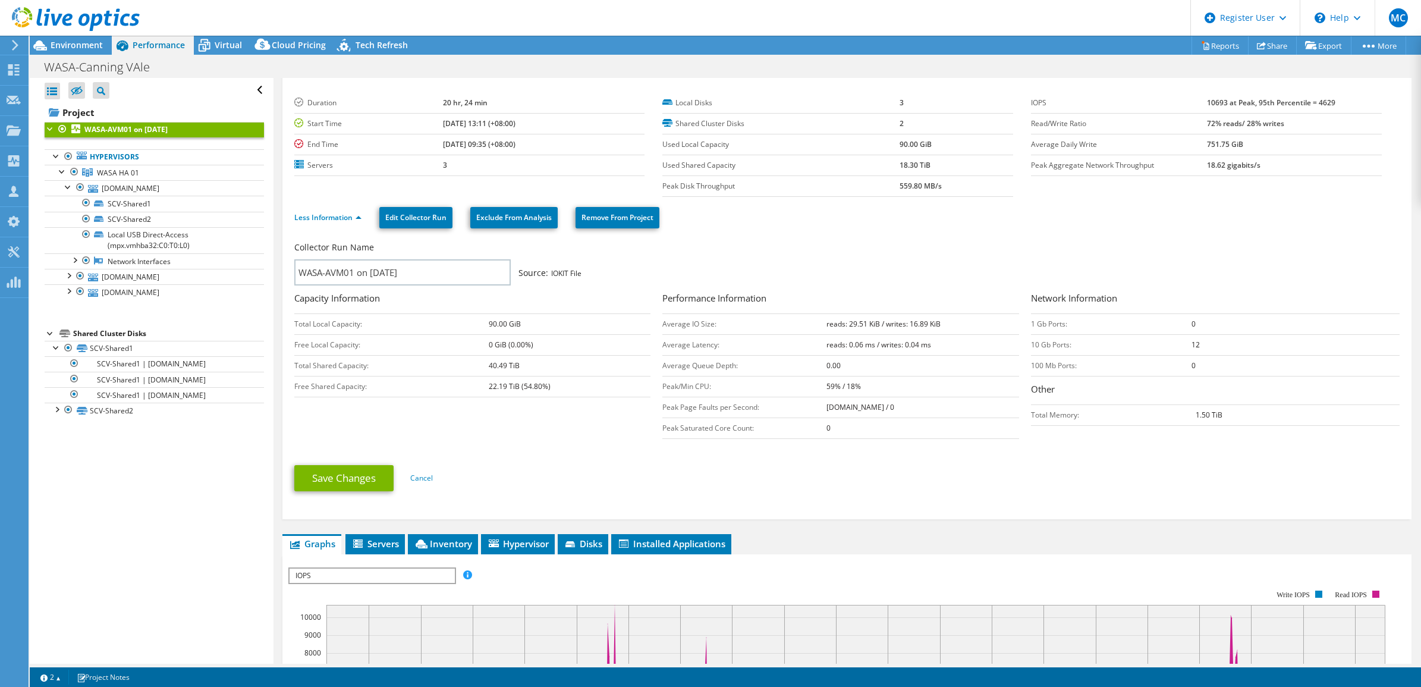
scroll to position [0, 0]
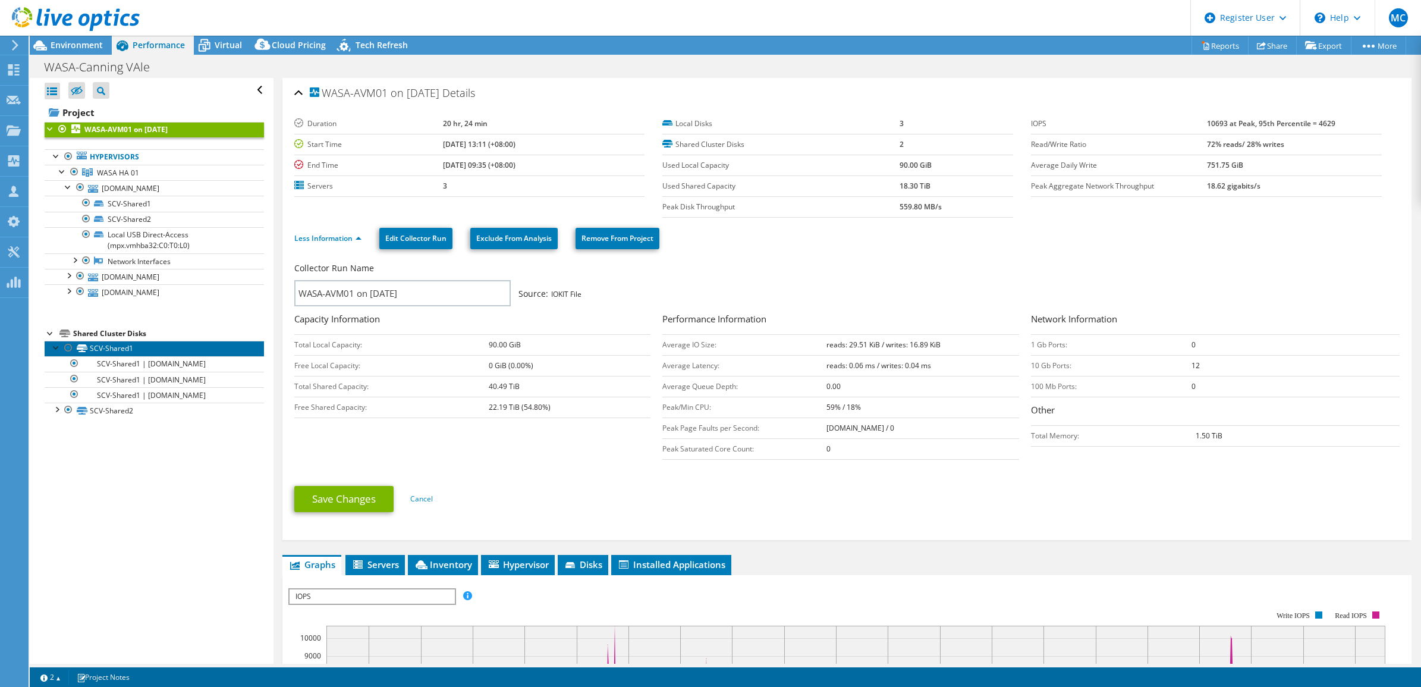
click at [131, 351] on link "SCV-Shared1" at bounding box center [154, 348] width 219 height 15
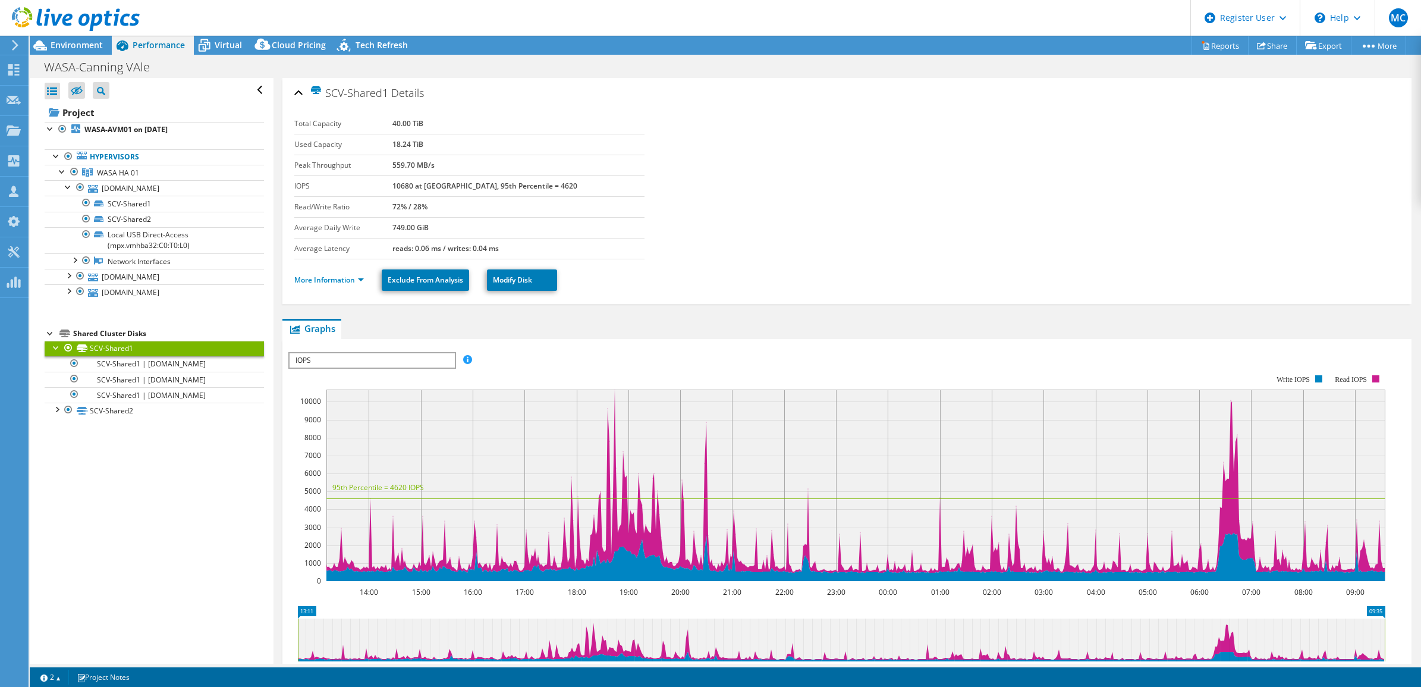
drag, startPoint x: 454, startPoint y: 121, endPoint x: 412, endPoint y: 121, distance: 41.6
click at [412, 121] on tr "Total Capacity 40.00 TiB" at bounding box center [469, 124] width 351 height 21
drag, startPoint x: 412, startPoint y: 121, endPoint x: 418, endPoint y: 146, distance: 26.3
click at [418, 146] on td "18.24 TiB" at bounding box center [518, 144] width 253 height 21
click at [120, 170] on span "WASA HA 01" at bounding box center [118, 173] width 42 height 10
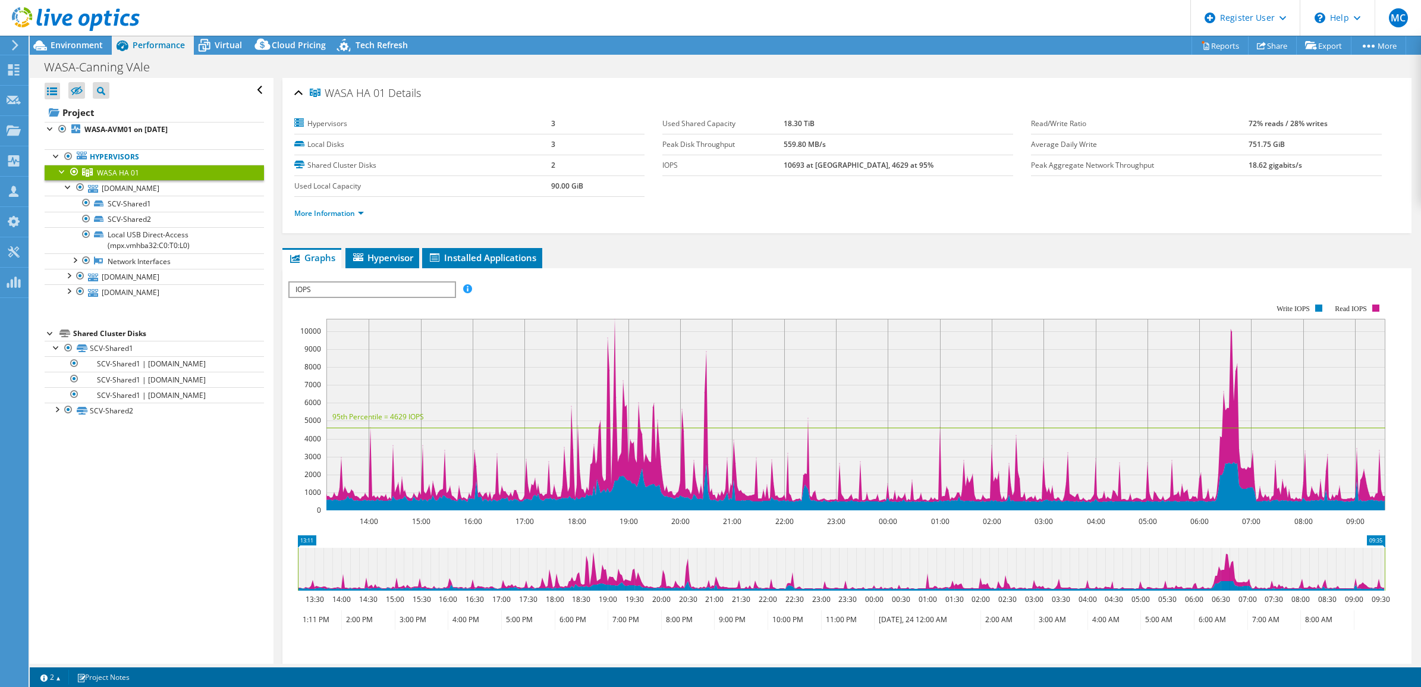
click at [448, 289] on span "IOPS" at bounding box center [372, 289] width 165 height 14
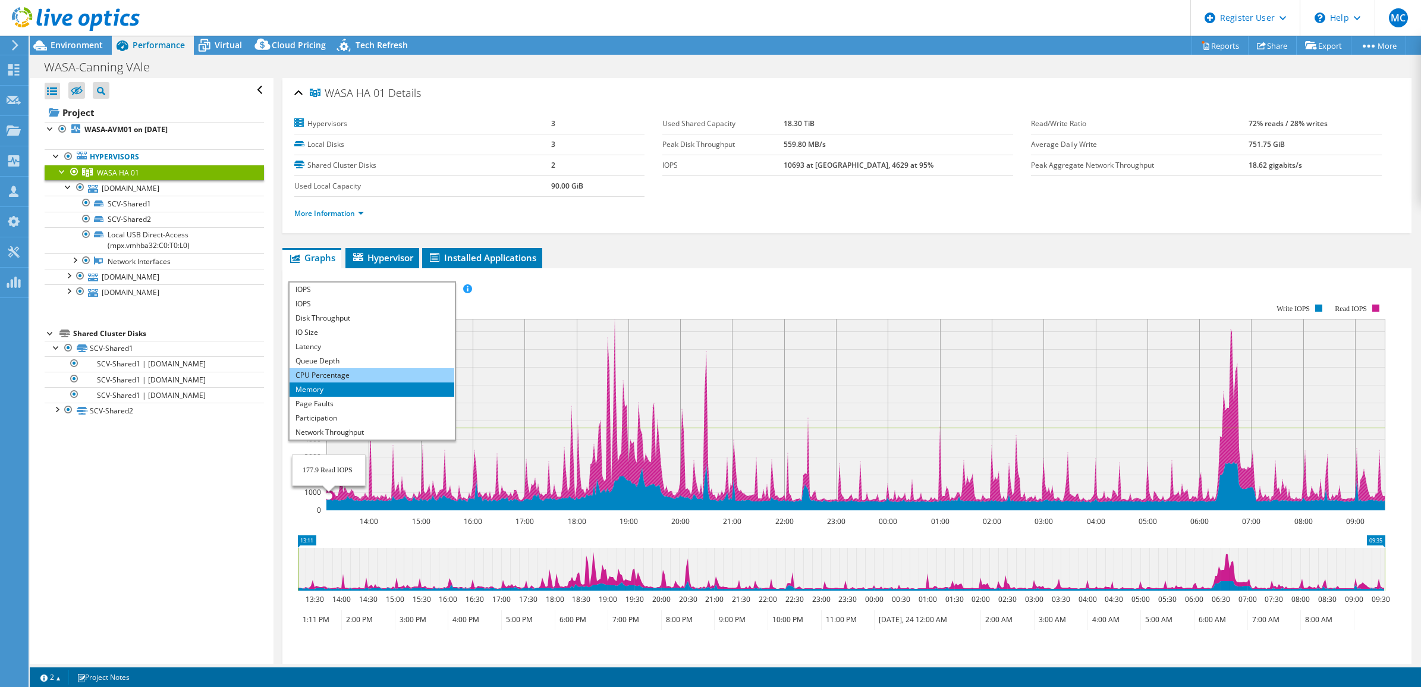
click at [325, 378] on li "CPU Percentage" at bounding box center [372, 375] width 165 height 14
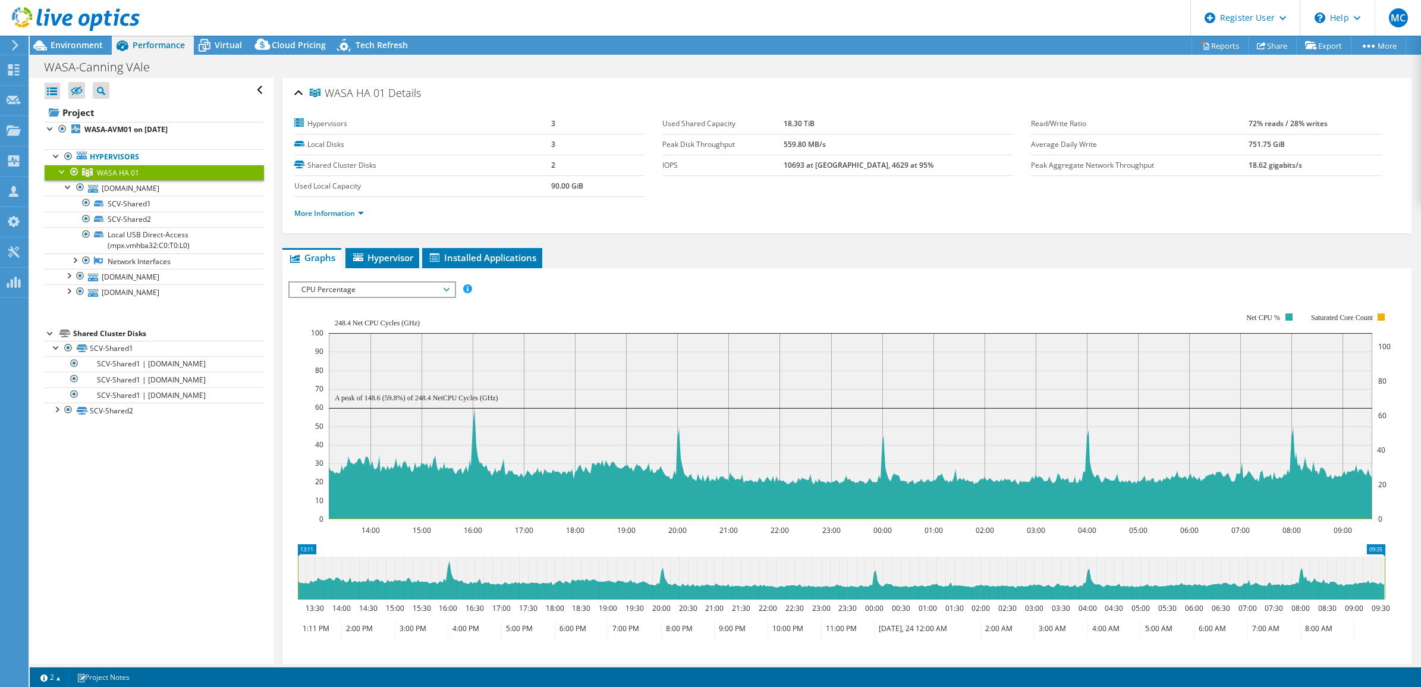
click at [442, 287] on span "CPU Percentage" at bounding box center [372, 289] width 153 height 14
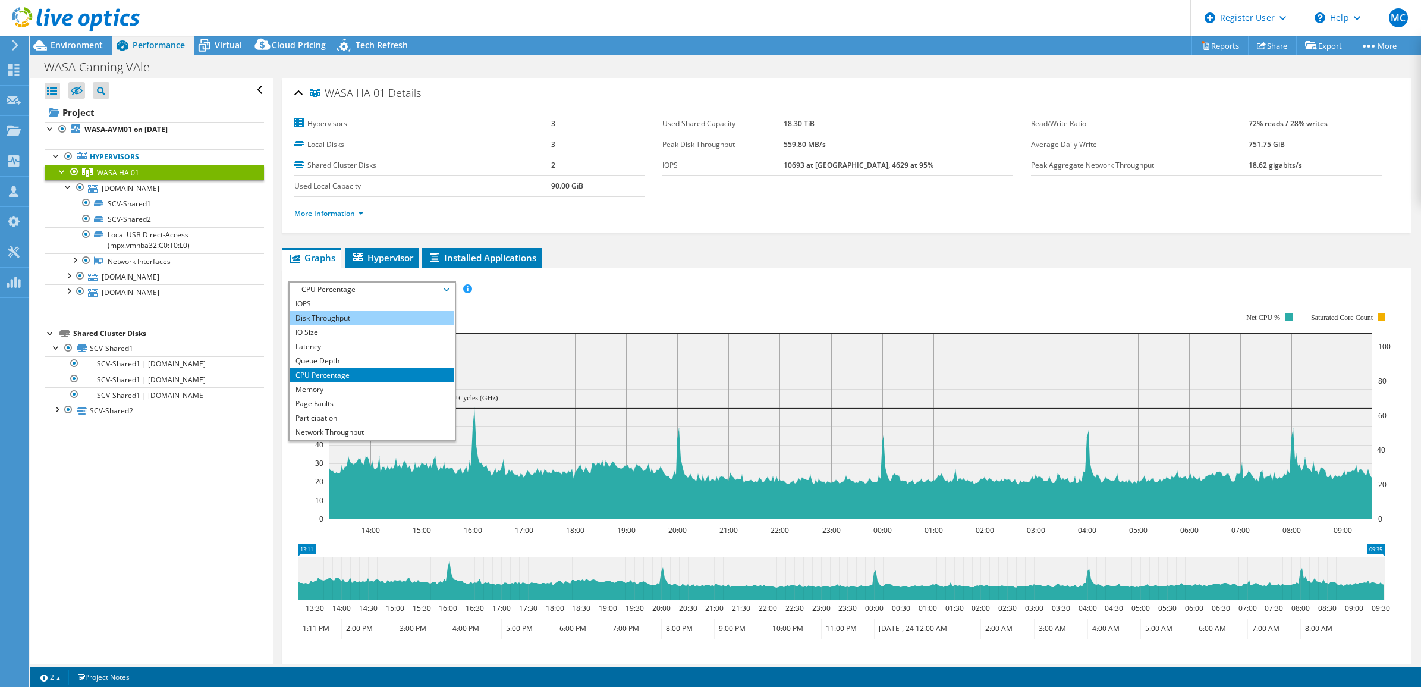
click at [341, 320] on li "Disk Throughput" at bounding box center [372, 318] width 165 height 14
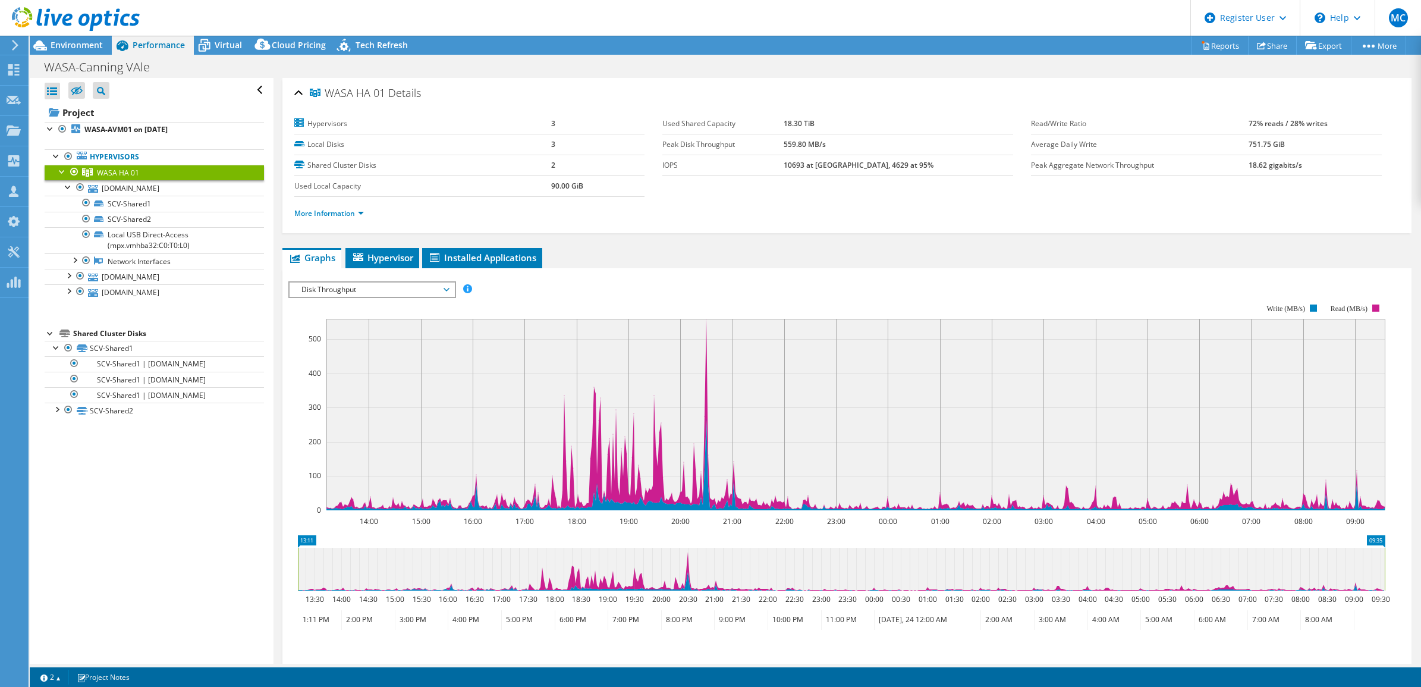
click at [448, 288] on icon at bounding box center [447, 290] width 6 height 4
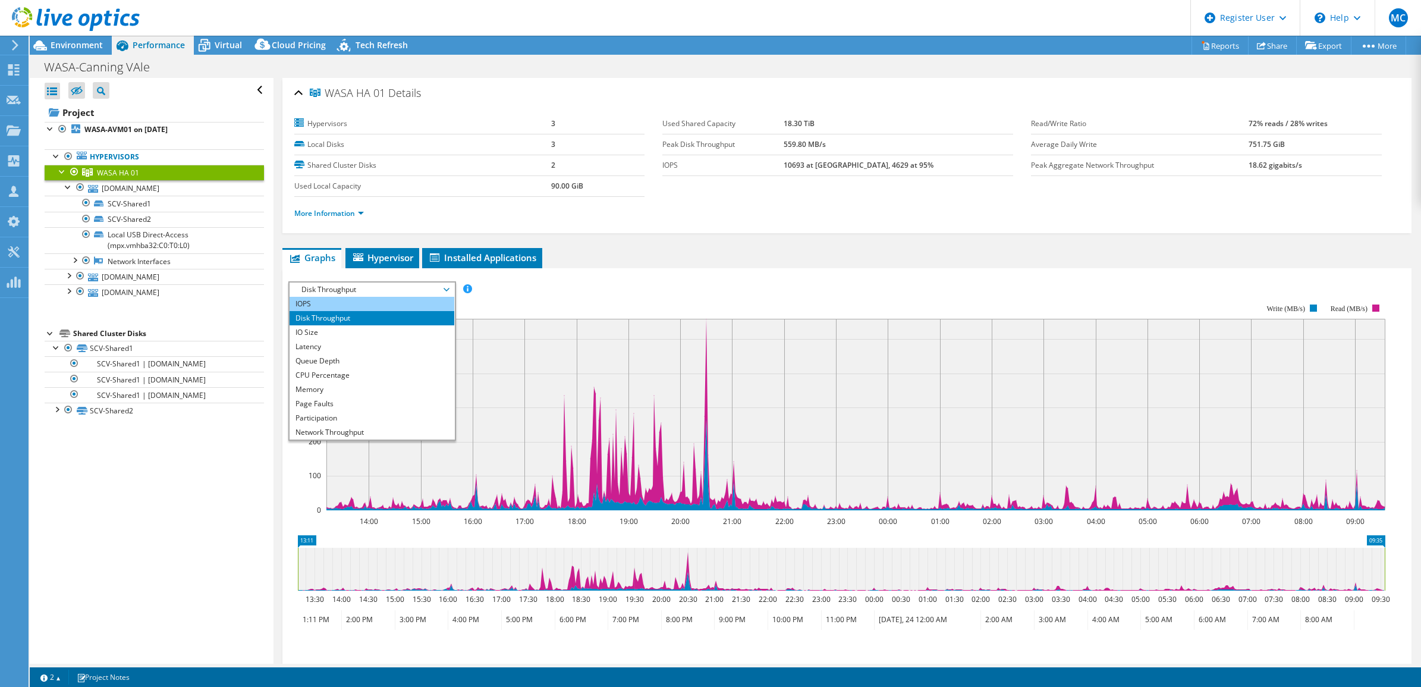
click at [358, 306] on li "IOPS" at bounding box center [372, 304] width 165 height 14
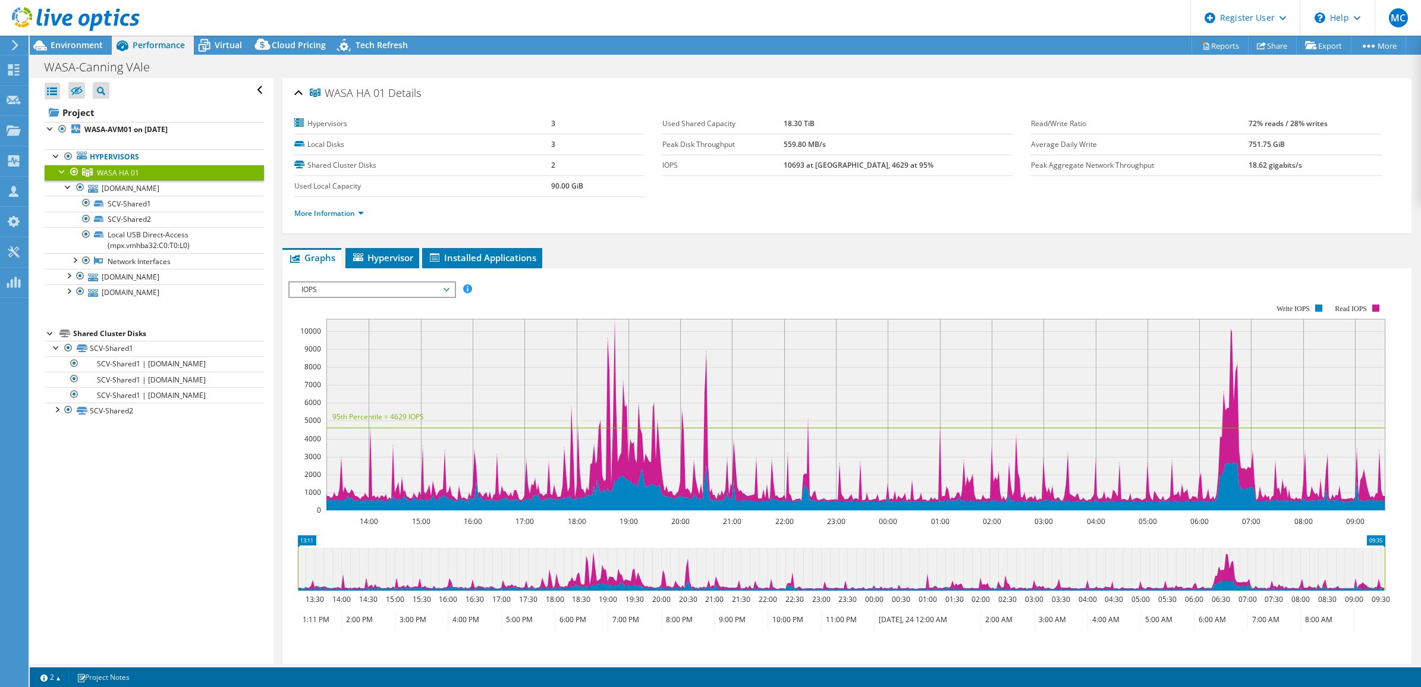
click at [447, 287] on span "IOPS" at bounding box center [372, 289] width 153 height 14
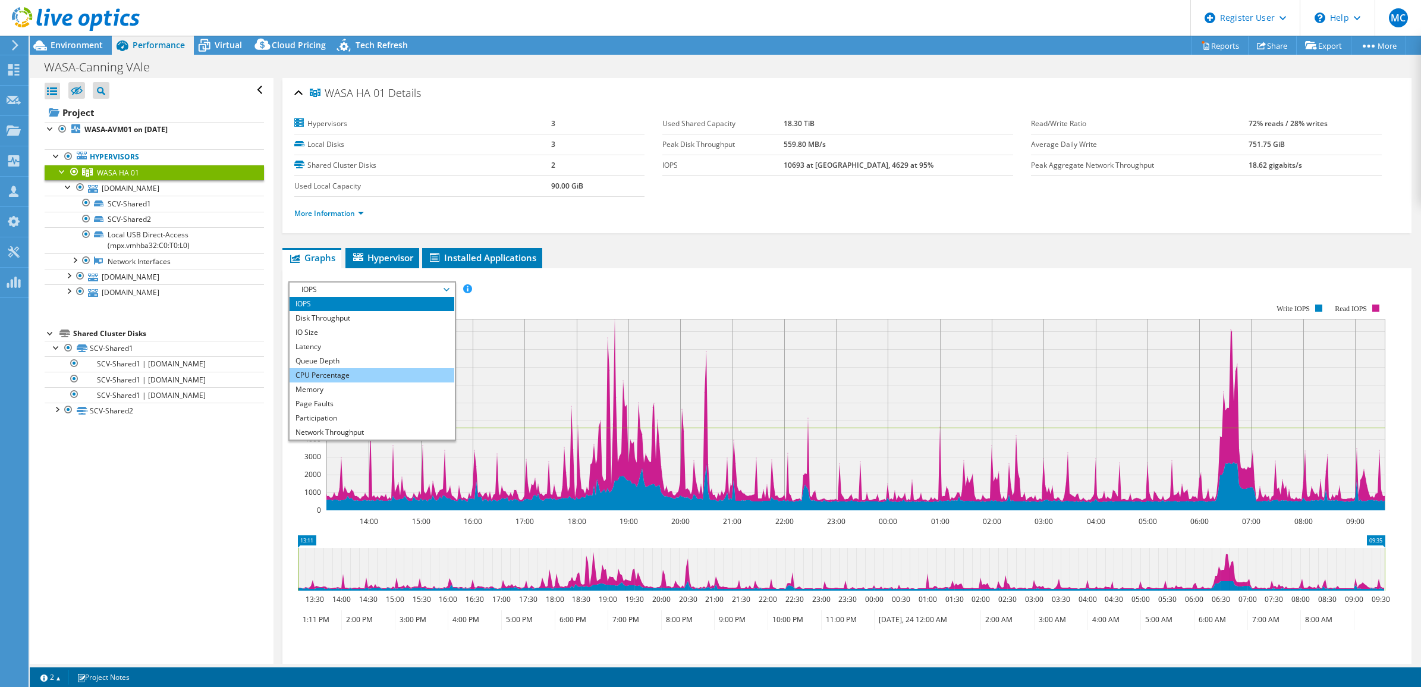
click at [343, 375] on li "CPU Percentage" at bounding box center [372, 375] width 165 height 14
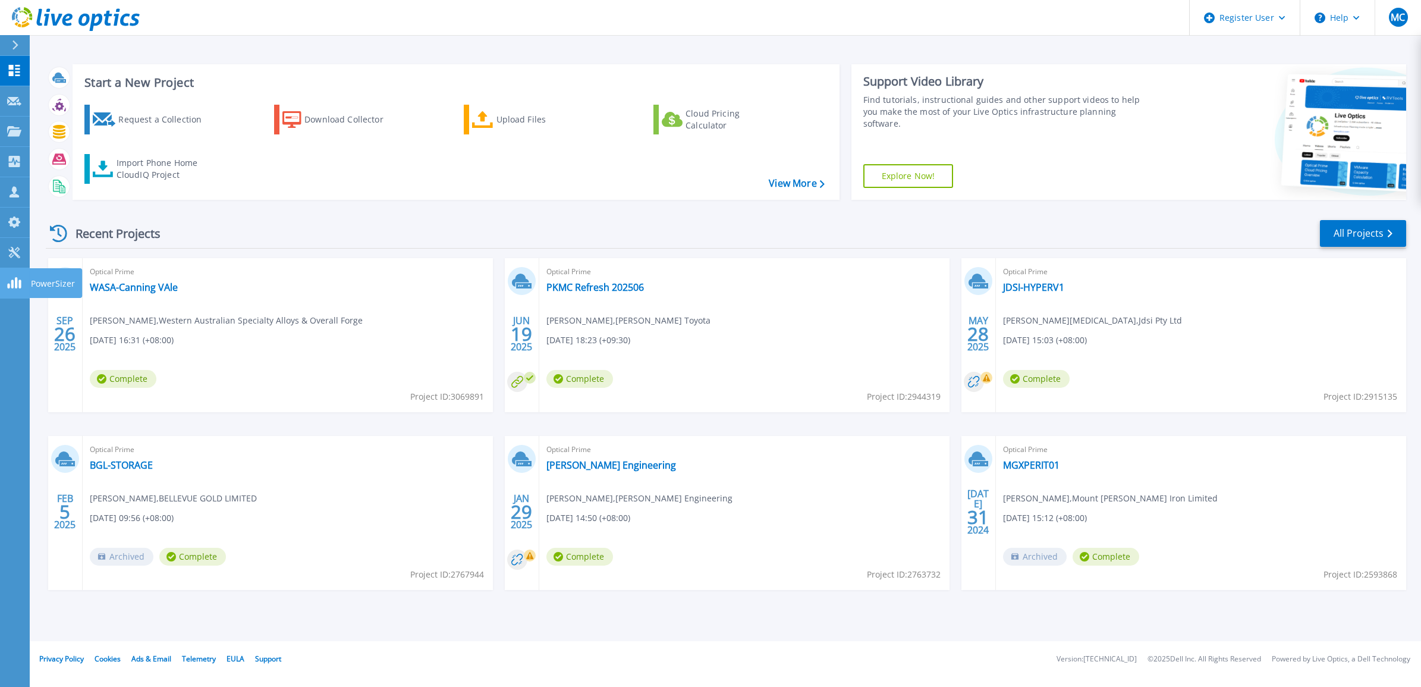
click at [42, 281] on p "PowerSizer" at bounding box center [53, 283] width 44 height 31
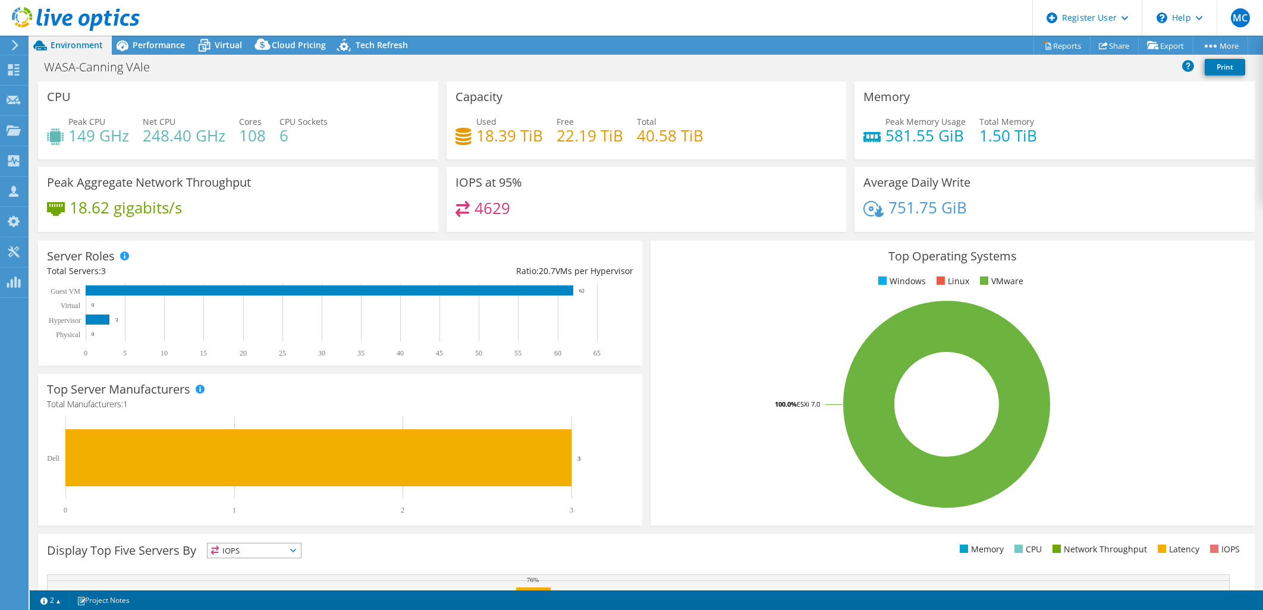
select select "Australia"
select select "AUD"
